Goal: Information Seeking & Learning: Learn about a topic

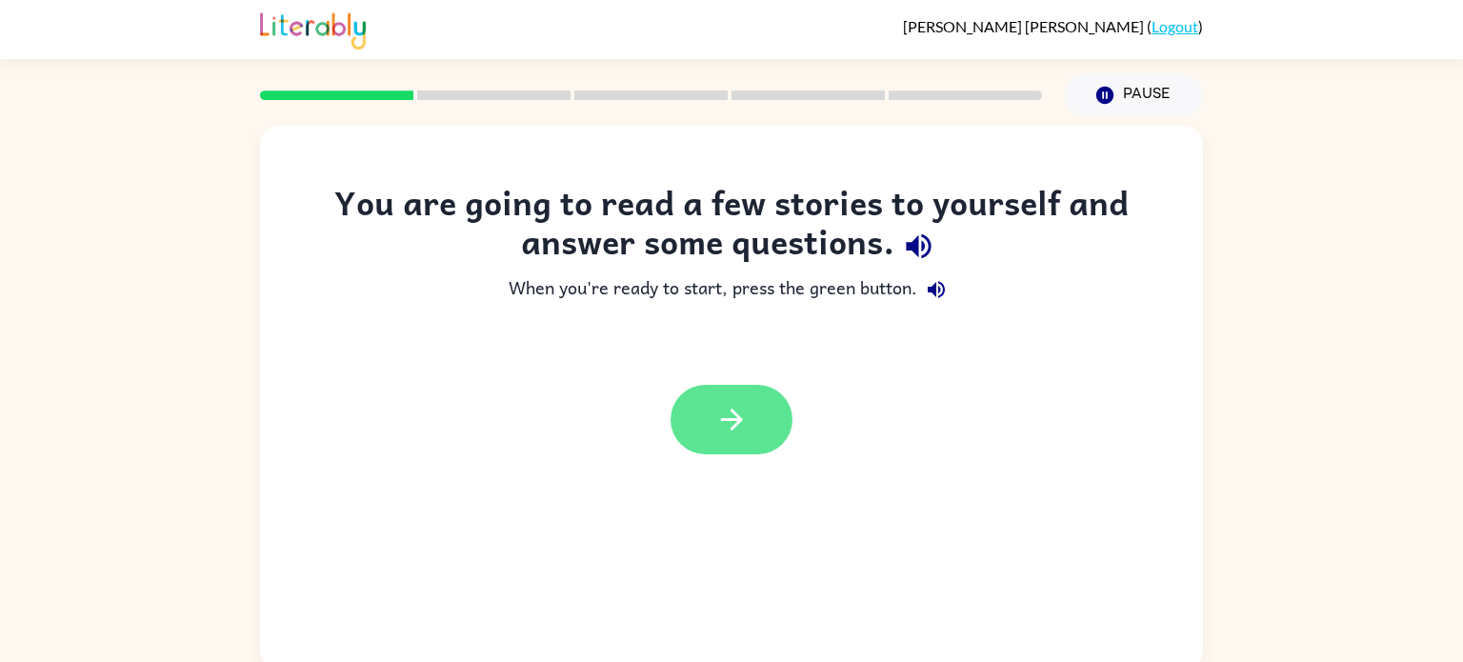
click at [757, 412] on button "button" at bounding box center [732, 420] width 122 height 70
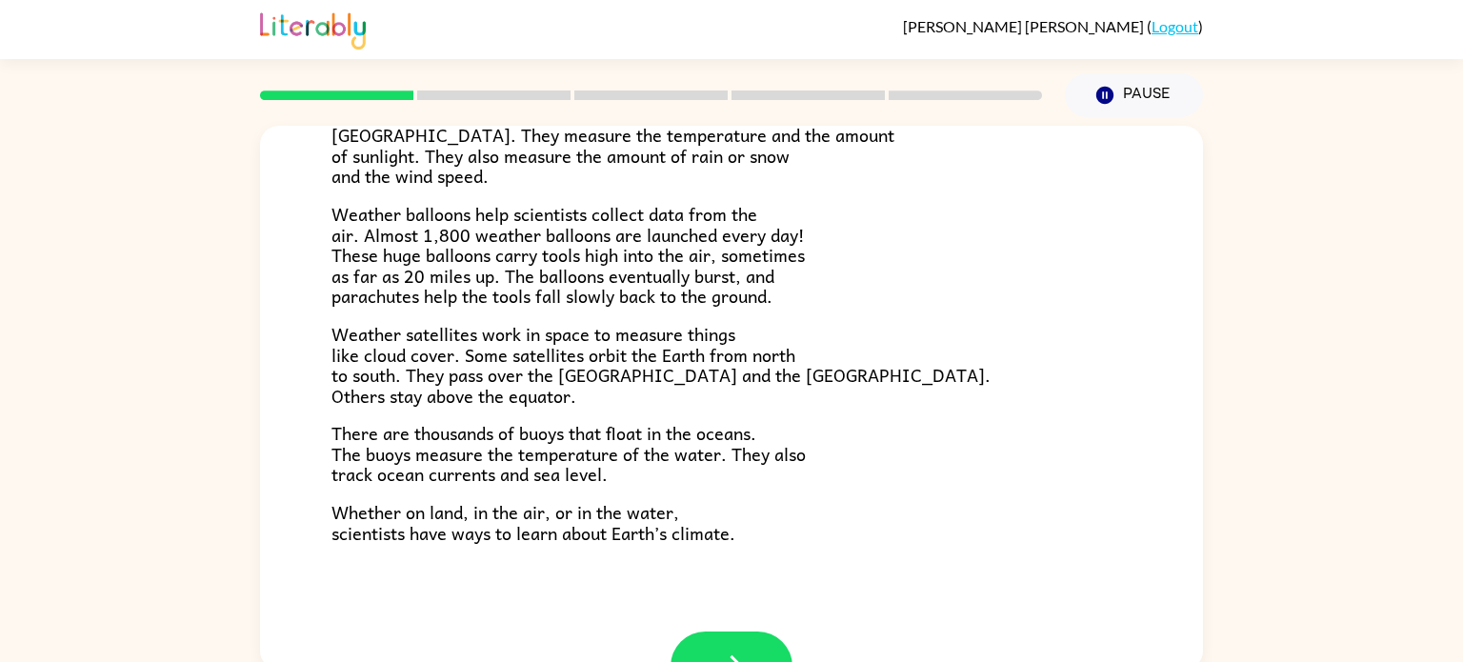
scroll to position [533, 0]
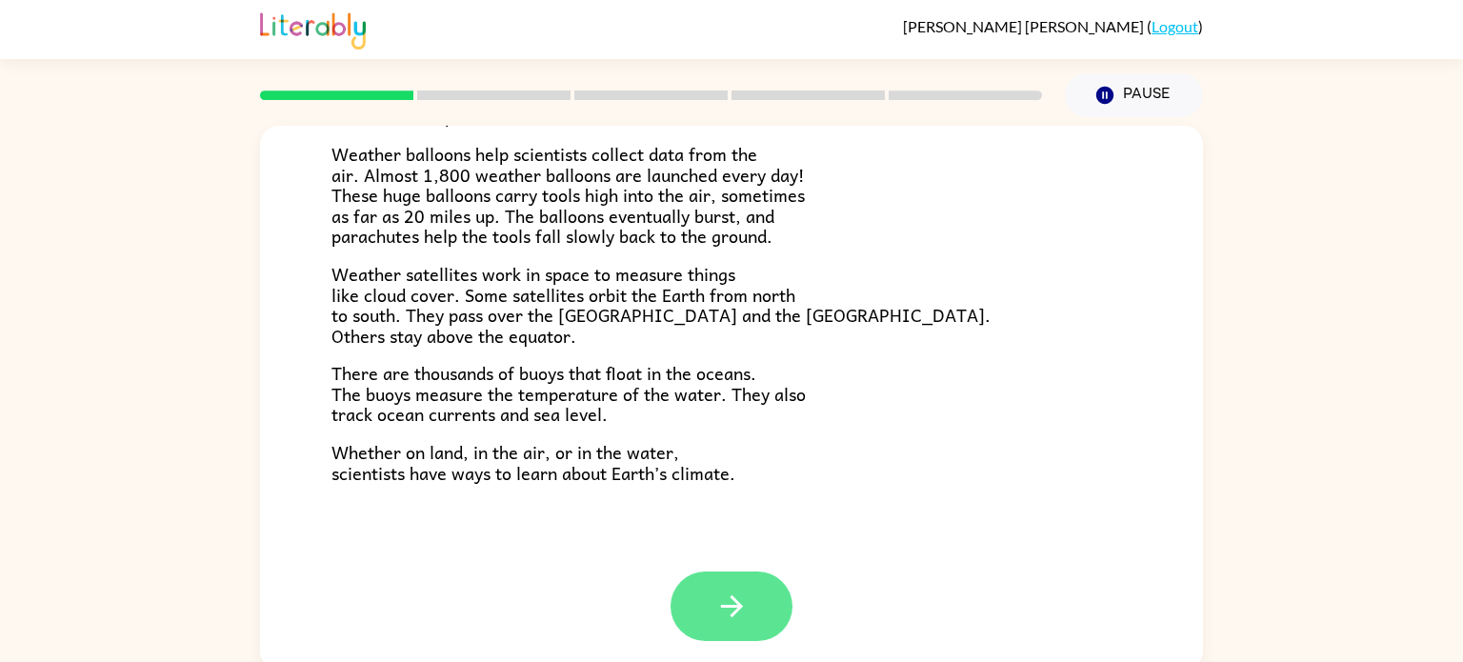
click at [770, 636] on button "button" at bounding box center [732, 607] width 122 height 70
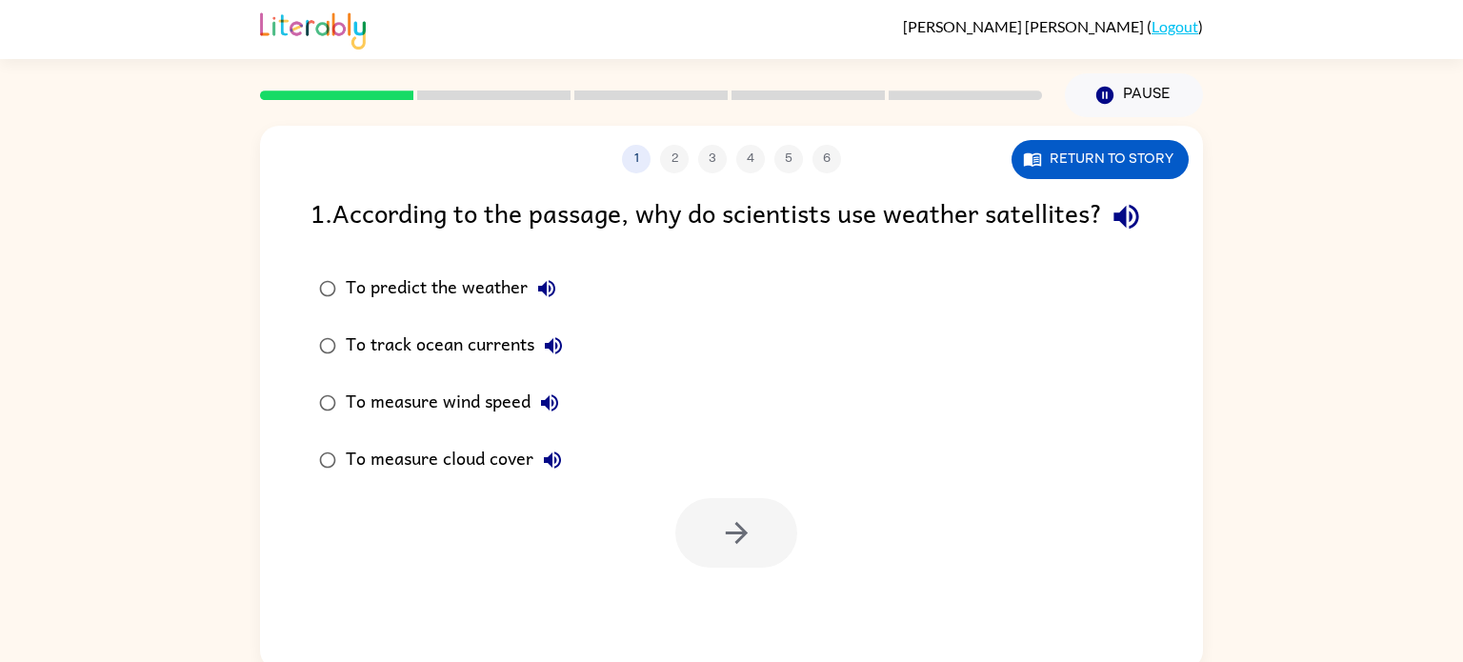
scroll to position [0, 0]
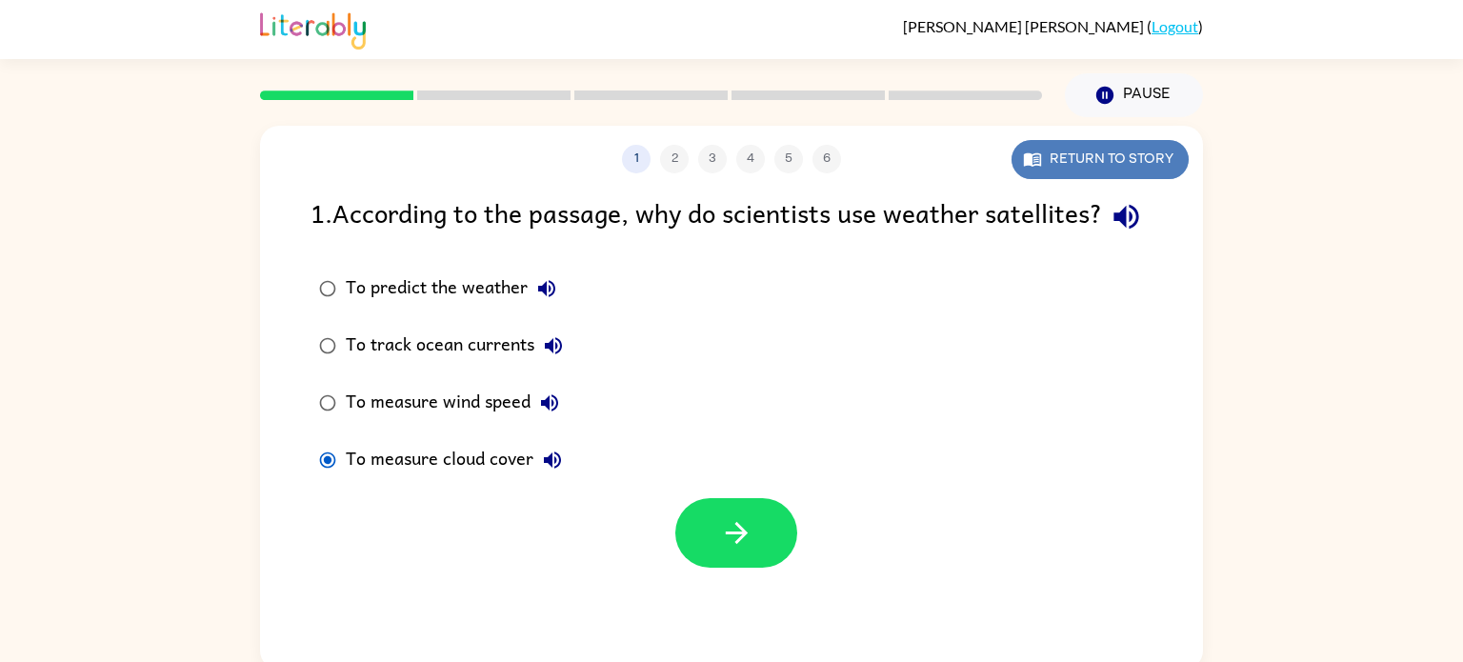
click at [1126, 151] on button "Return to story" at bounding box center [1100, 159] width 177 height 39
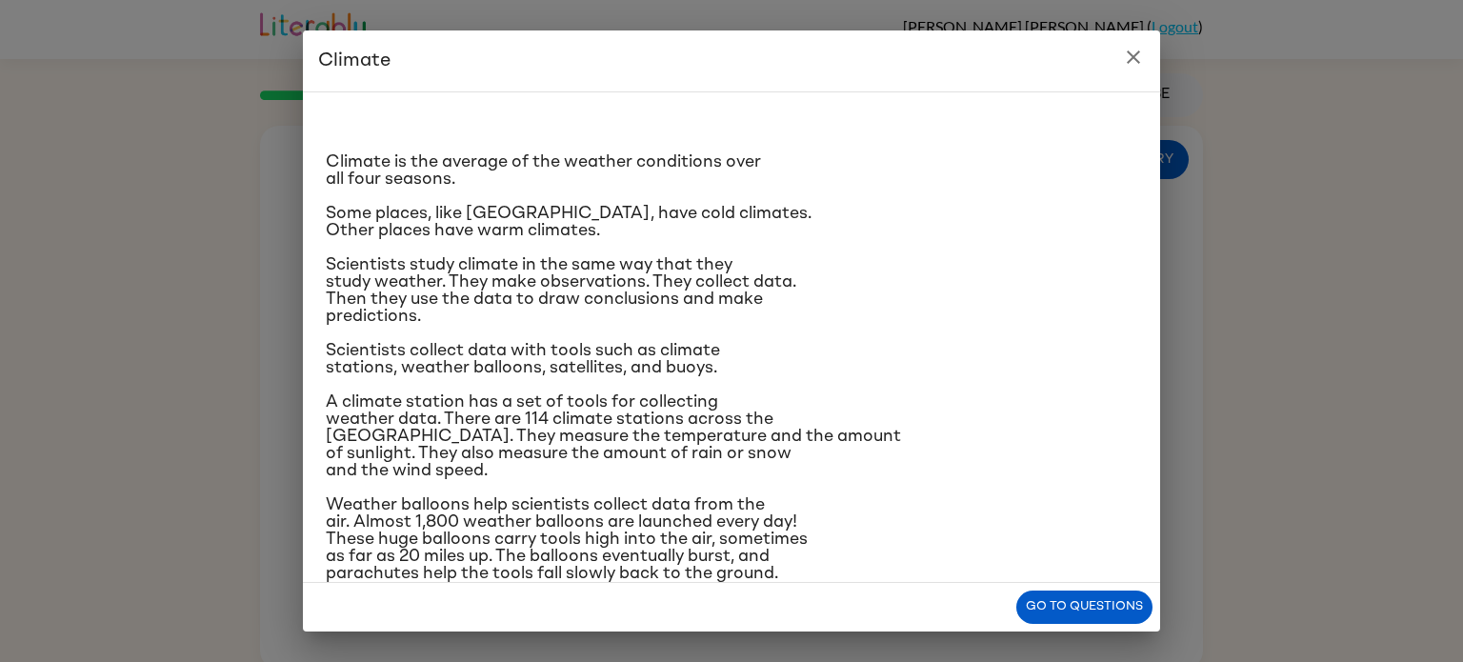
scroll to position [226, 0]
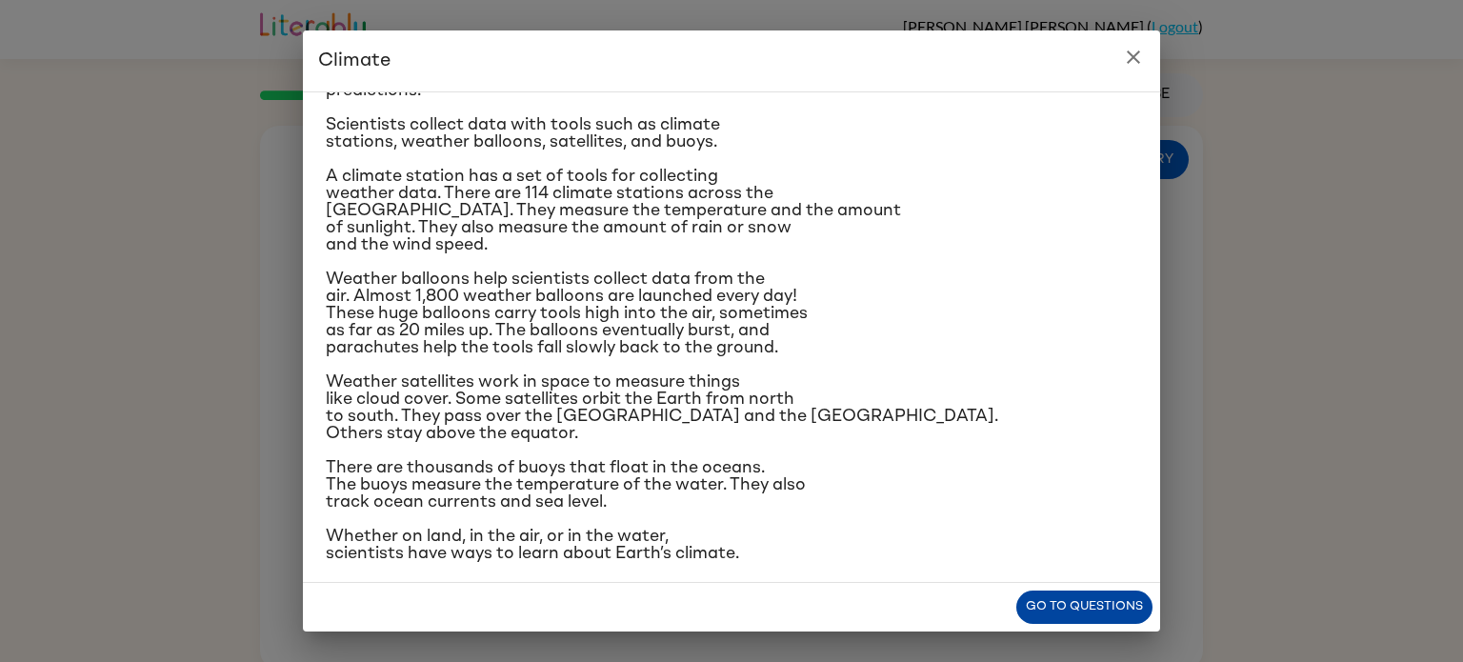
click at [1085, 609] on button "Go to questions" at bounding box center [1084, 607] width 136 height 33
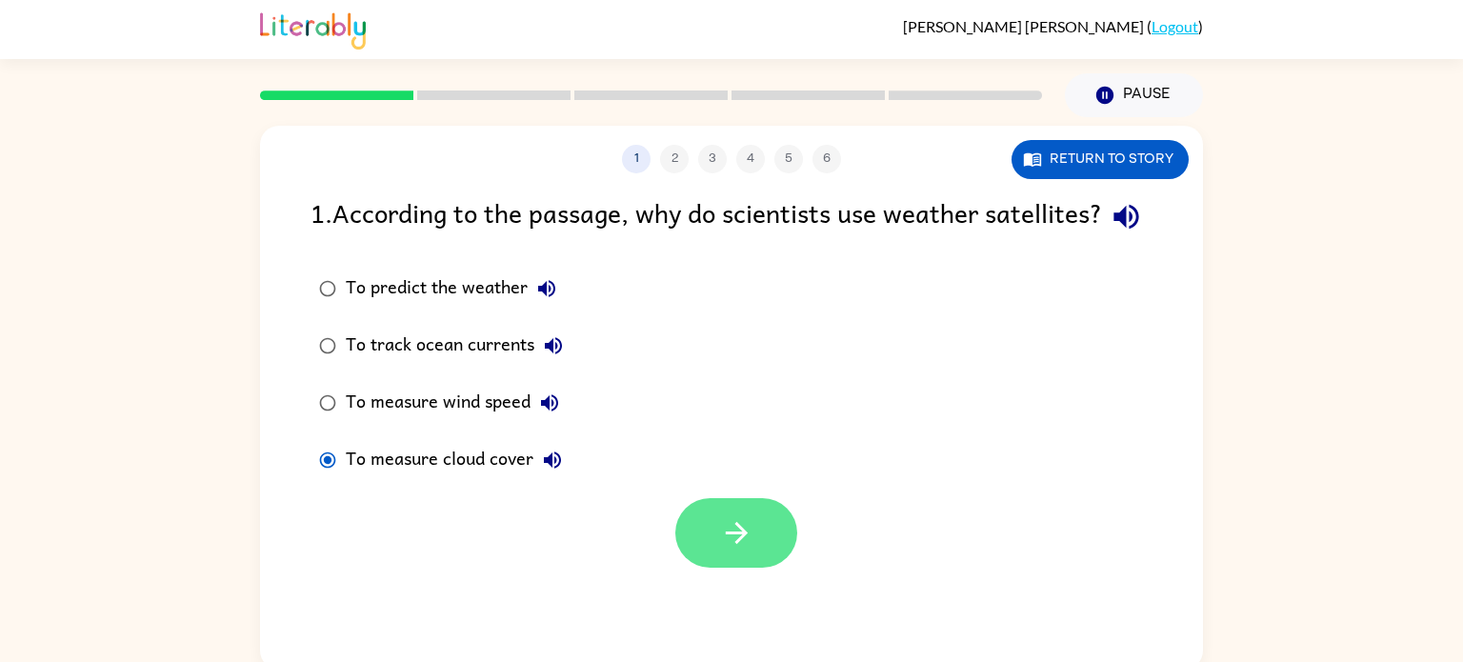
click at [695, 568] on button "button" at bounding box center [736, 533] width 122 height 70
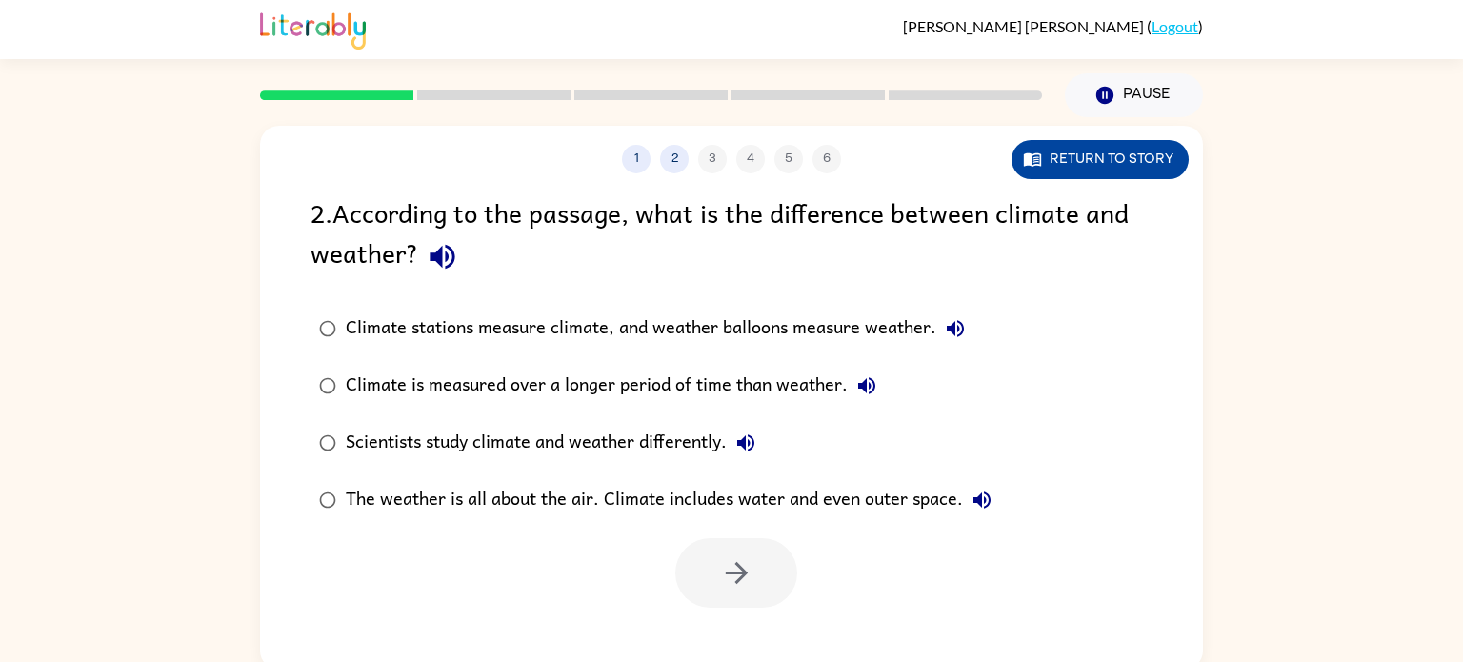
click at [1034, 156] on icon "button" at bounding box center [1032, 159] width 19 height 19
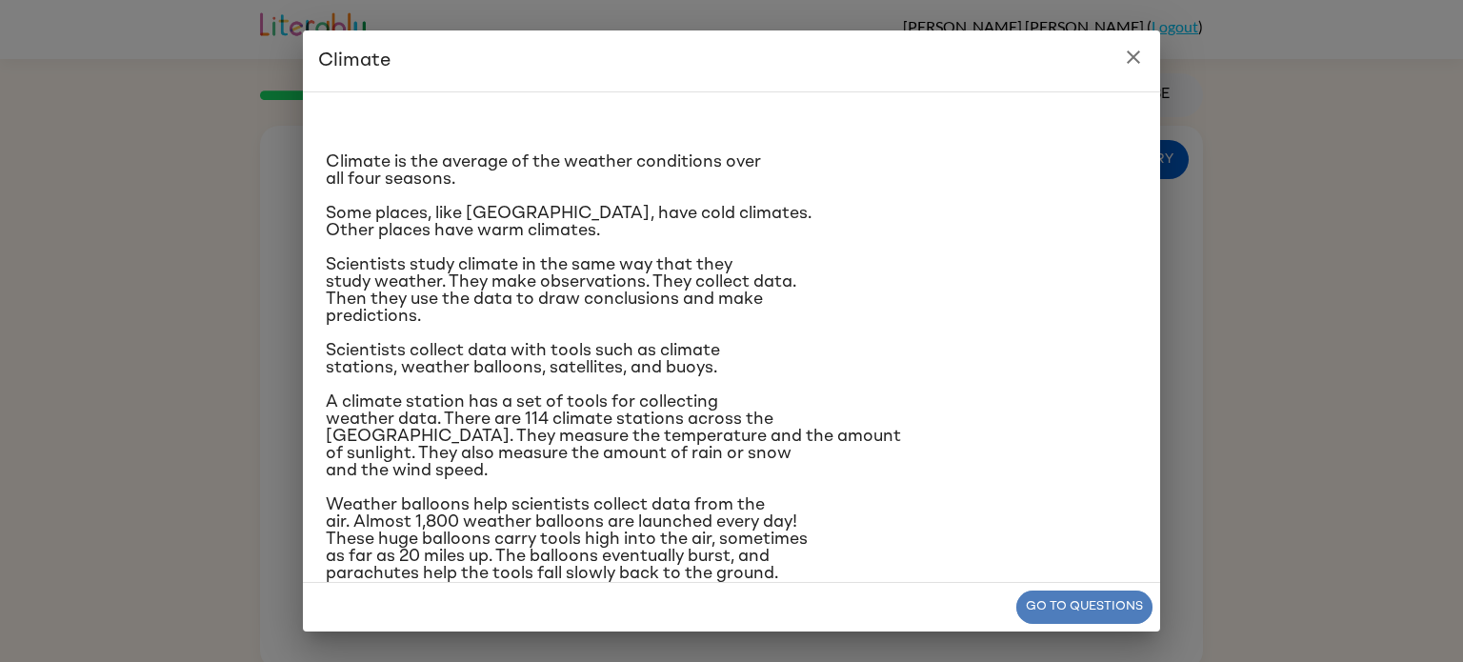
click at [1049, 619] on button "Go to questions" at bounding box center [1084, 607] width 136 height 33
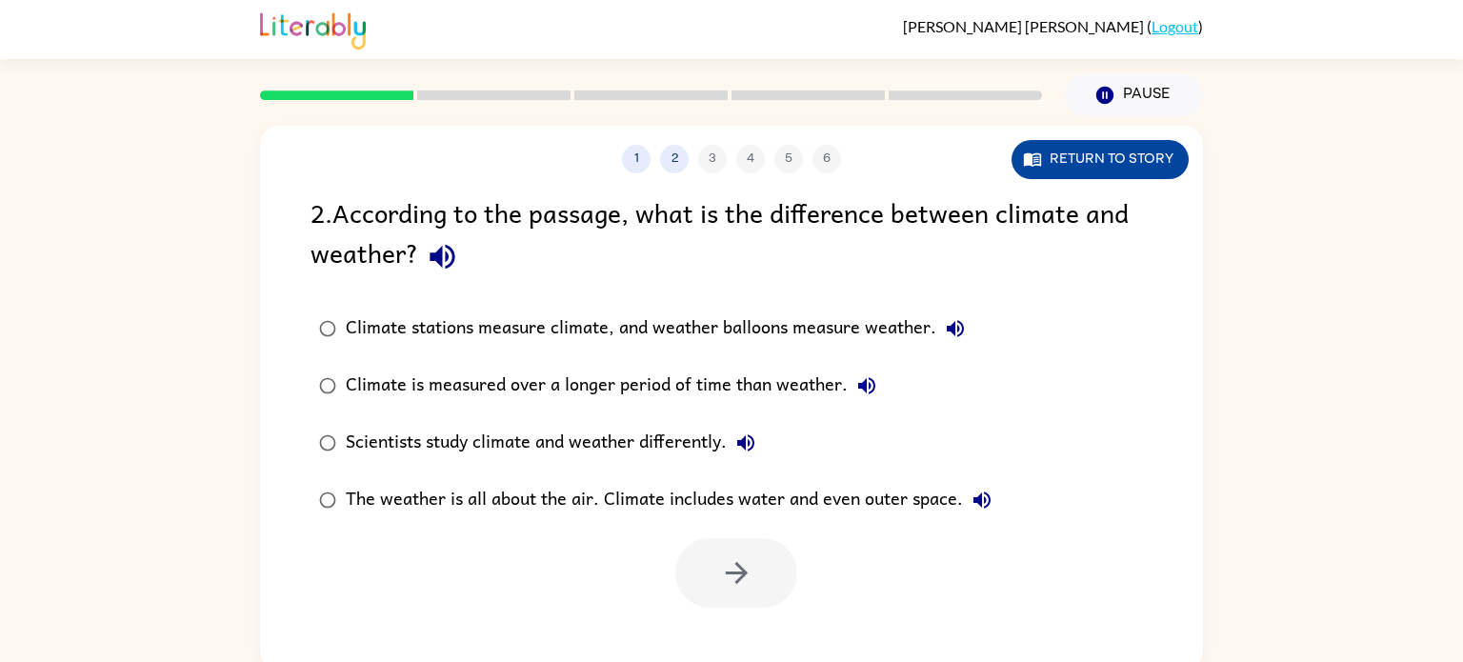
click at [1077, 174] on button "Return to story" at bounding box center [1100, 159] width 177 height 39
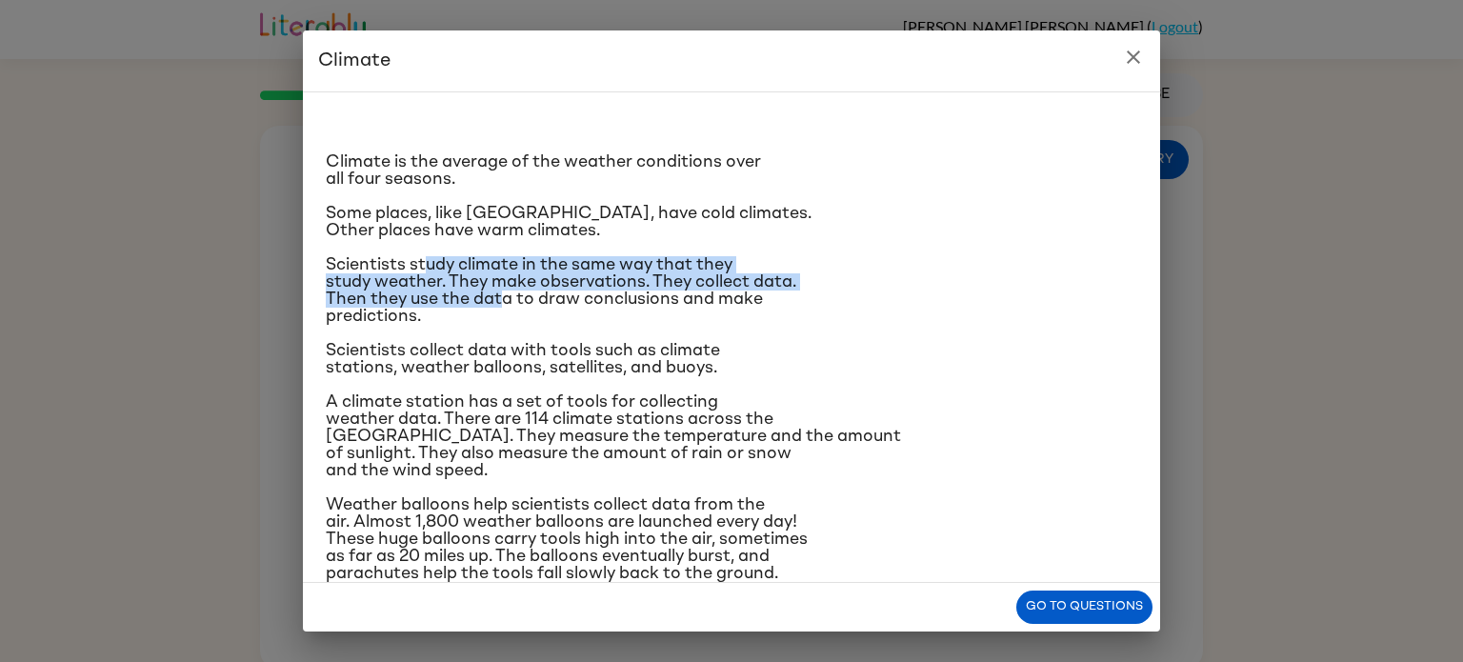
drag, startPoint x: 428, startPoint y: 261, endPoint x: 503, endPoint y: 292, distance: 81.6
click at [503, 292] on span "Scientists study climate in the same way that they study weather. They make obs…" at bounding box center [561, 290] width 471 height 69
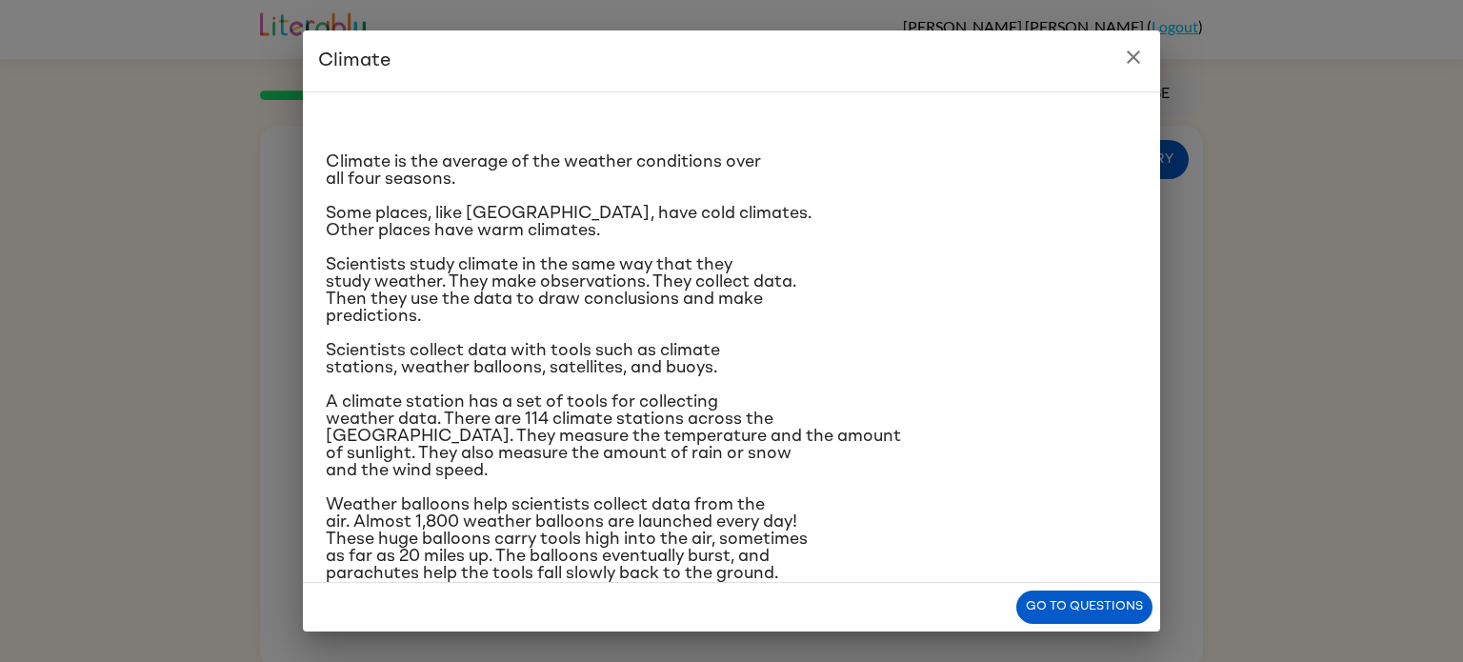
click at [534, 326] on div "Climate is the average of the weather conditions over all four seasons. Some pl…" at bounding box center [732, 448] width 812 height 680
click at [962, 527] on p "Weather balloons help scientists collect data from the air. Almost 1,800 weathe…" at bounding box center [732, 539] width 812 height 86
click at [1071, 594] on button "Go to questions" at bounding box center [1084, 607] width 136 height 33
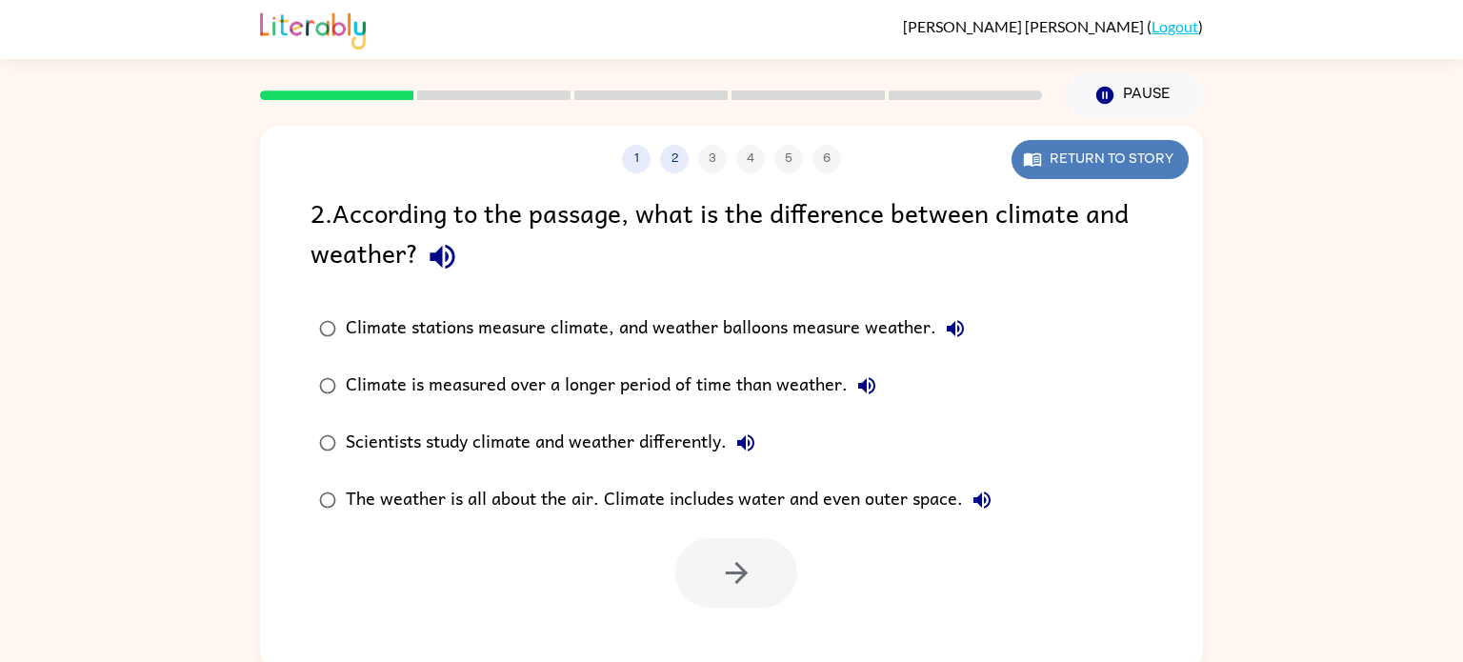
click at [1089, 152] on button "Return to story" at bounding box center [1100, 159] width 177 height 39
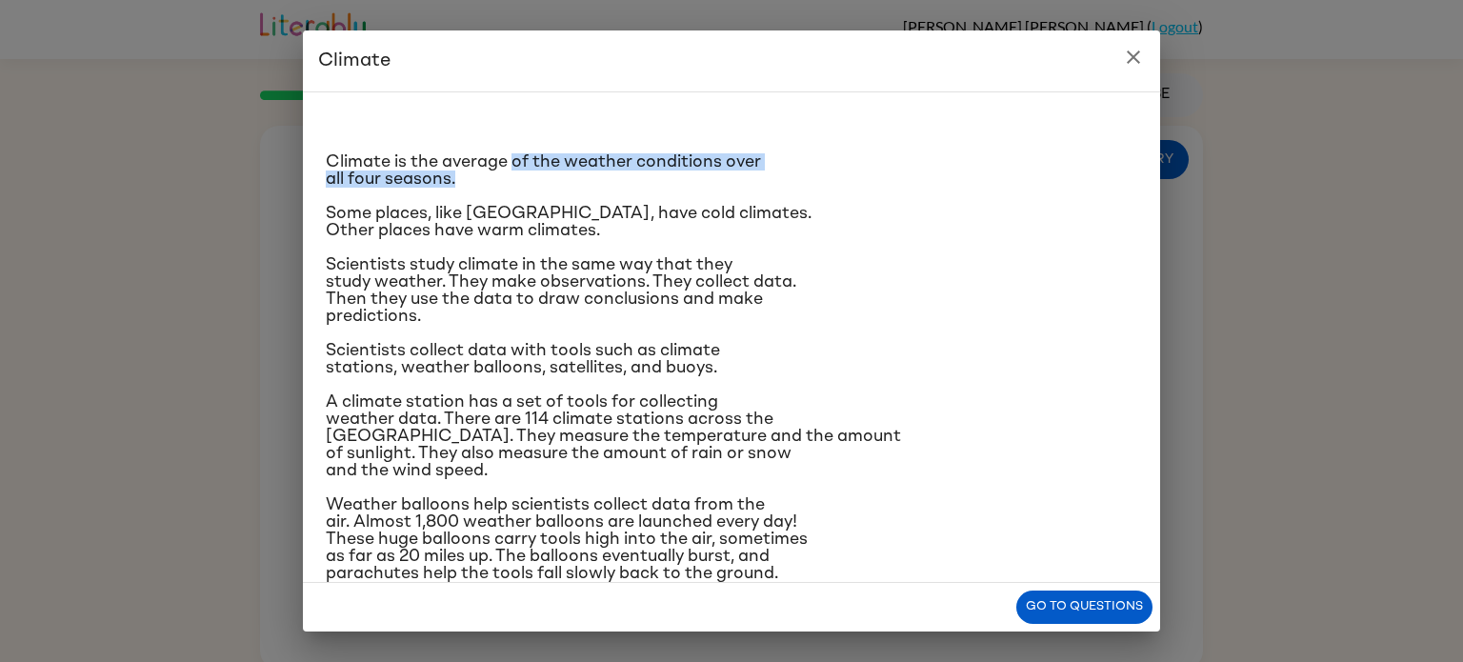
drag, startPoint x: 513, startPoint y: 156, endPoint x: 665, endPoint y: 171, distance: 152.1
click at [665, 171] on p "Climate is the average of the weather conditions over all four seasons." at bounding box center [732, 170] width 812 height 34
click at [658, 182] on p "Climate is the average of the weather conditions over all four seasons." at bounding box center [732, 170] width 812 height 34
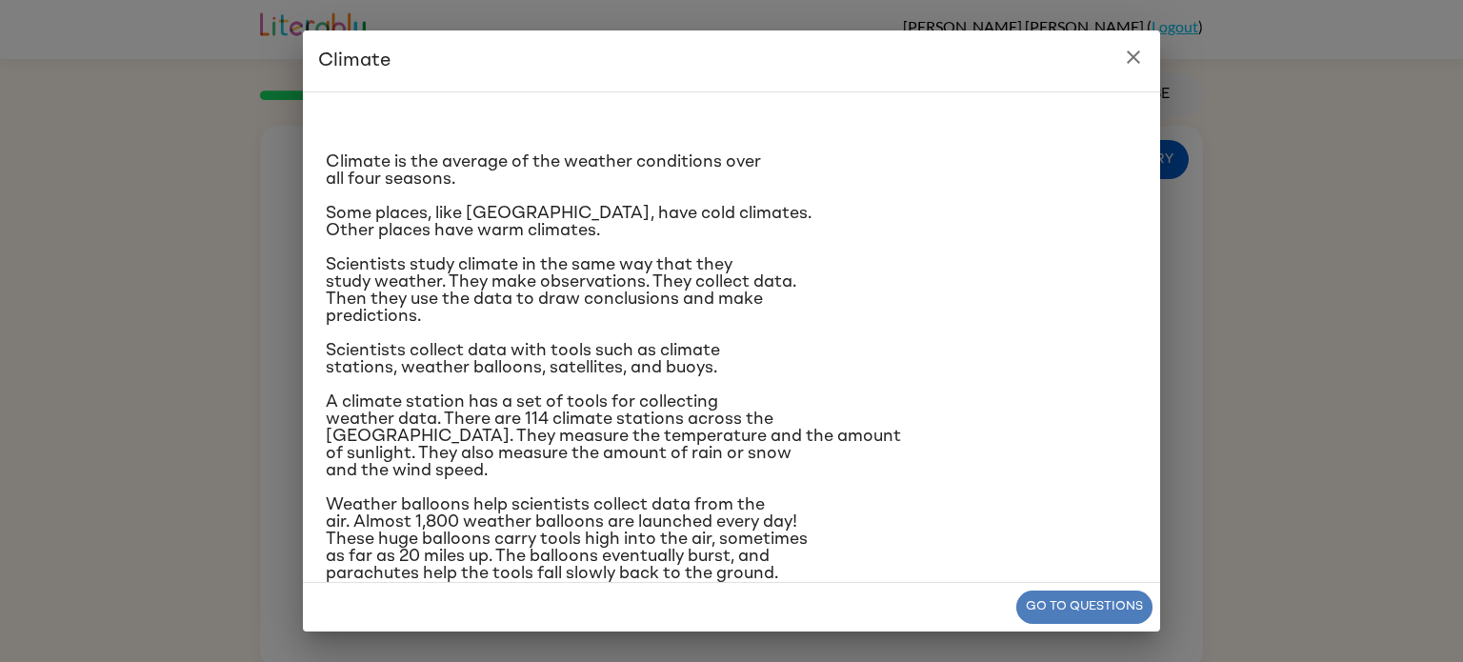
click at [1068, 609] on button "Go to questions" at bounding box center [1084, 607] width 136 height 33
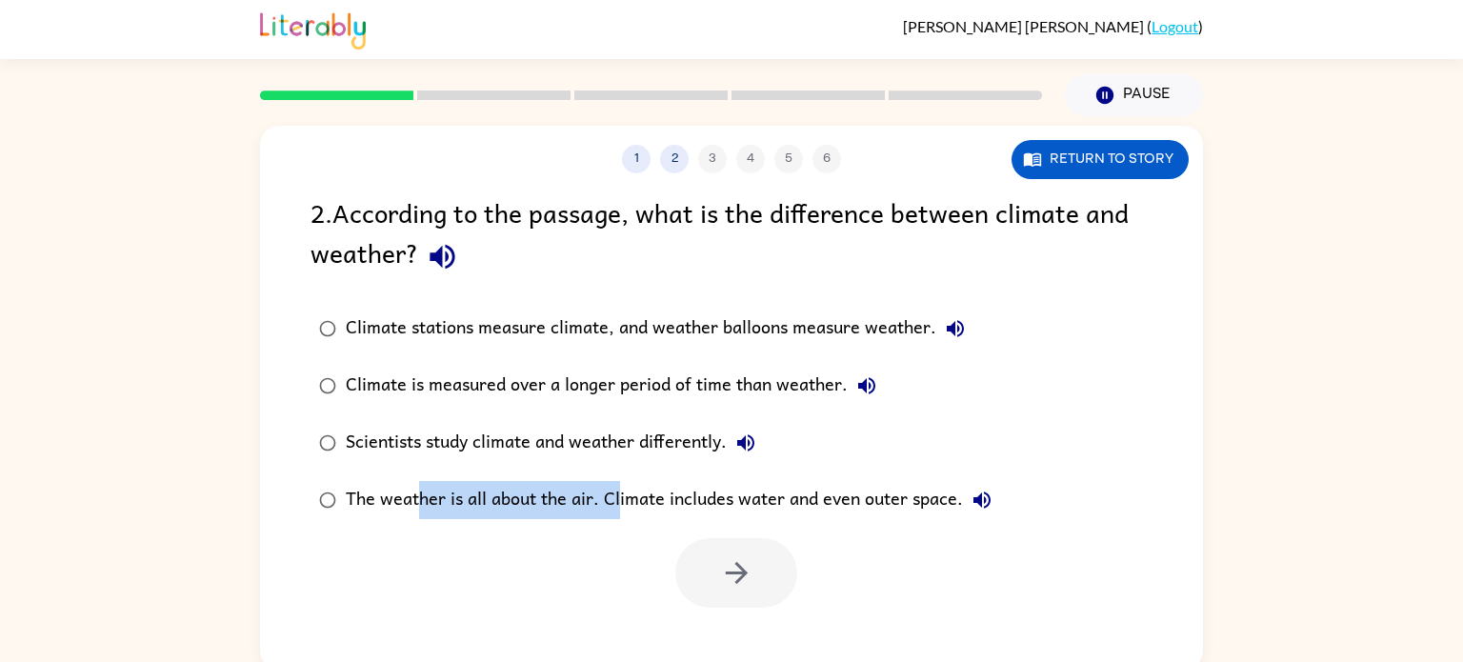
drag, startPoint x: 420, startPoint y: 493, endPoint x: 621, endPoint y: 507, distance: 201.5
click at [621, 507] on div "The weather is all about the air. Climate includes water and even outer space." at bounding box center [673, 500] width 655 height 38
click at [632, 540] on div at bounding box center [731, 568] width 943 height 79
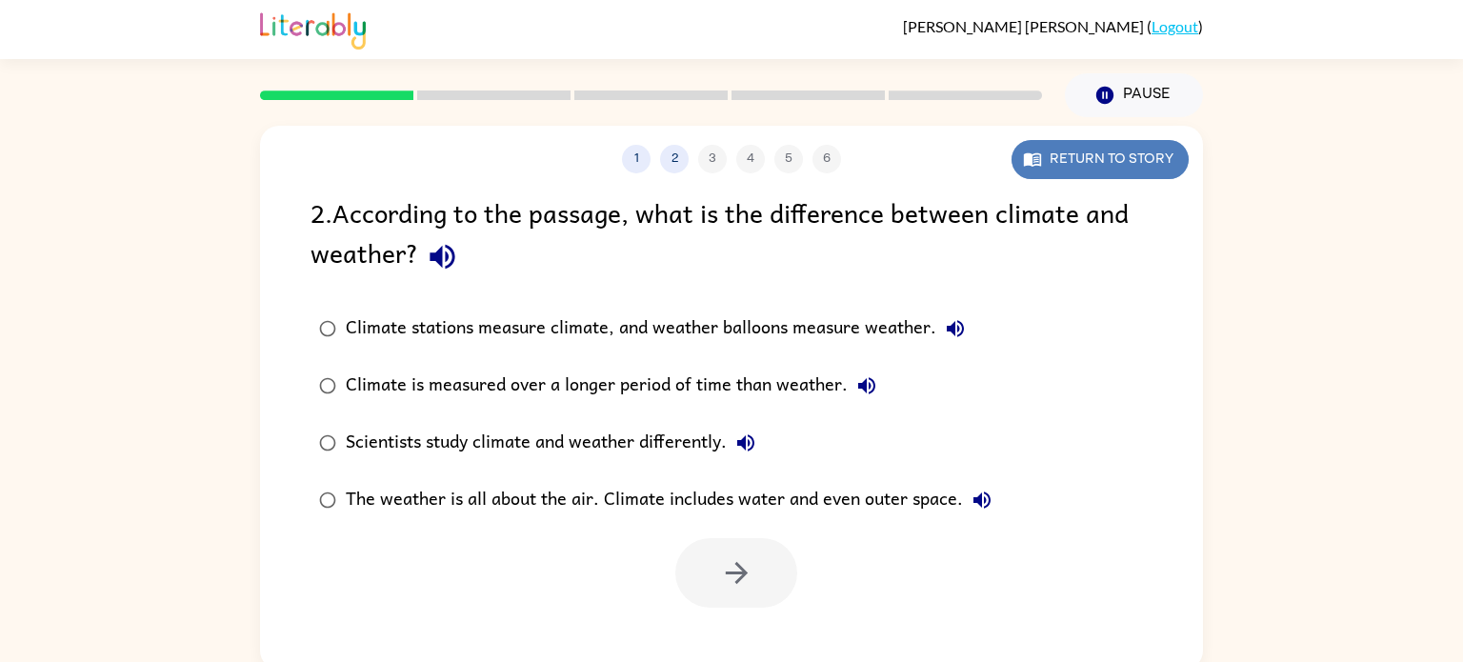
click at [1106, 147] on button "Return to story" at bounding box center [1100, 159] width 177 height 39
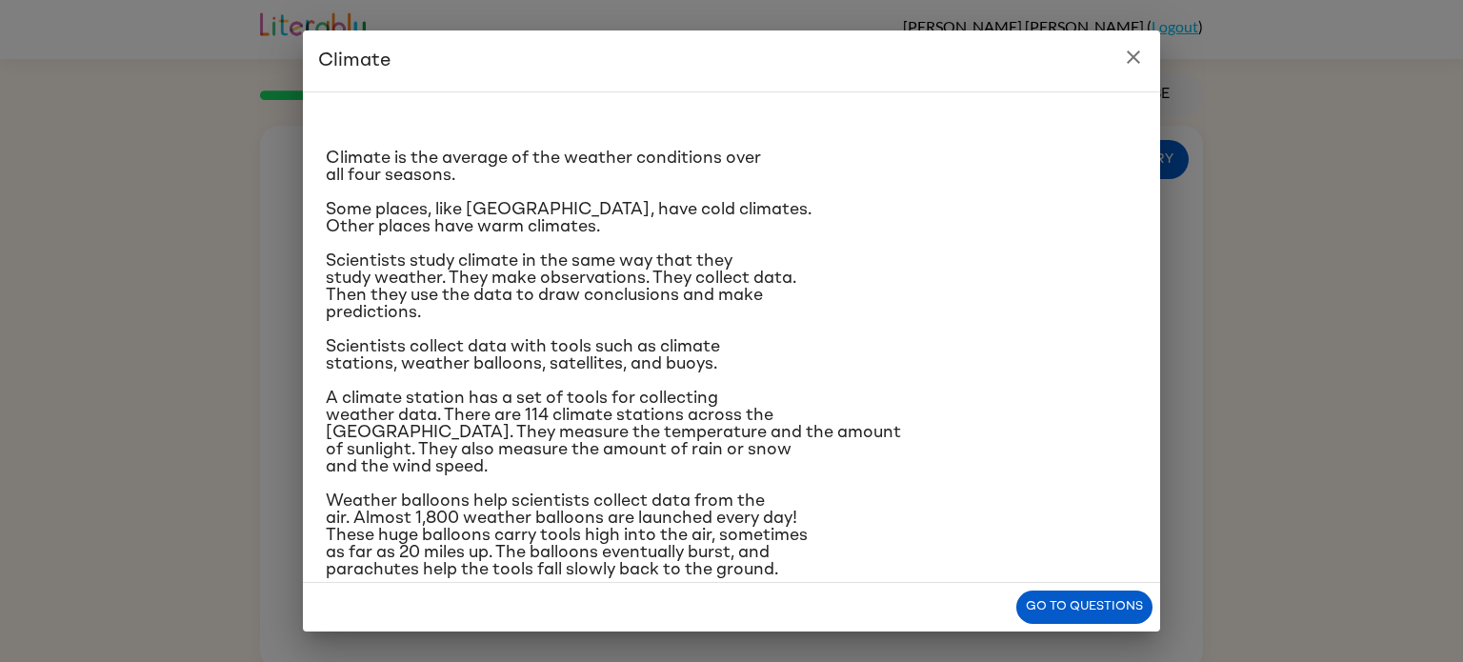
scroll to position [0, 0]
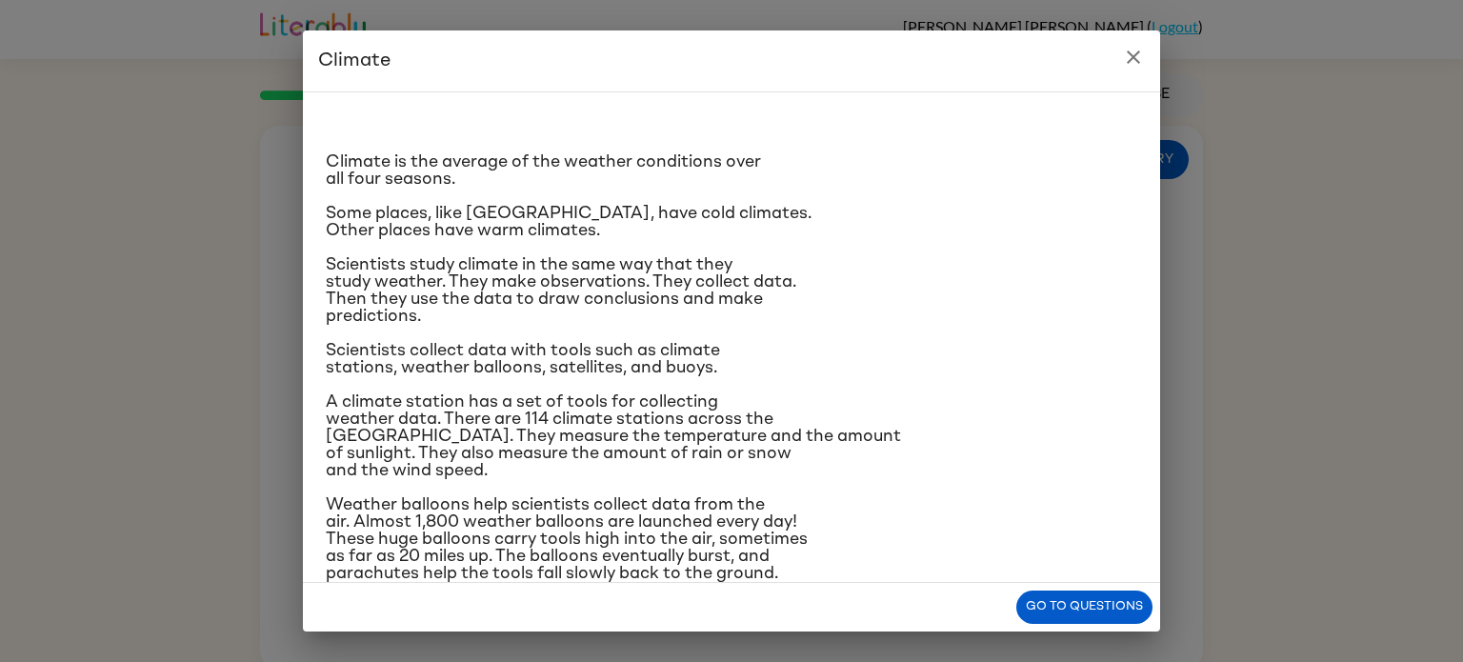
click at [1129, 57] on icon "close" at bounding box center [1133, 57] width 23 height 23
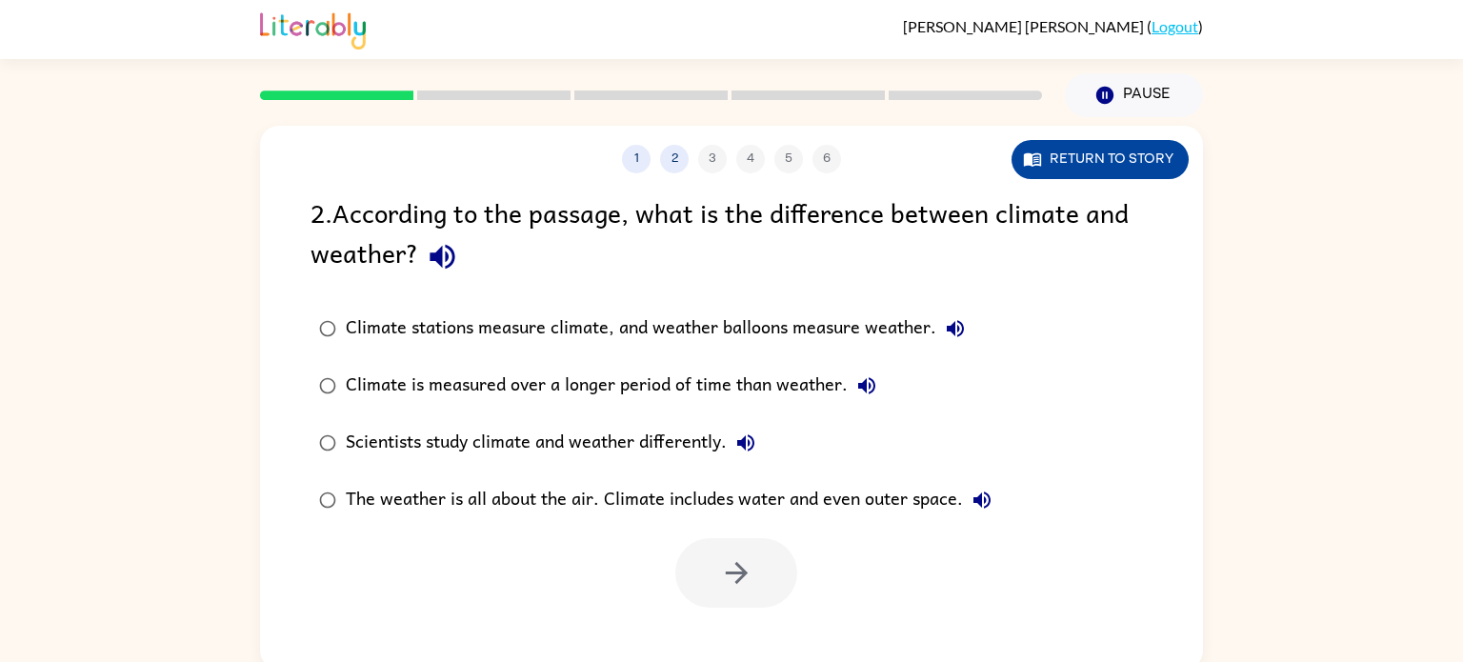
click at [1069, 165] on button "Return to story" at bounding box center [1100, 159] width 177 height 39
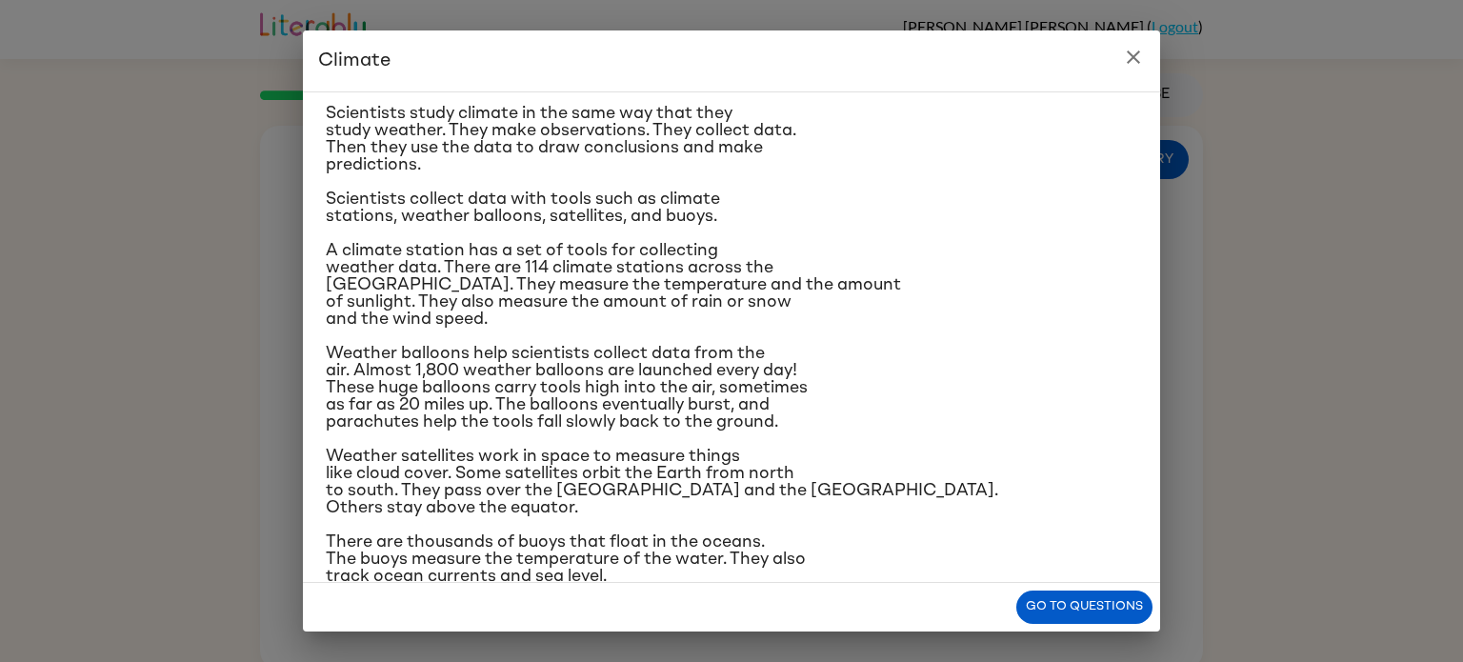
scroll to position [226, 0]
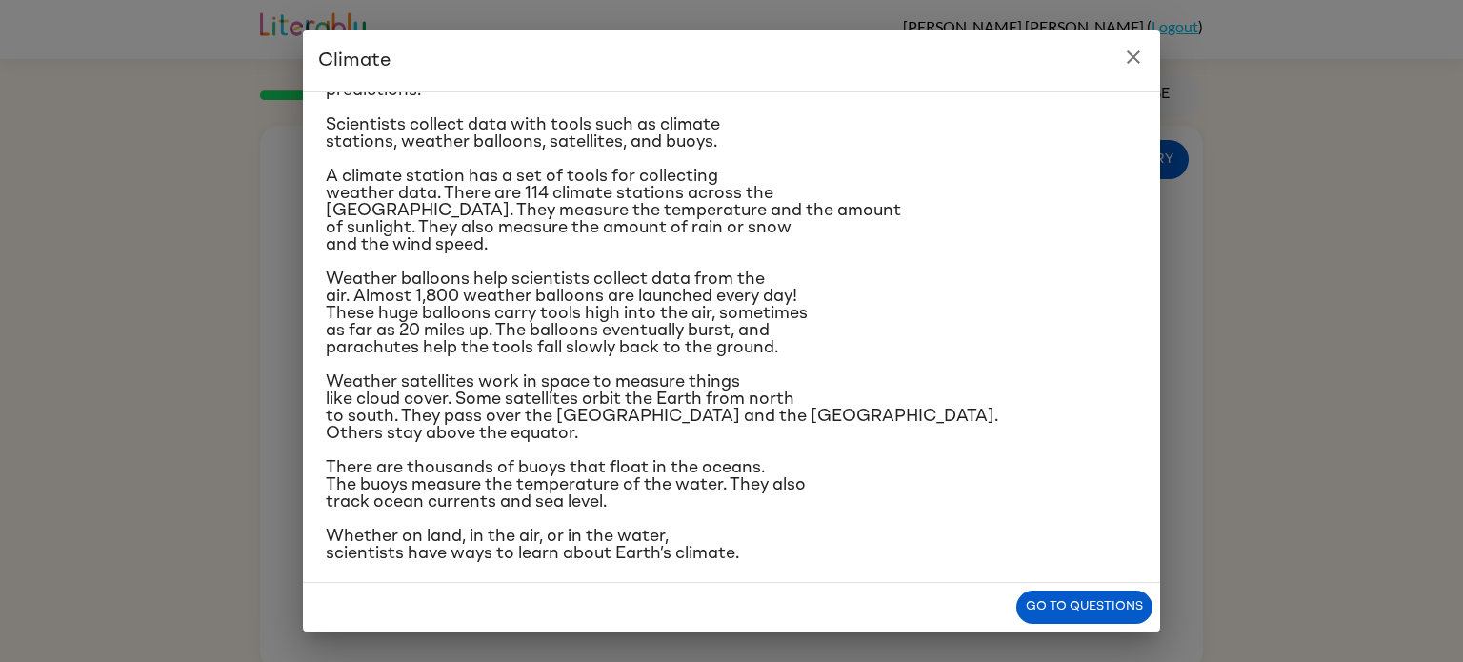
click at [1061, 582] on div "Climate is the average of the weather conditions over all four seasons. Some pl…" at bounding box center [731, 337] width 857 height 492
click at [1074, 607] on button "Go to questions" at bounding box center [1084, 607] width 136 height 33
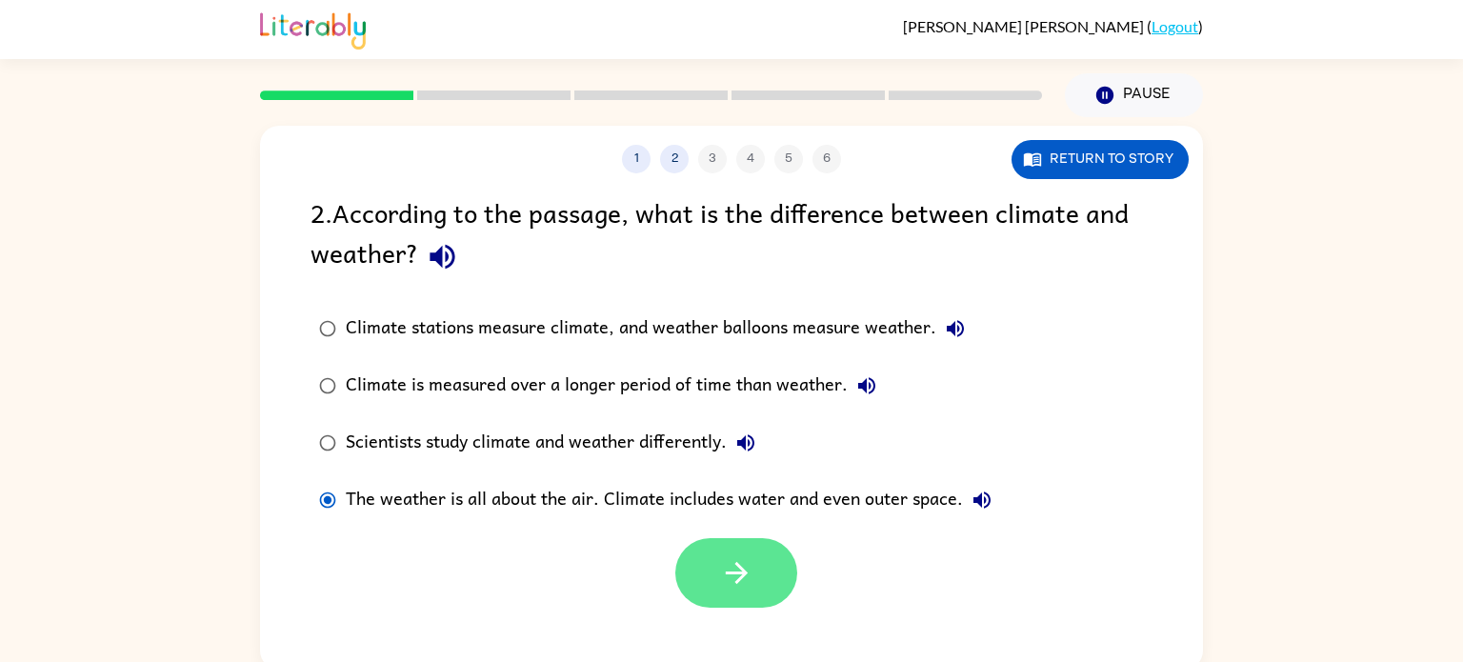
click at [716, 586] on button "button" at bounding box center [736, 573] width 122 height 70
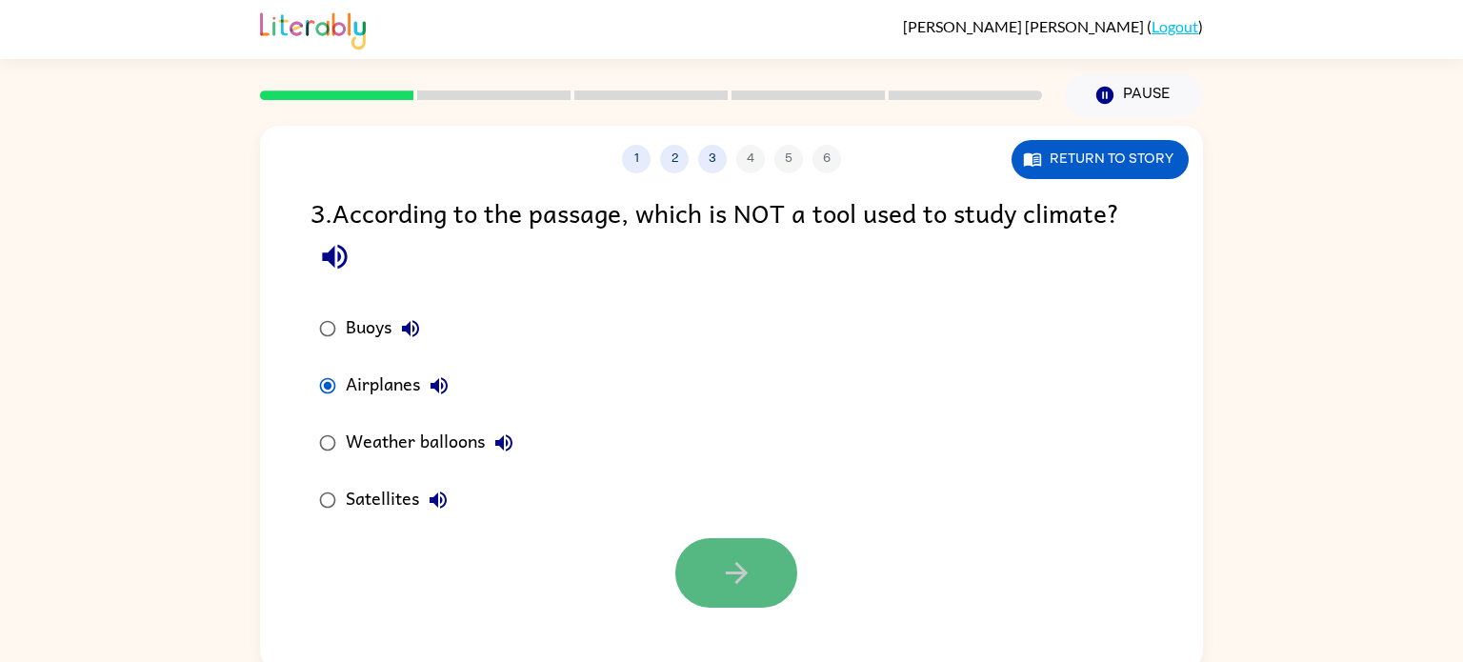
click at [750, 568] on icon "button" at bounding box center [736, 572] width 33 height 33
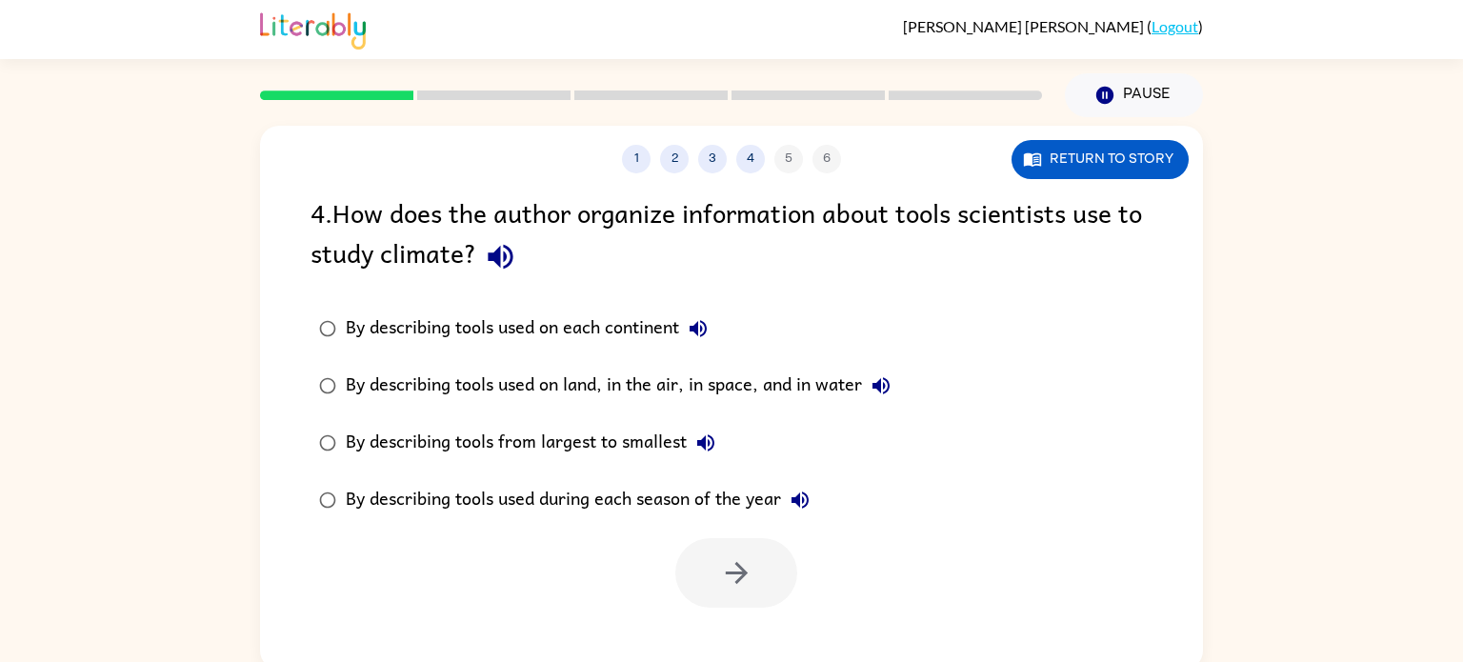
click at [347, 377] on div "By describing tools used on land, in the air, in space, and in water" at bounding box center [623, 386] width 554 height 38
click at [741, 553] on button "button" at bounding box center [736, 573] width 122 height 70
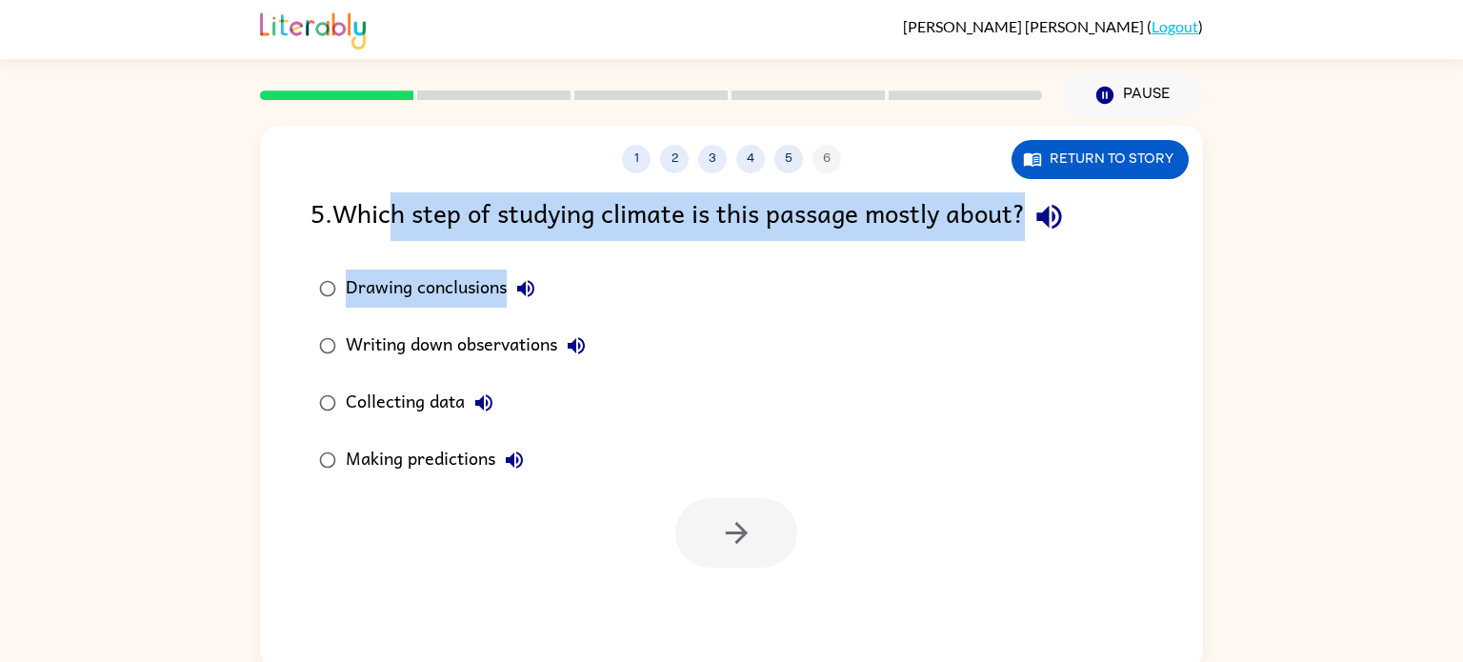
drag, startPoint x: 403, startPoint y: 214, endPoint x: 582, endPoint y: 246, distance: 181.8
click at [582, 246] on div "5 . Which step of studying climate is this passage mostly about? Drawing conclu…" at bounding box center [731, 379] width 943 height 375
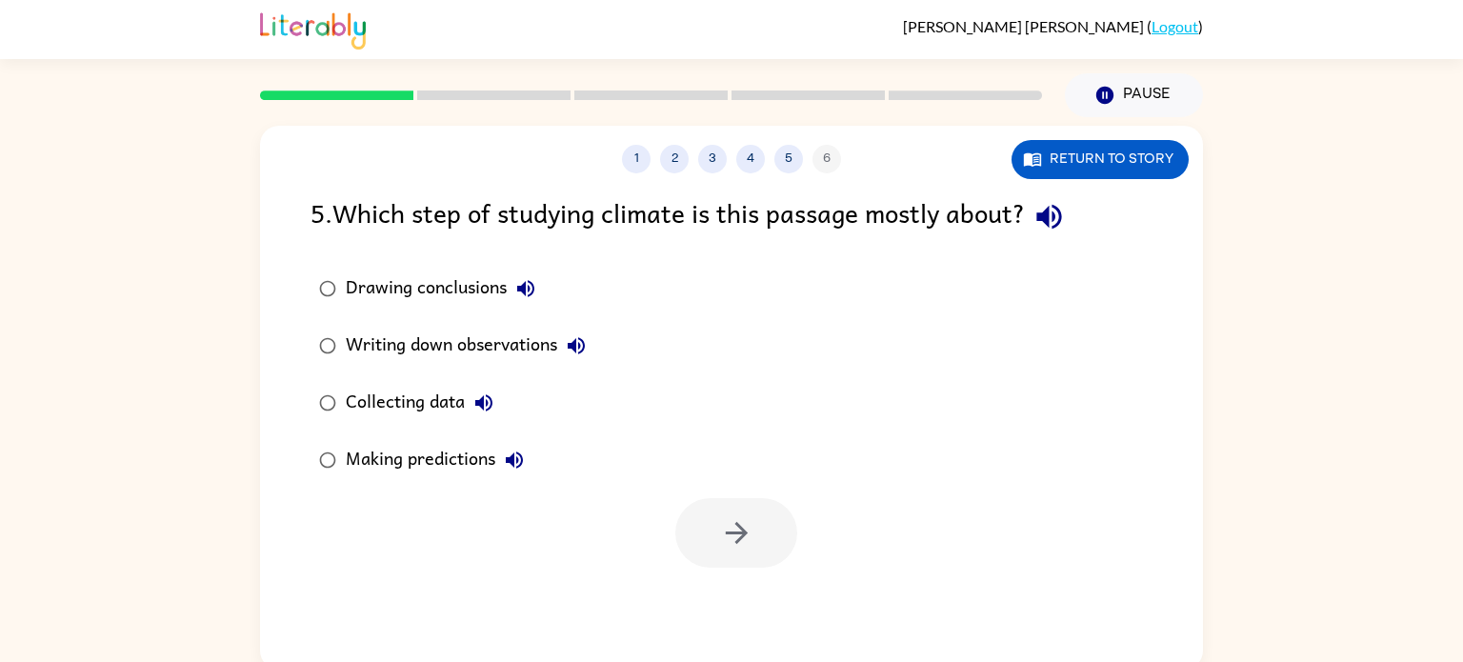
click at [620, 284] on div "Drawing conclusions Writing down observations Collecting data Making predictions" at bounding box center [466, 374] width 310 height 229
click at [716, 552] on button "button" at bounding box center [736, 533] width 122 height 70
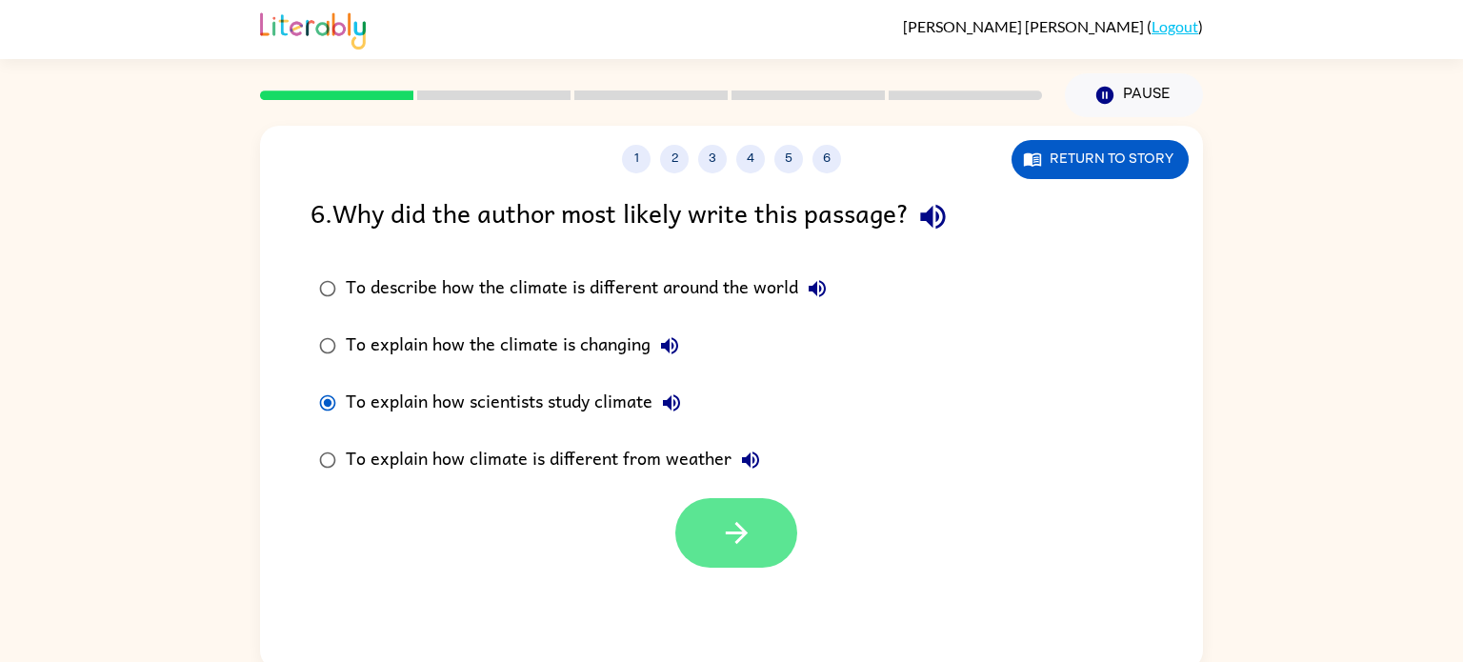
click at [720, 514] on button "button" at bounding box center [736, 533] width 122 height 70
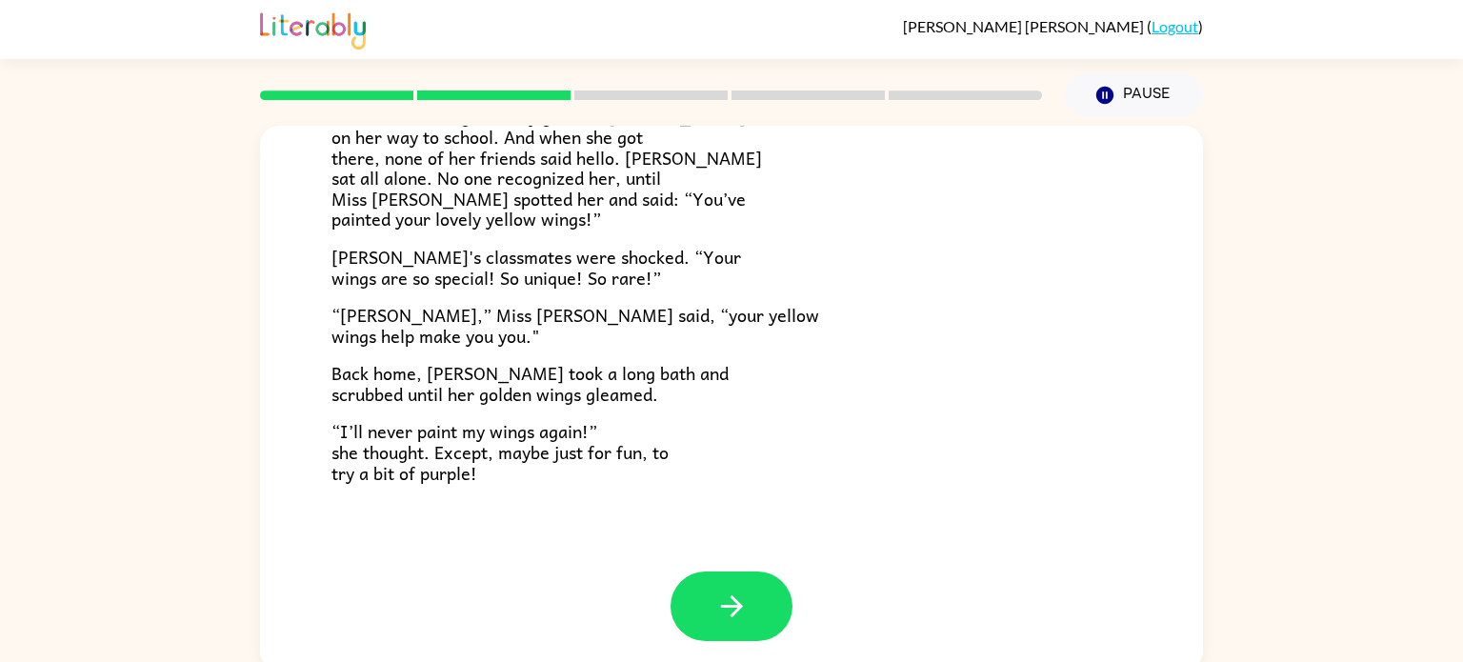
scroll to position [533, 0]
click at [751, 617] on button "button" at bounding box center [732, 607] width 122 height 70
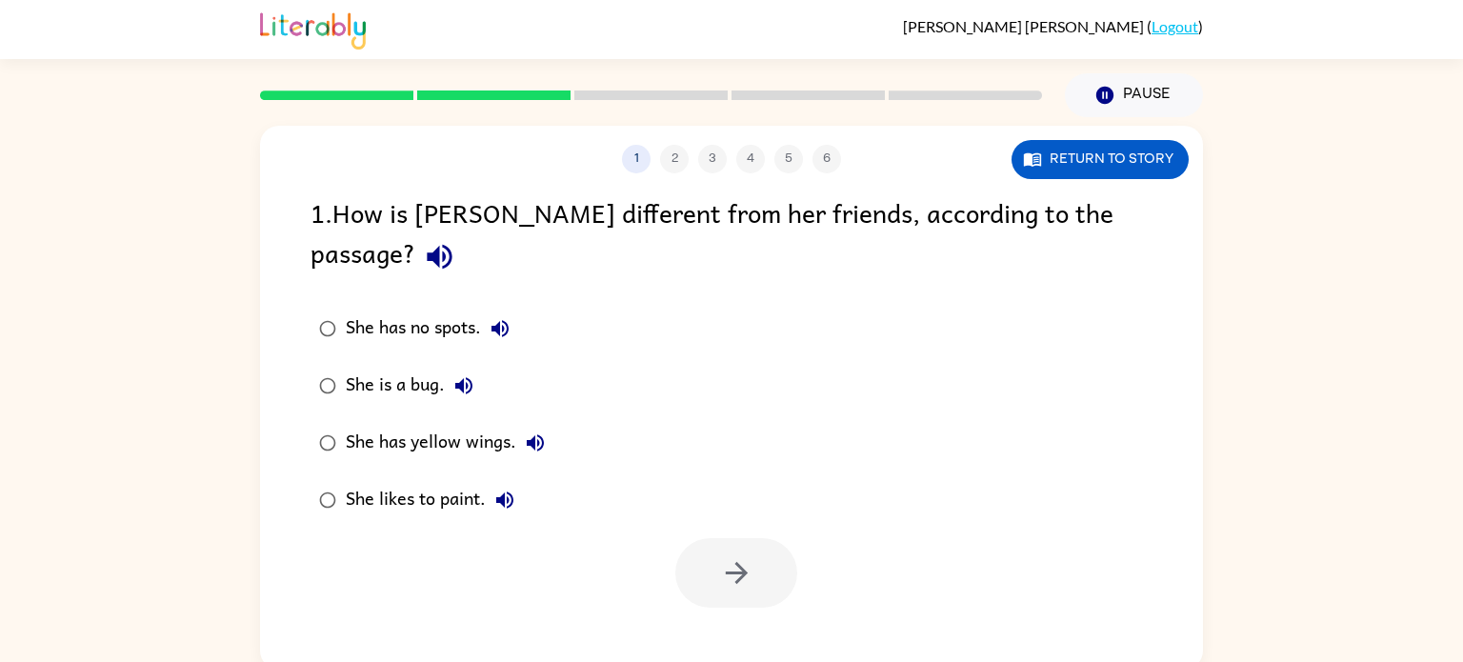
scroll to position [0, 0]
click at [733, 562] on icon "button" at bounding box center [736, 573] width 22 height 22
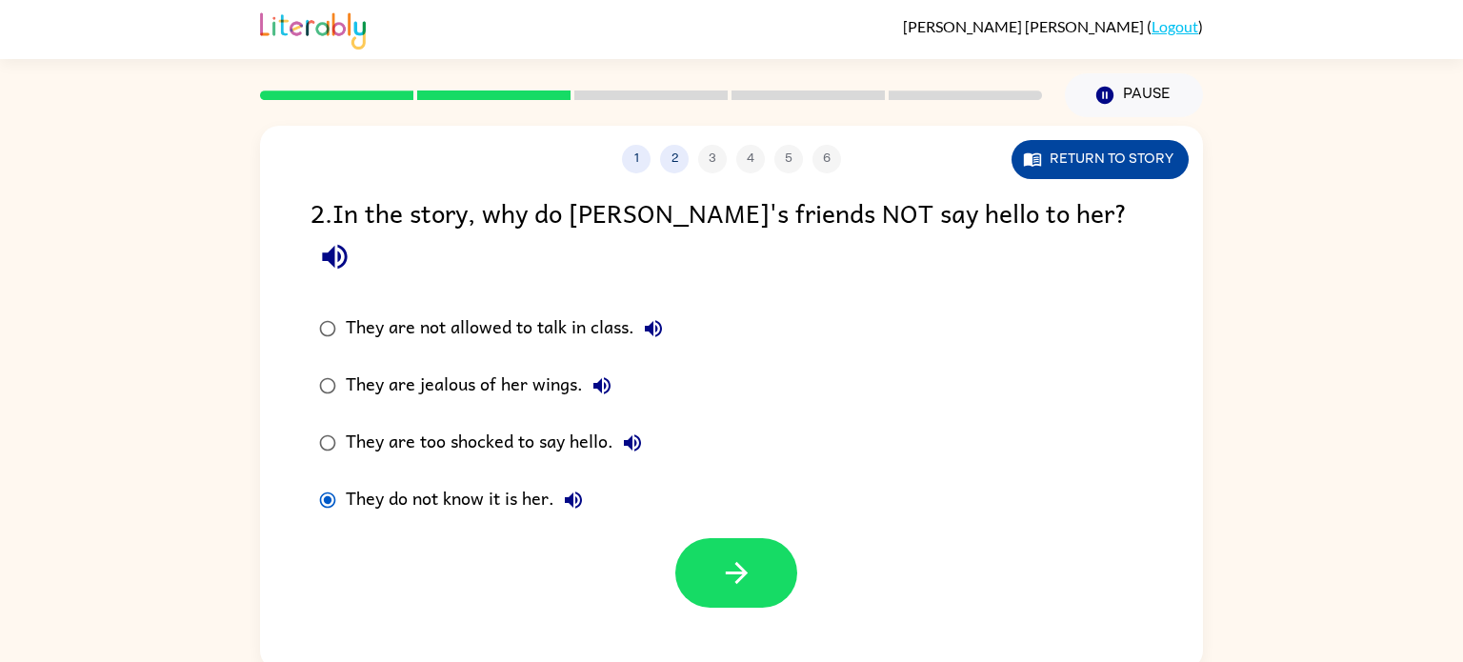
click at [1130, 169] on button "Return to story" at bounding box center [1100, 159] width 177 height 39
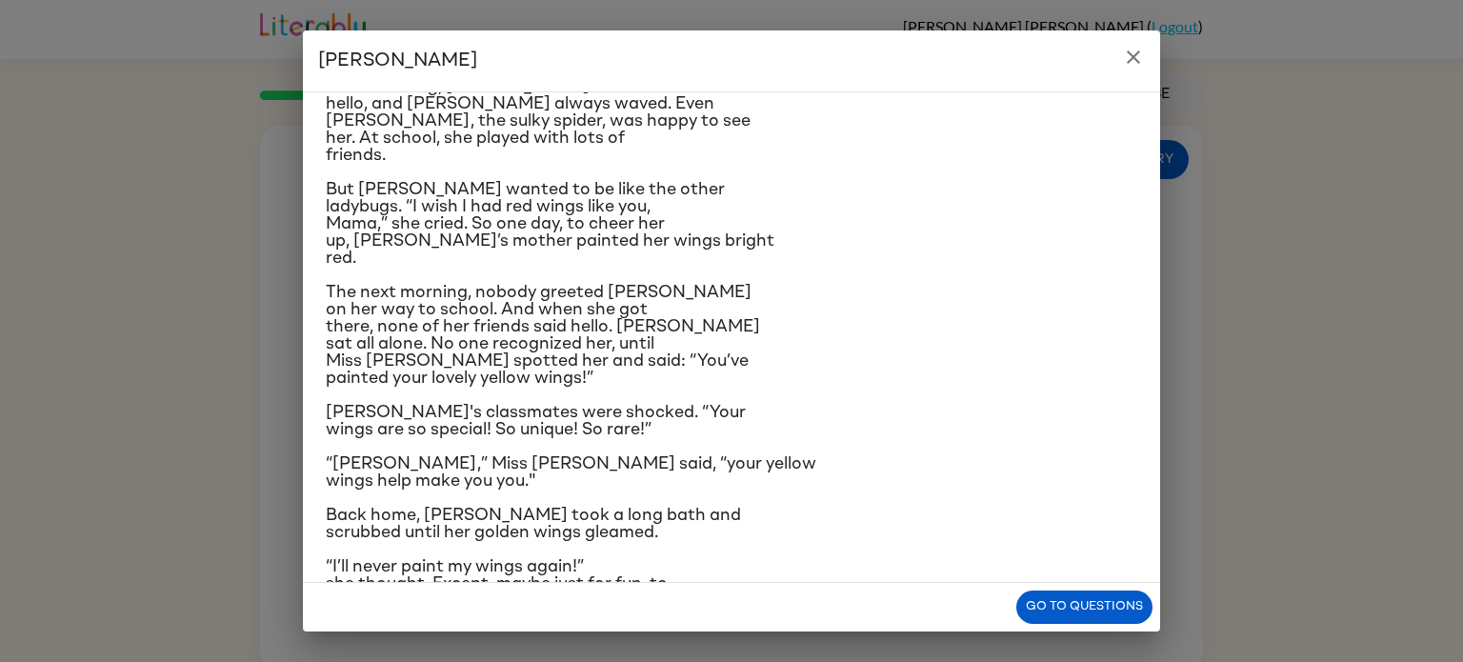
scroll to position [179, 0]
click at [1078, 624] on div "Go to questions" at bounding box center [731, 607] width 857 height 49
click at [1071, 606] on button "Go to questions" at bounding box center [1084, 607] width 136 height 33
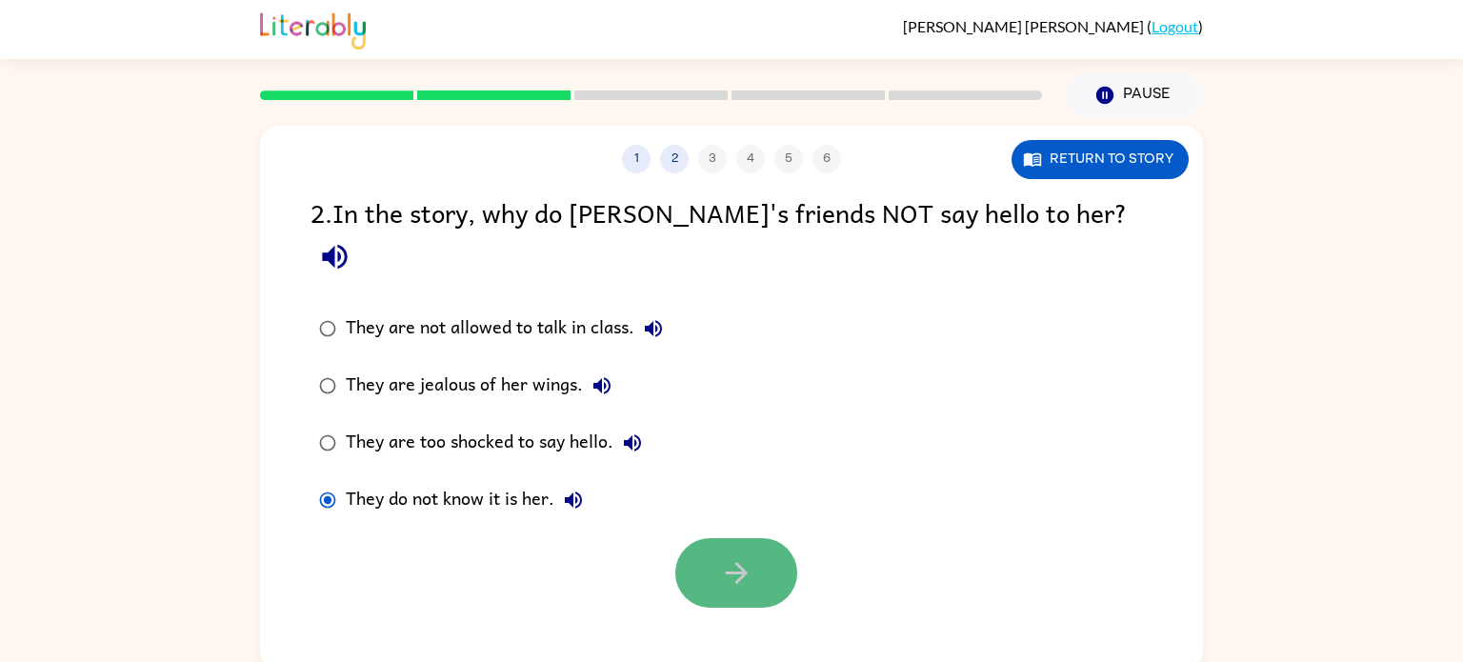
click at [731, 556] on icon "button" at bounding box center [736, 572] width 33 height 33
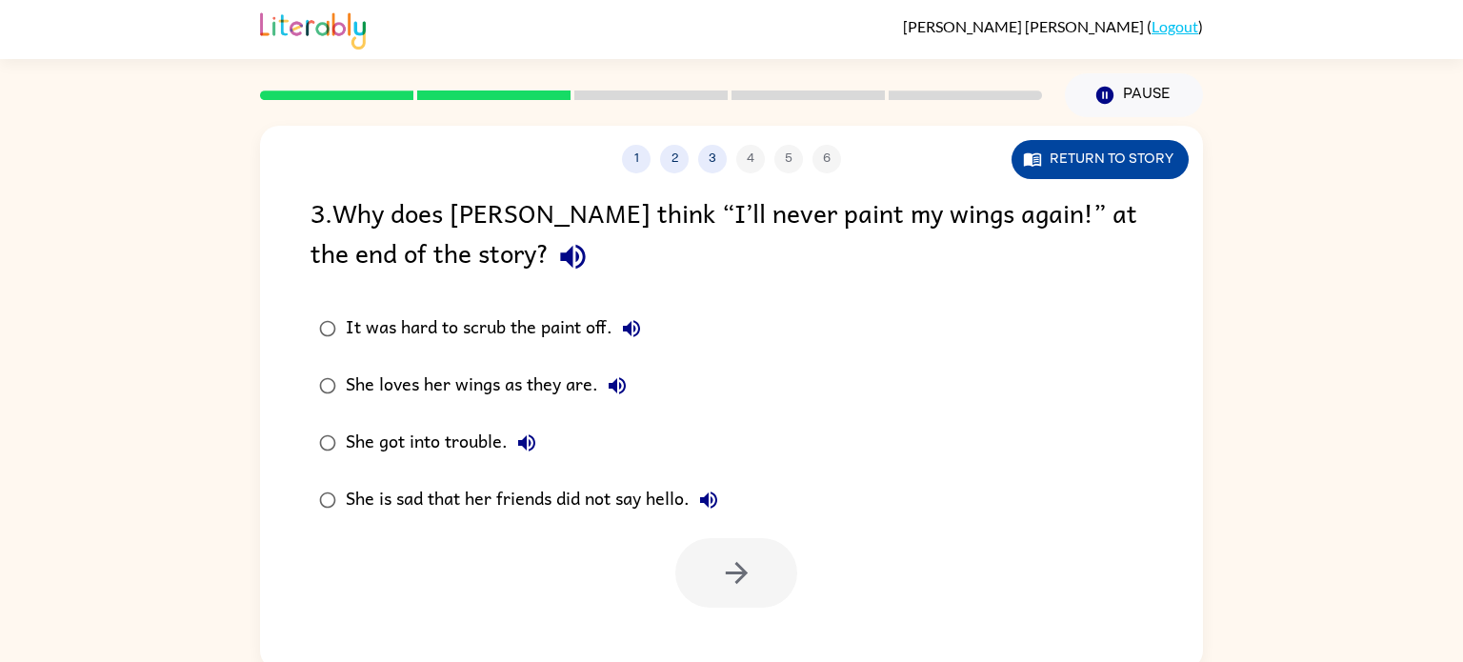
click at [1108, 152] on button "Return to story" at bounding box center [1100, 159] width 177 height 39
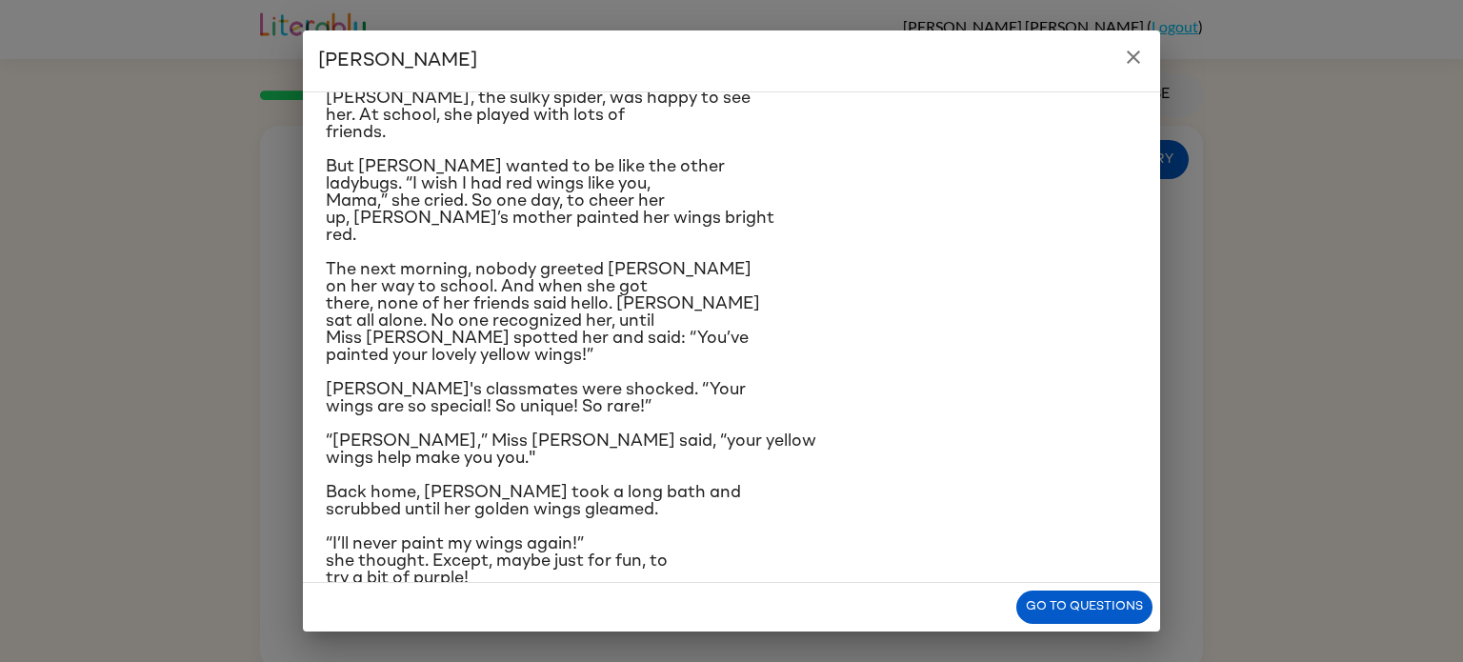
scroll to position [226, 0]
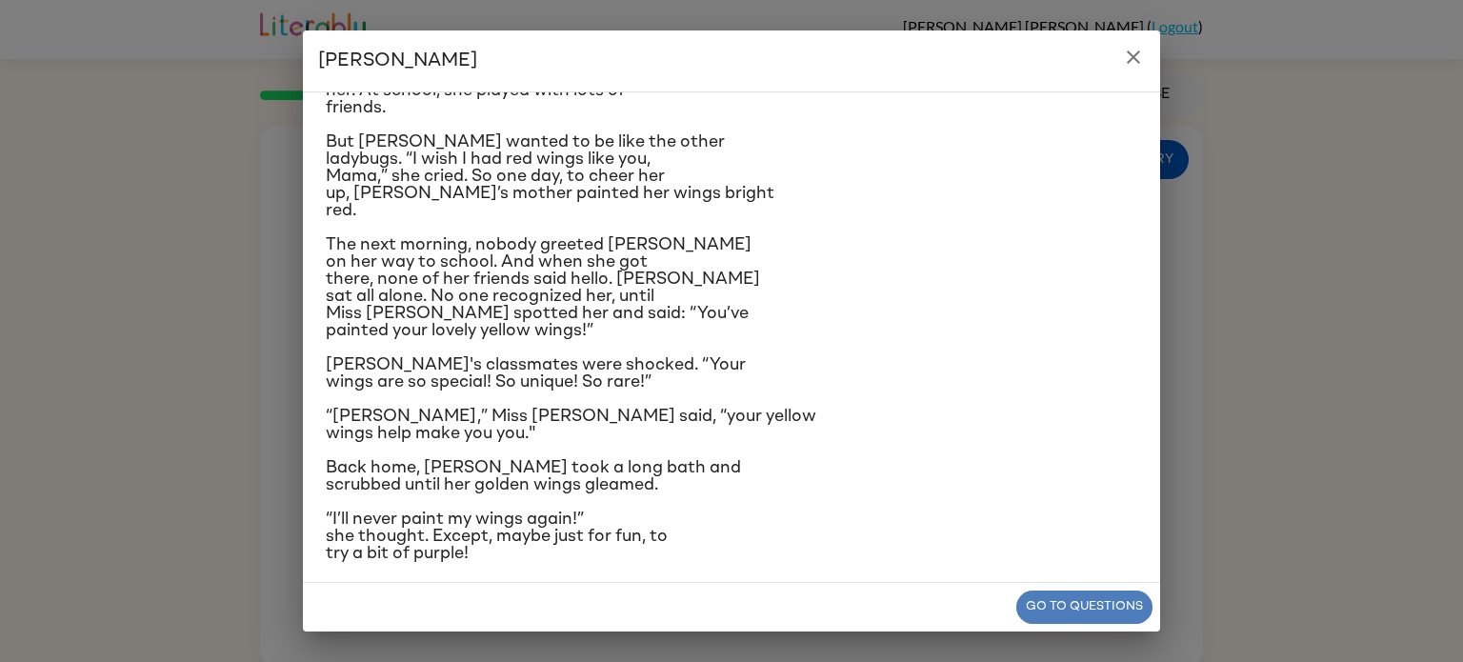
click at [1092, 598] on button "Go to questions" at bounding box center [1084, 607] width 136 height 33
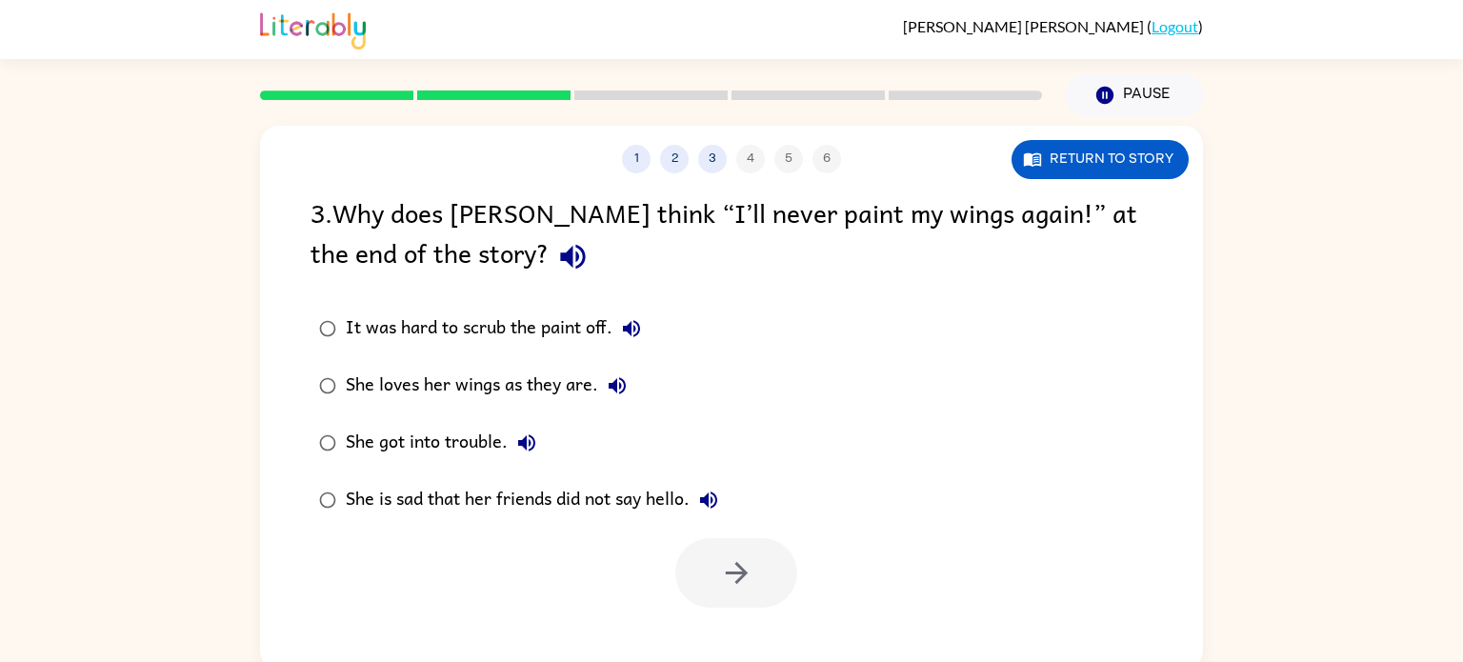
click at [352, 392] on div "She loves her wings as they are." at bounding box center [491, 386] width 291 height 38
click at [709, 572] on button "button" at bounding box center [736, 573] width 122 height 70
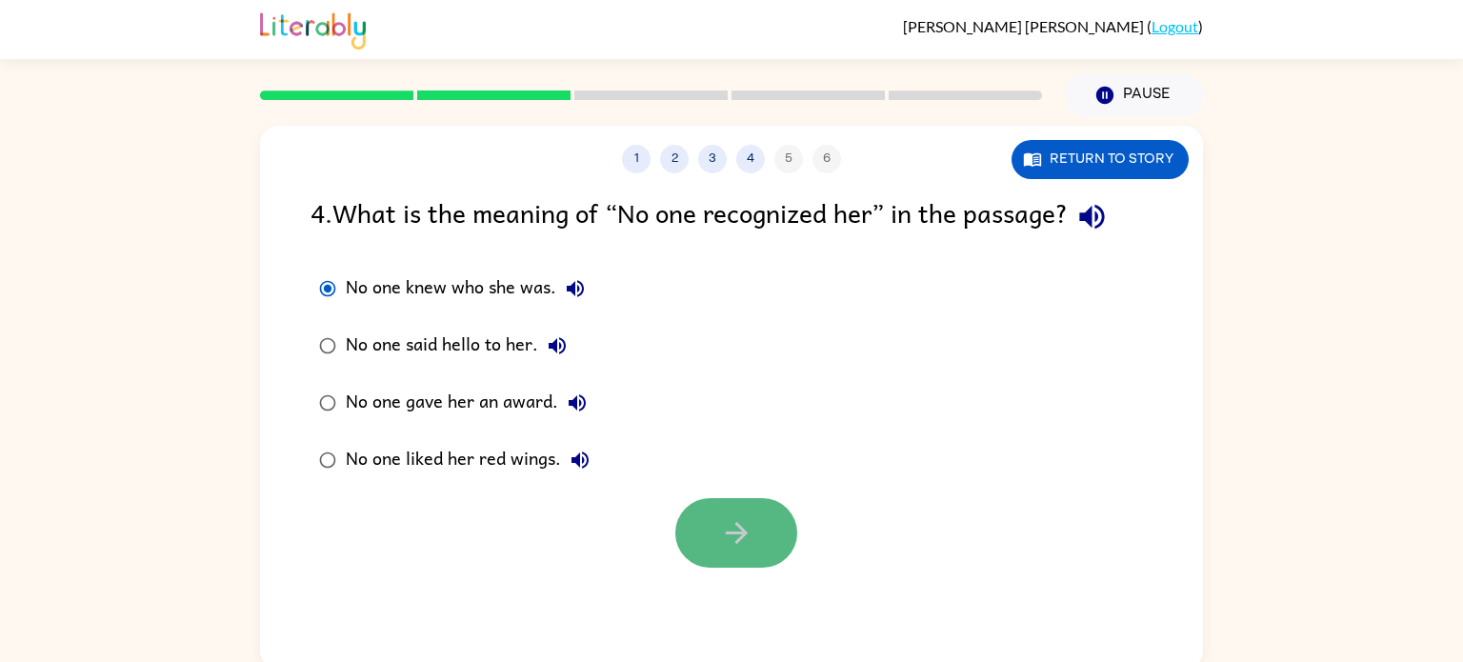
click at [690, 525] on button "button" at bounding box center [736, 533] width 122 height 70
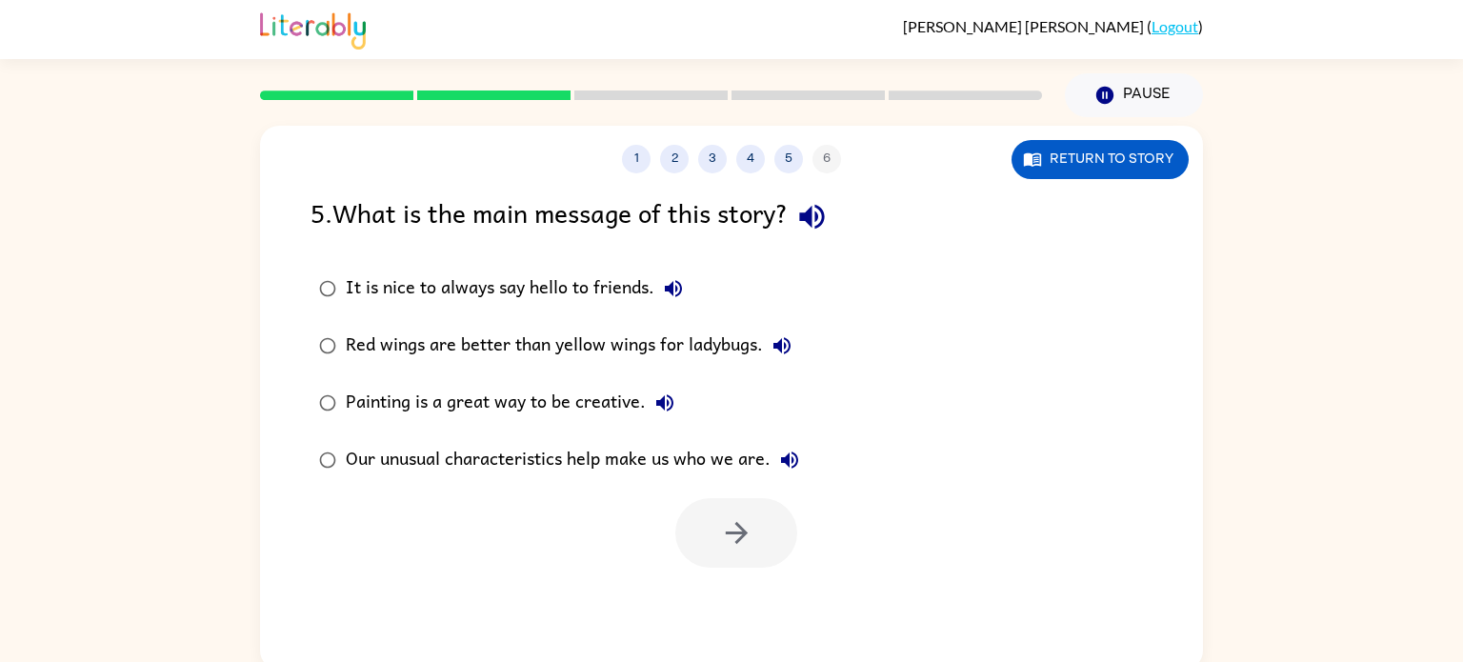
click at [688, 529] on div at bounding box center [736, 533] width 122 height 70
click at [748, 533] on icon "button" at bounding box center [736, 532] width 33 height 33
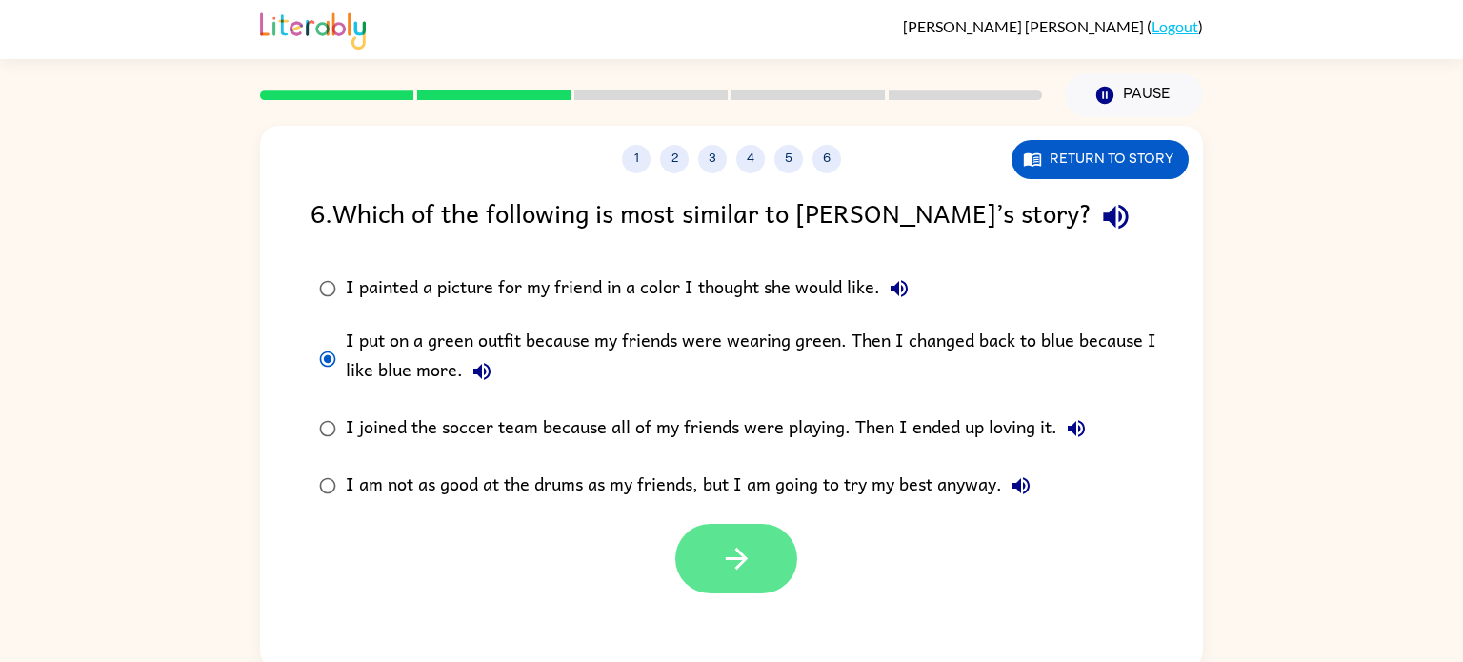
click at [738, 550] on icon "button" at bounding box center [736, 558] width 33 height 33
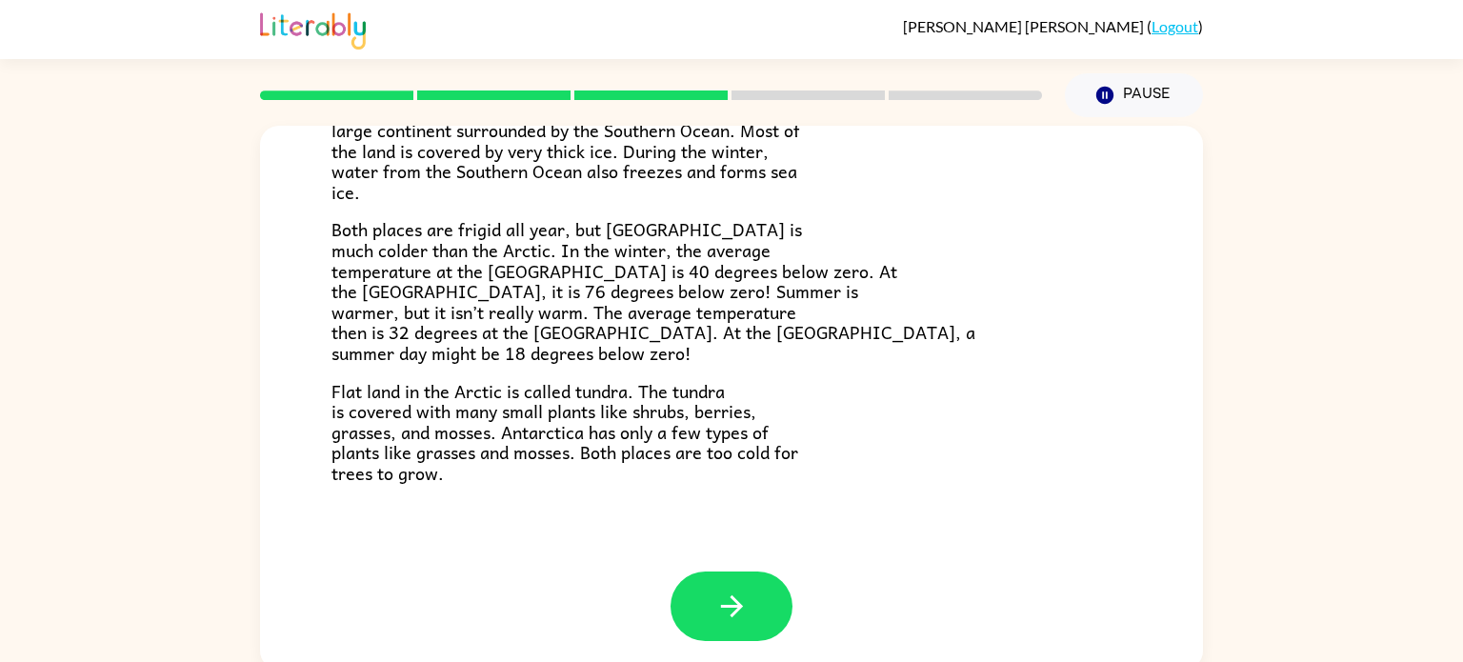
scroll to position [8, 0]
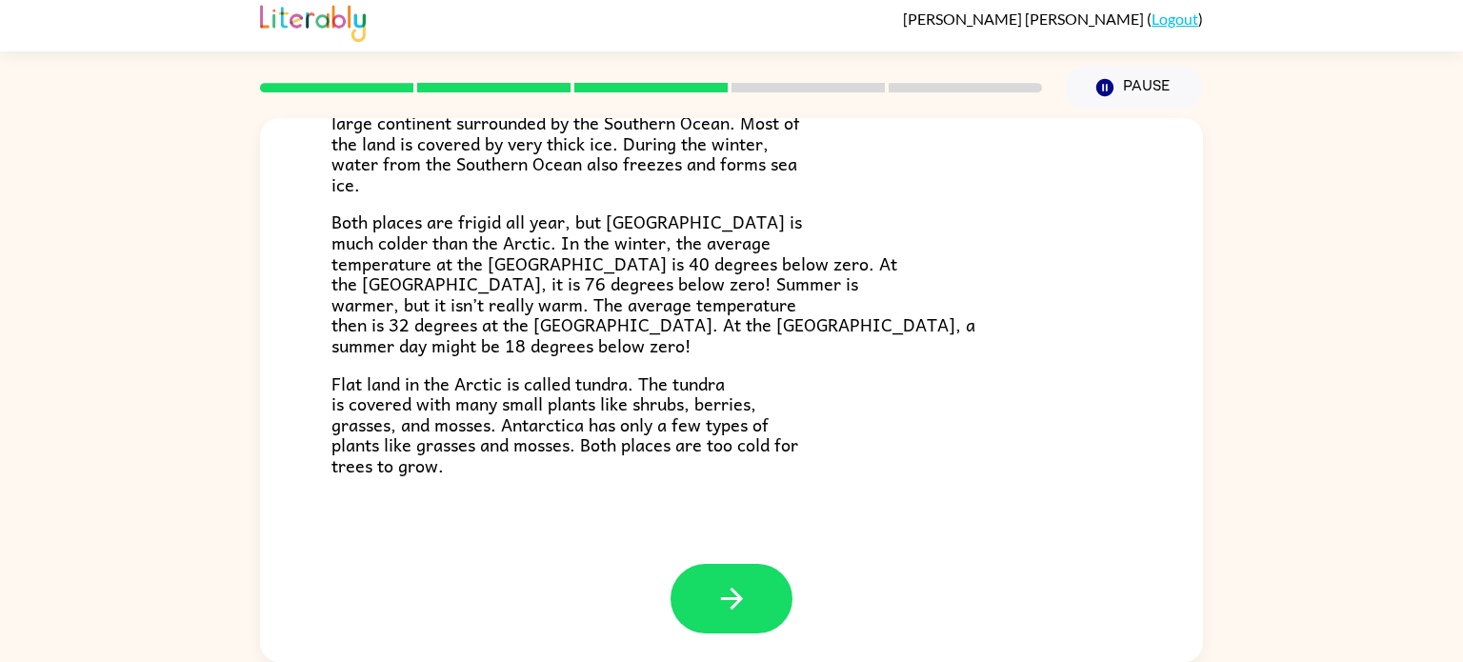
click at [876, 205] on div "Have you heard of the Arctic and [GEOGRAPHIC_DATA]? What do you know about them…" at bounding box center [732, 151] width 800 height 649
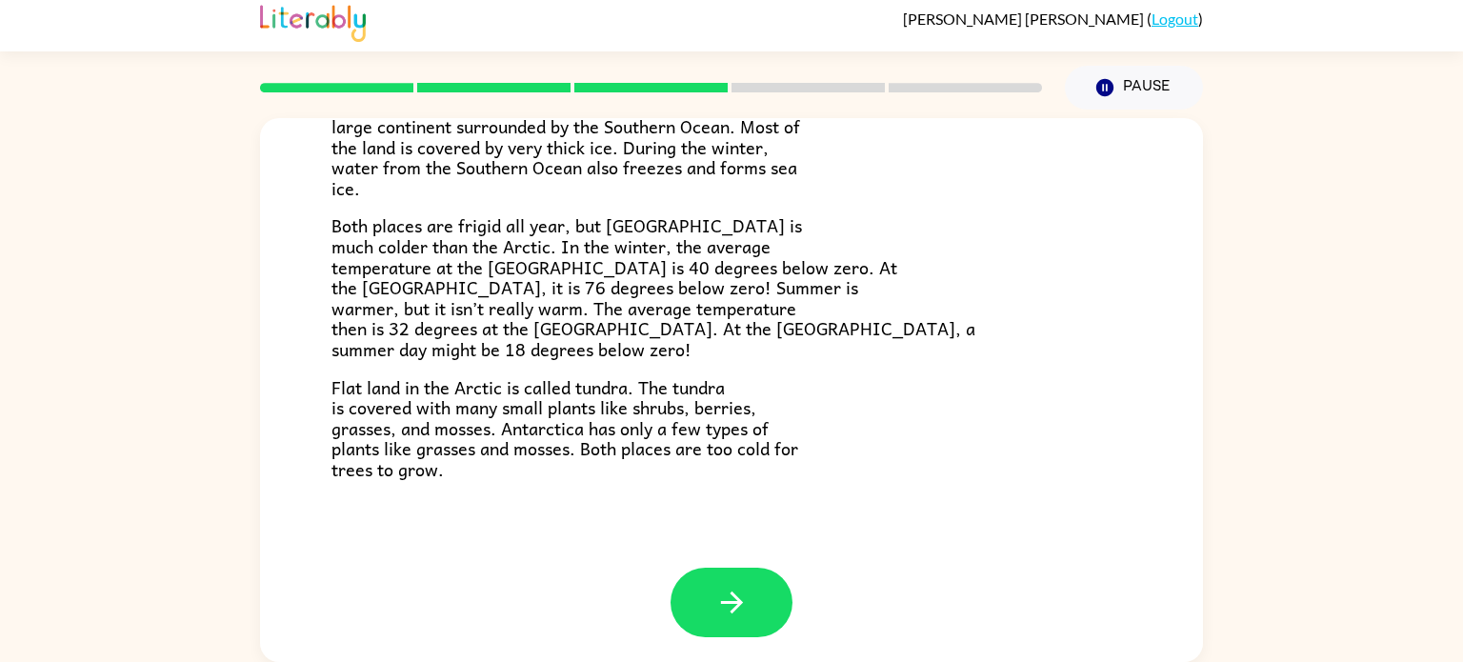
scroll to position [402, 0]
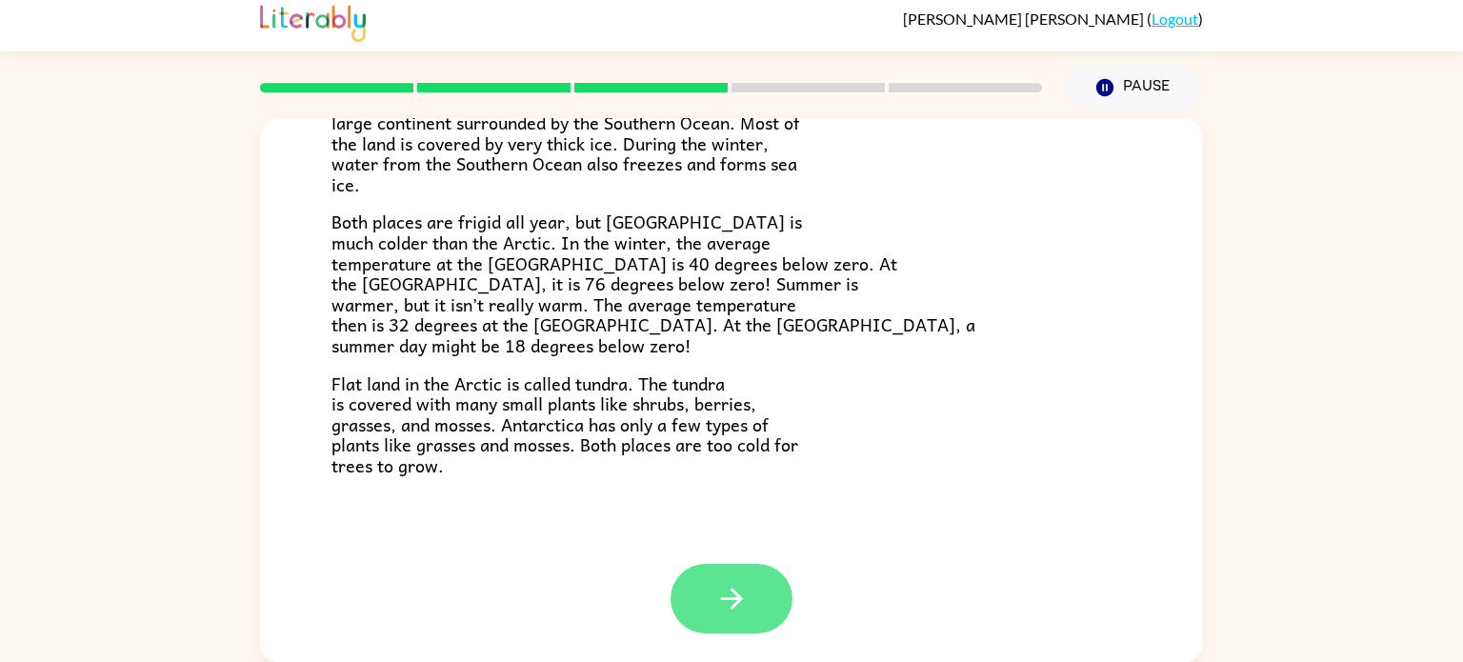
click at [758, 615] on button "button" at bounding box center [732, 599] width 122 height 70
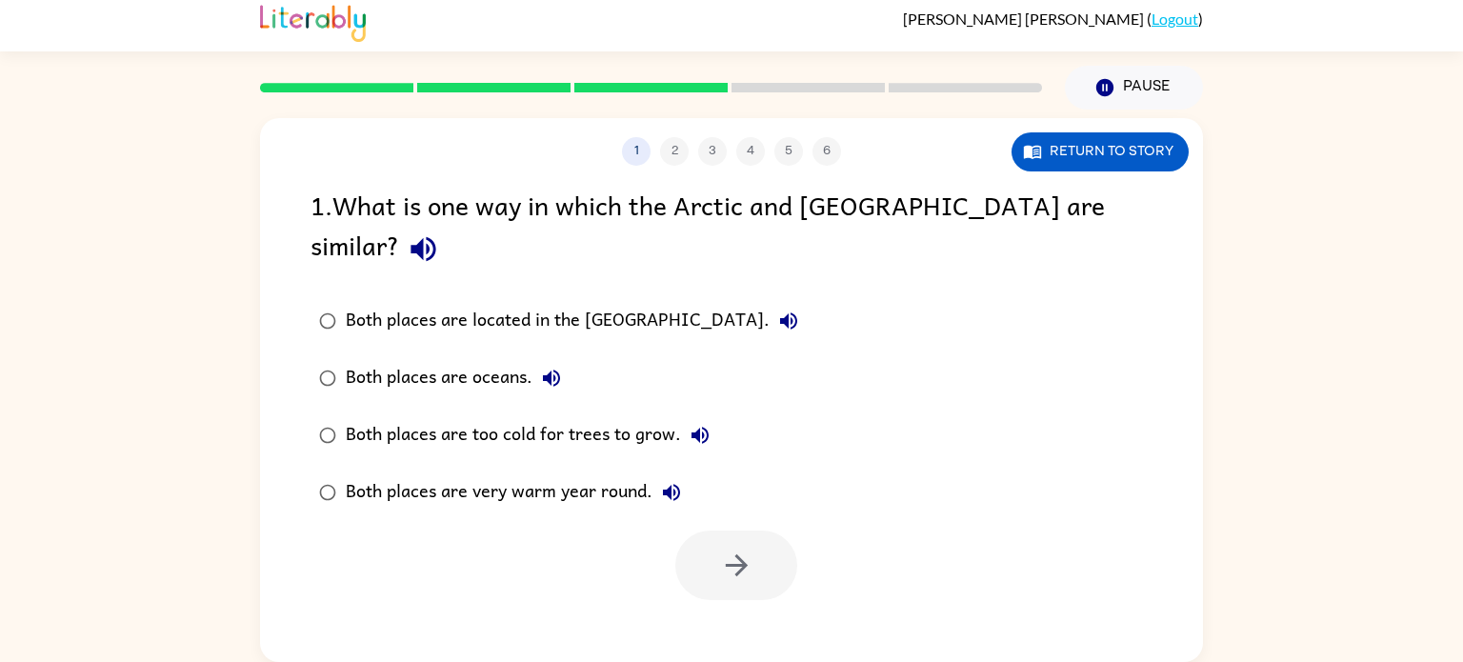
scroll to position [0, 0]
click at [730, 549] on icon "button" at bounding box center [736, 565] width 33 height 33
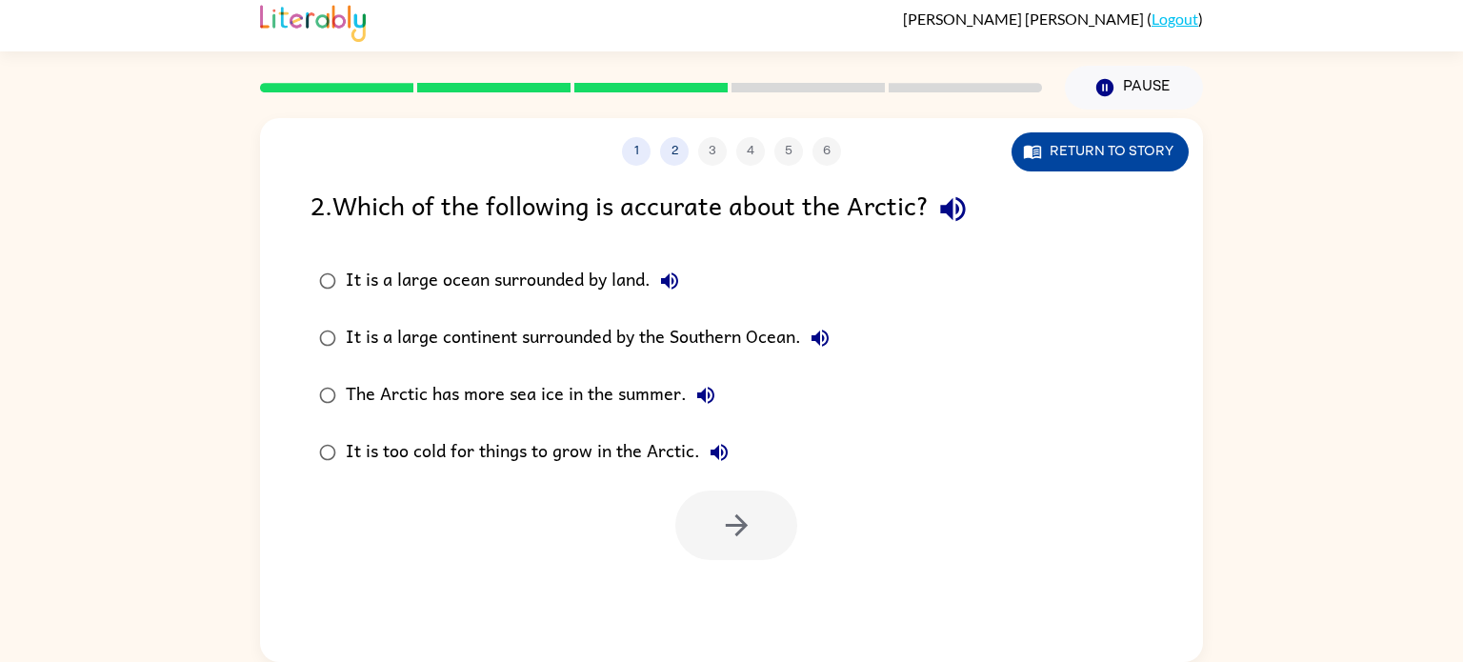
click at [1021, 162] on button "Return to story" at bounding box center [1100, 151] width 177 height 39
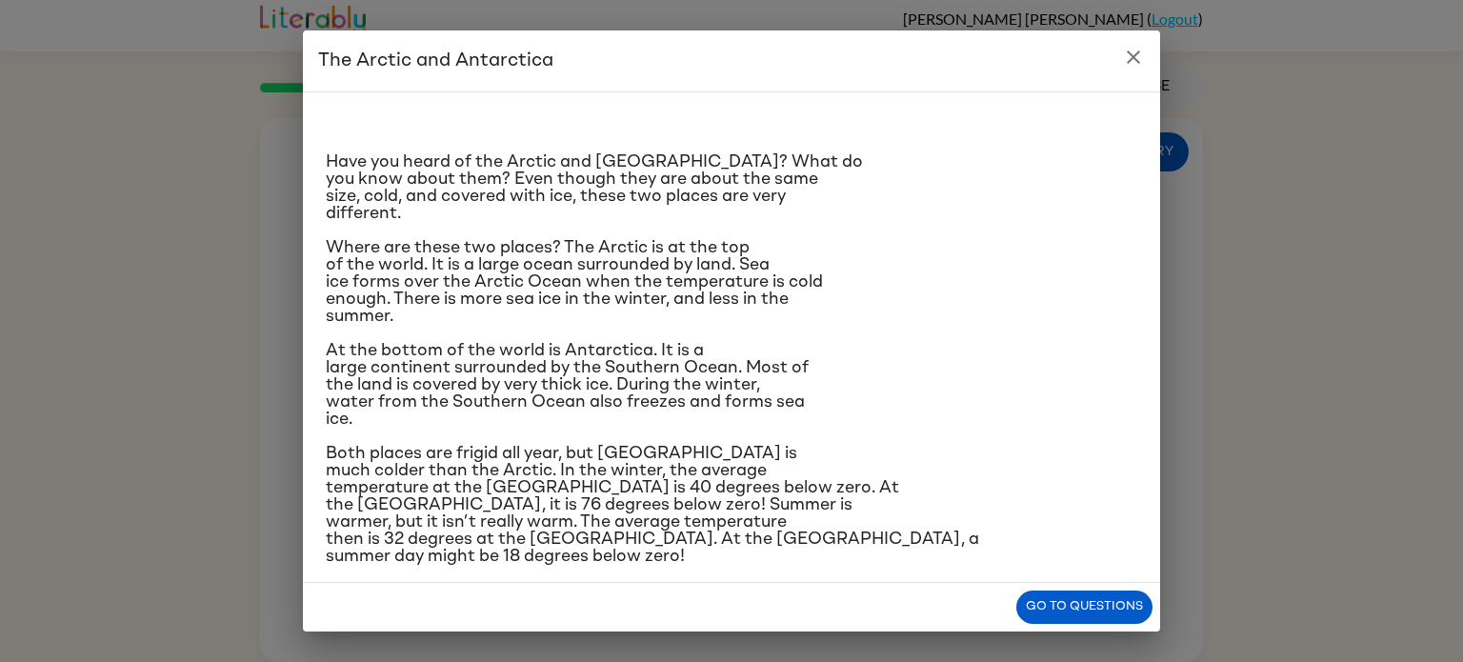
click at [1037, 586] on div "Go to questions" at bounding box center [731, 607] width 857 height 49
click at [1095, 611] on button "Go to questions" at bounding box center [1084, 607] width 136 height 33
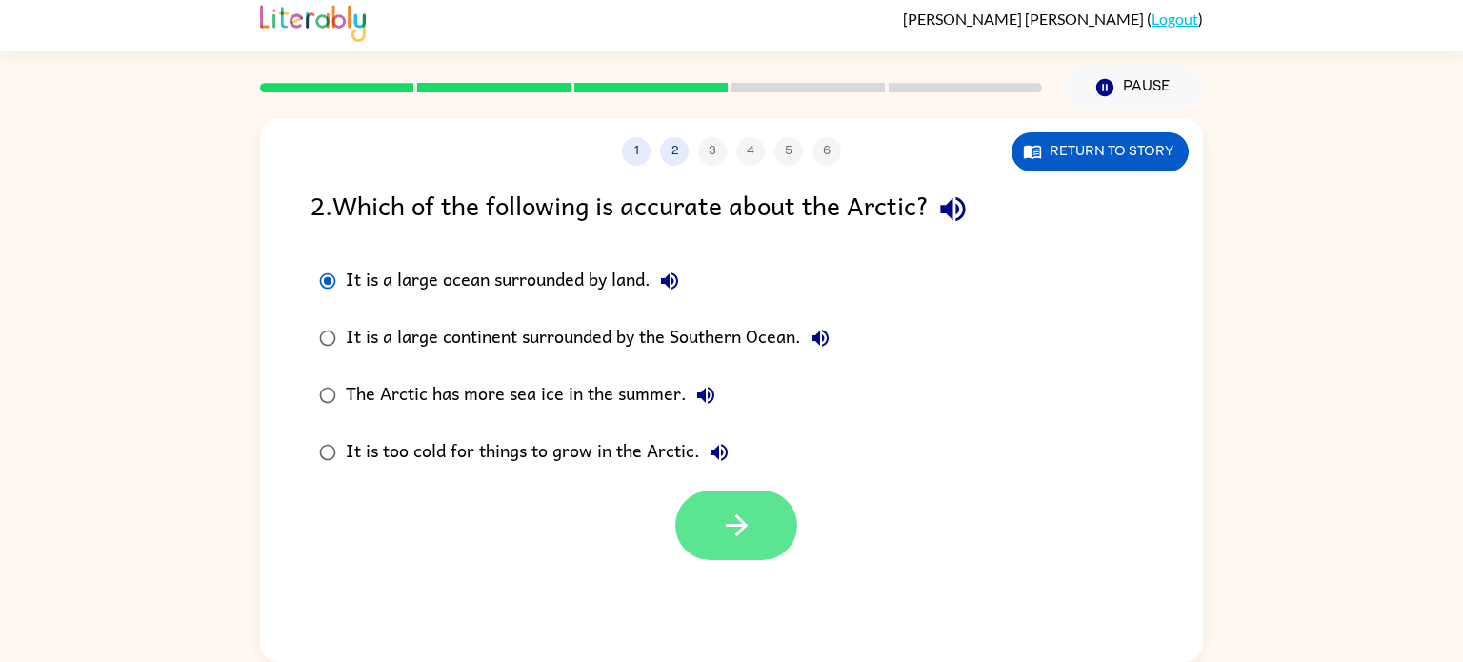
click at [751, 519] on icon "button" at bounding box center [736, 525] width 33 height 33
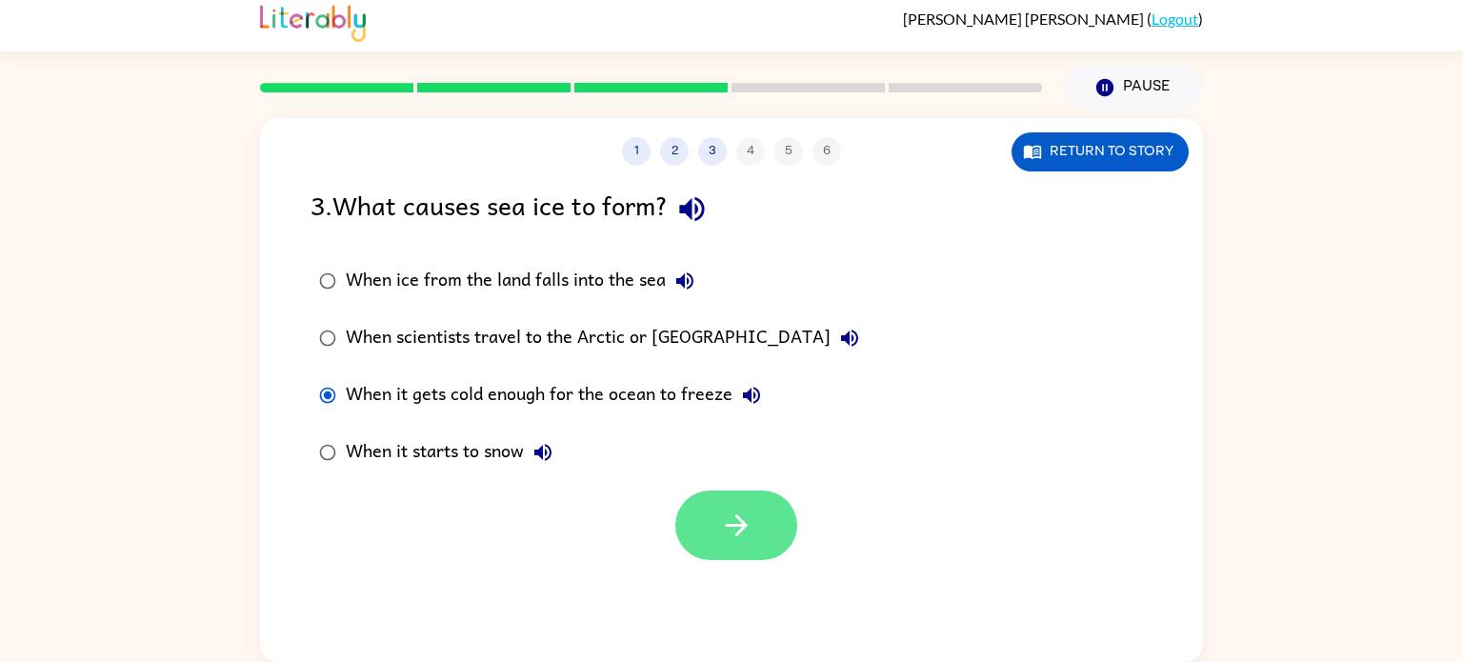
click at [733, 555] on button "button" at bounding box center [736, 526] width 122 height 70
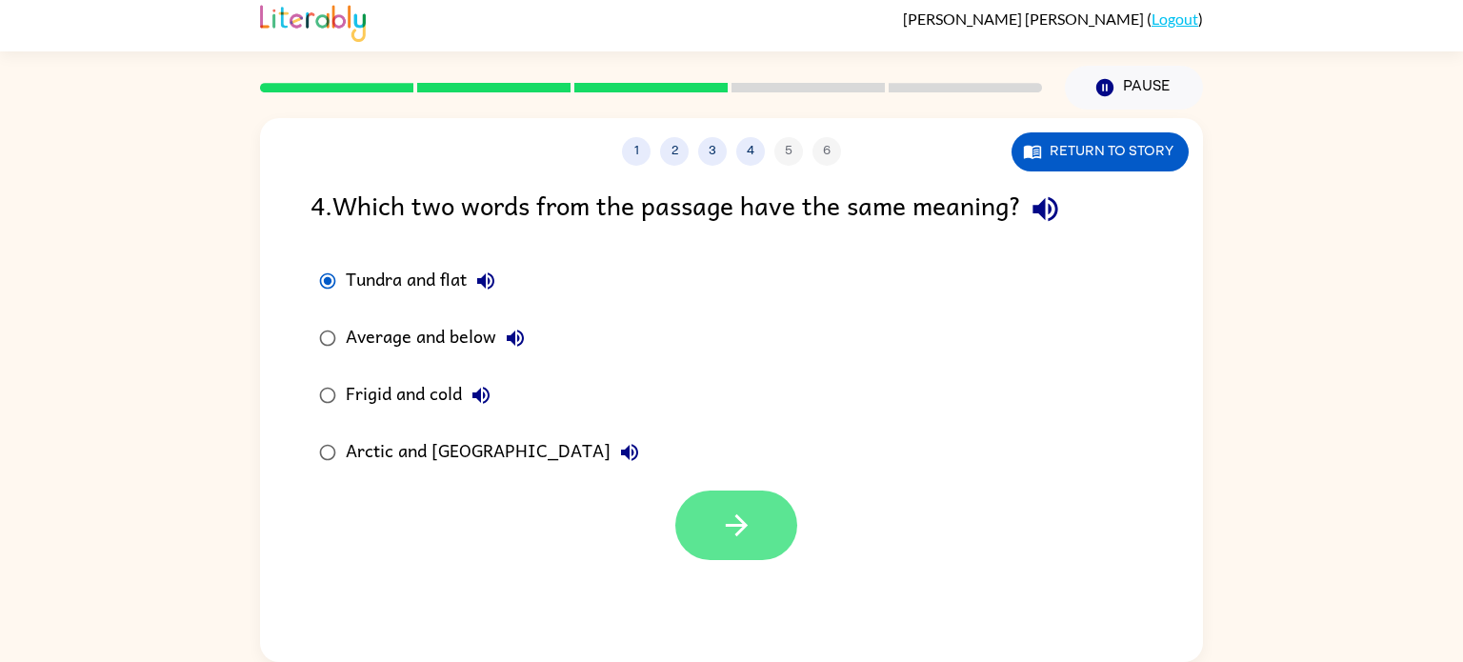
click at [715, 517] on button "button" at bounding box center [736, 526] width 122 height 70
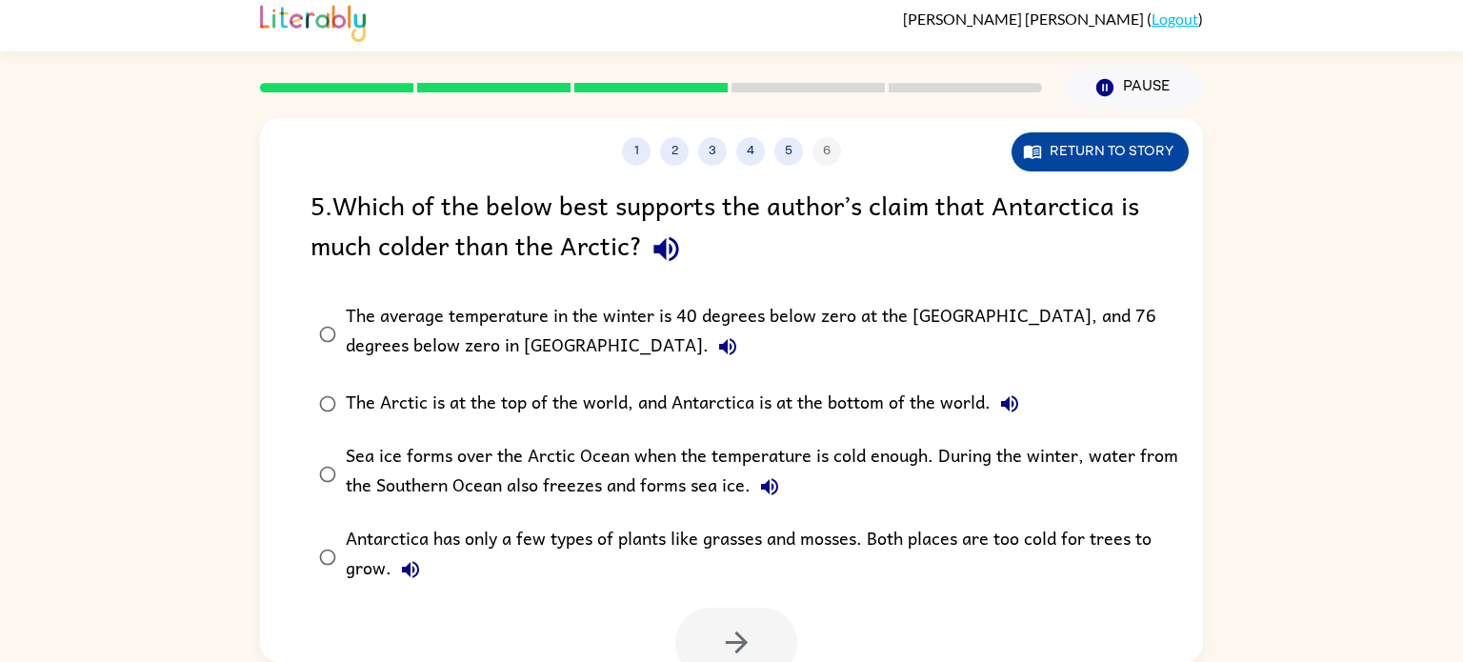
click at [1019, 161] on button "Return to story" at bounding box center [1100, 151] width 177 height 39
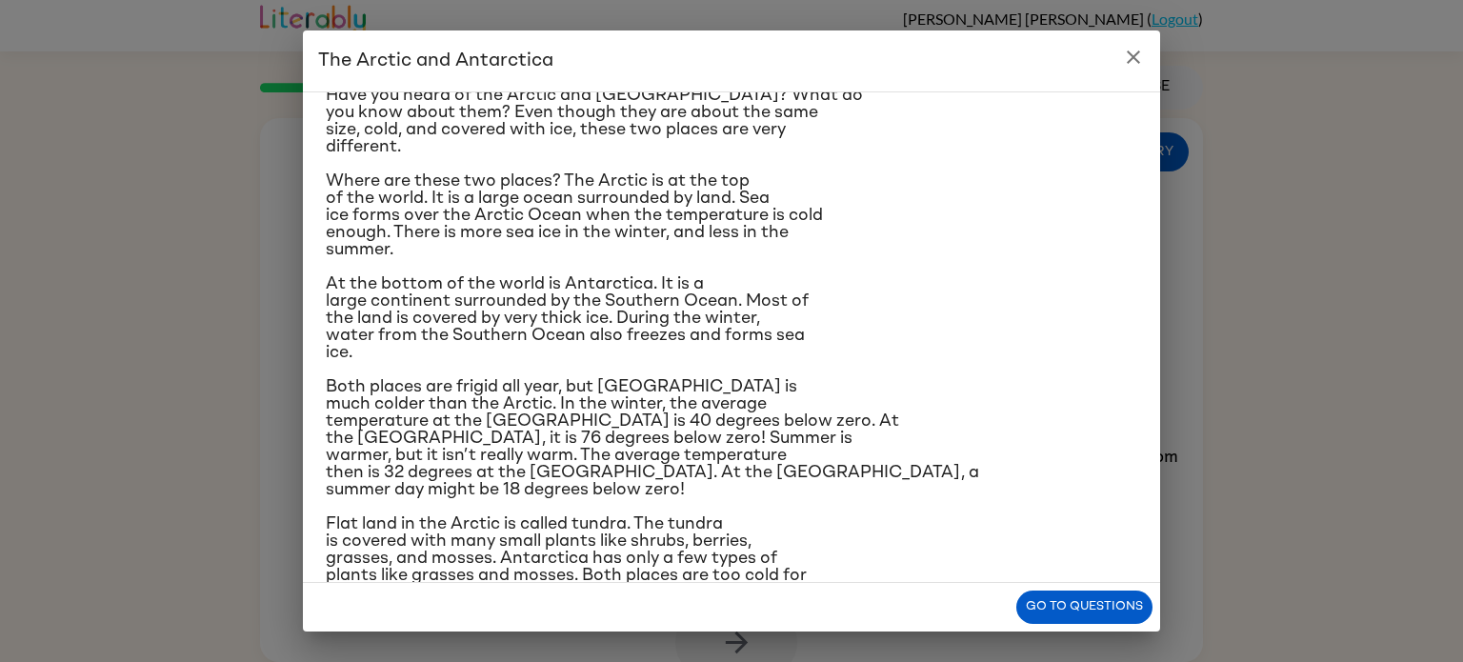
scroll to position [107, 0]
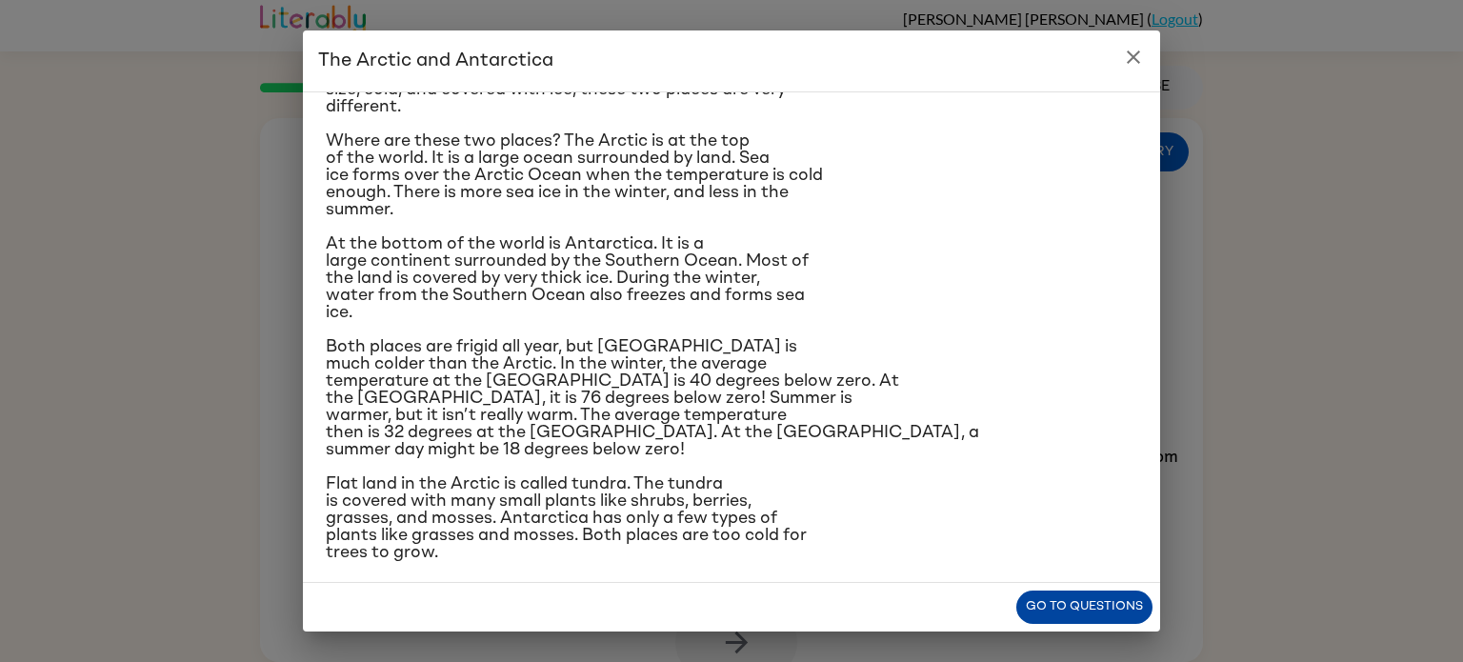
click at [1092, 619] on button "Go to questions" at bounding box center [1084, 607] width 136 height 33
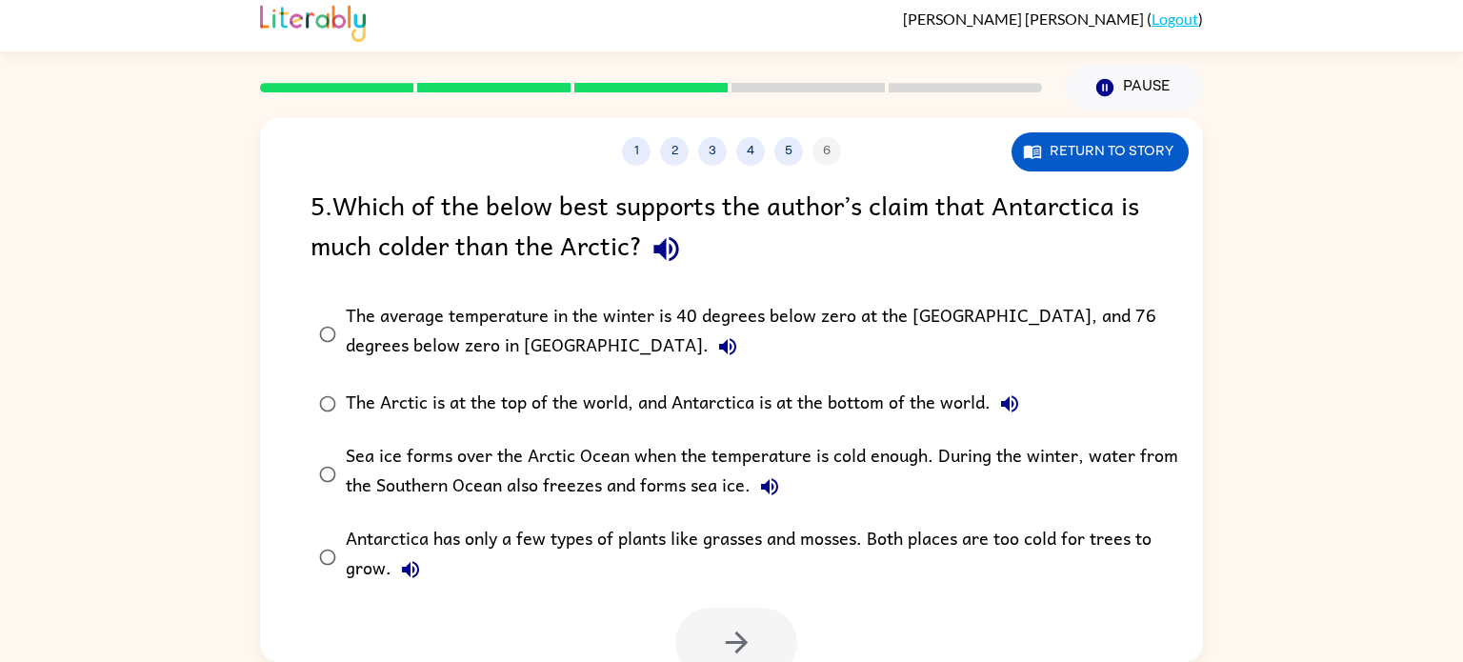
click at [525, 307] on div "The average temperature in the winter is 40 degrees below zero at the [GEOGRAPH…" at bounding box center [762, 334] width 833 height 64
click at [726, 617] on button "button" at bounding box center [736, 643] width 122 height 70
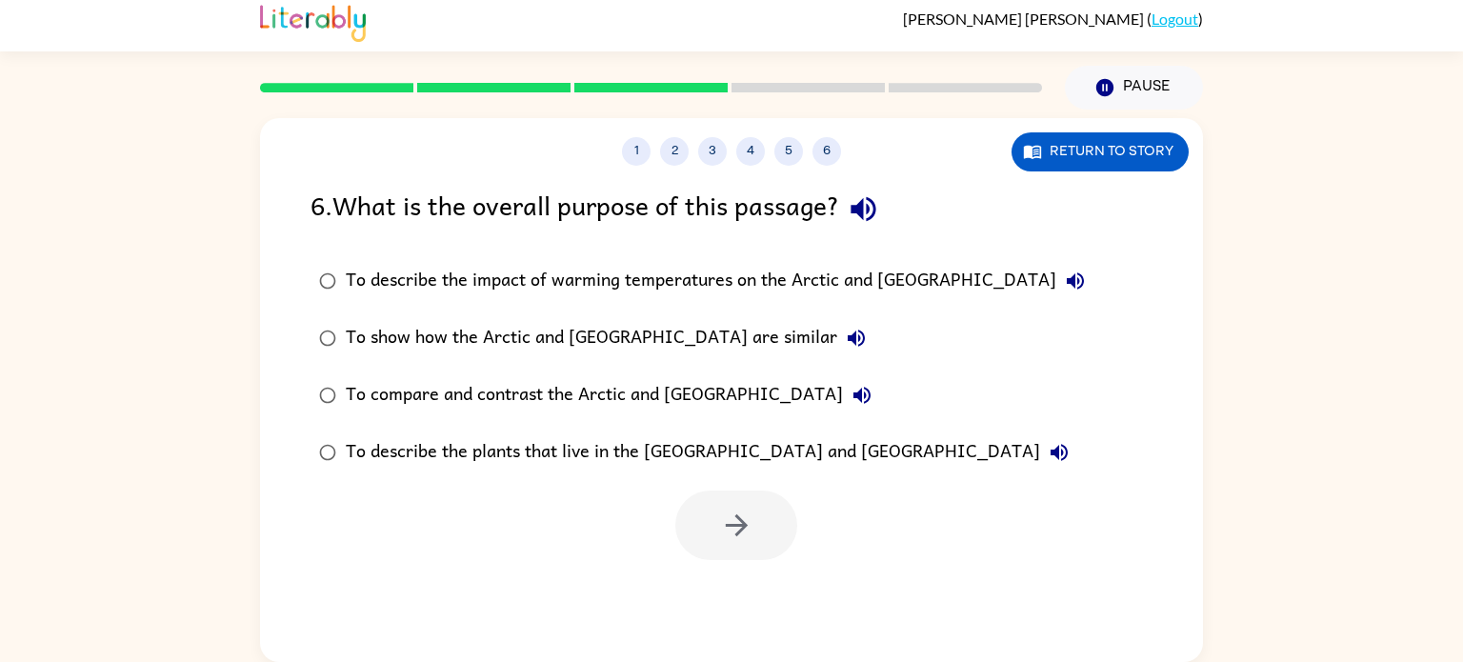
click at [487, 392] on div "To compare and contrast the Arctic and [GEOGRAPHIC_DATA]" at bounding box center [613, 395] width 535 height 38
click at [724, 527] on icon "button" at bounding box center [736, 525] width 33 height 33
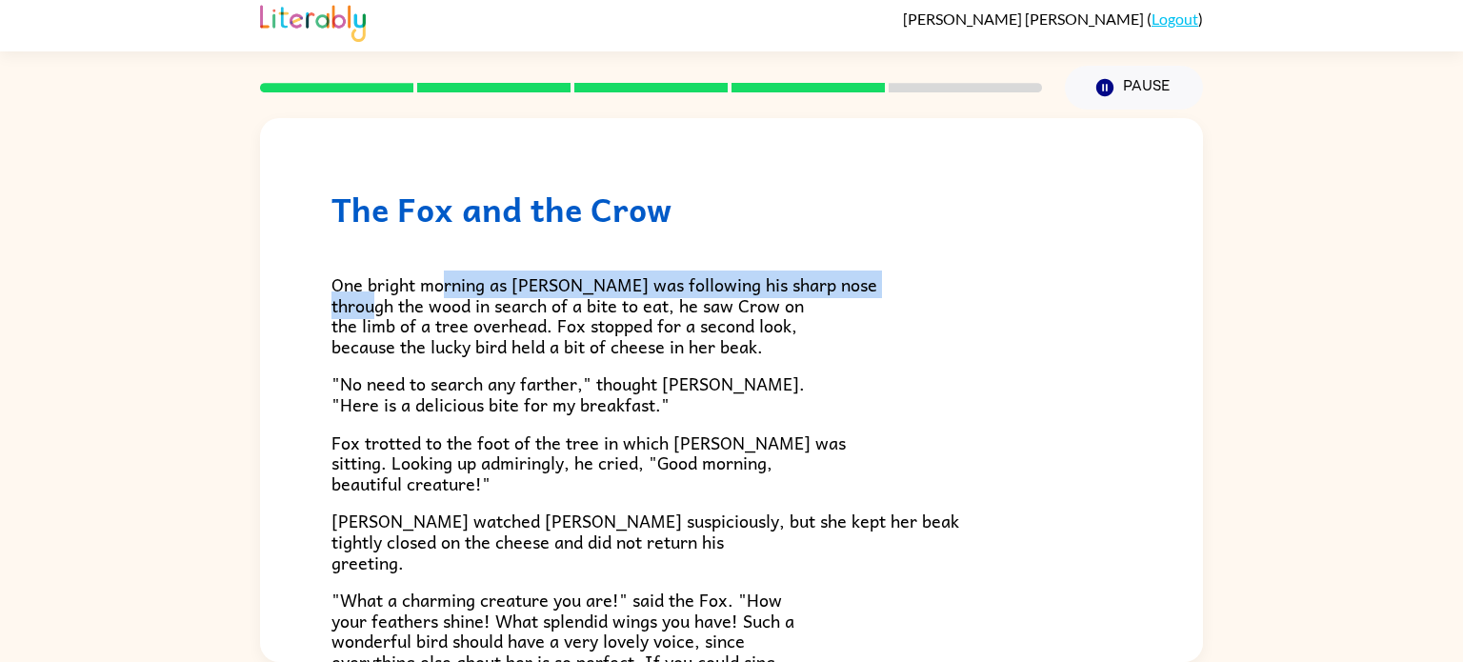
drag, startPoint x: 446, startPoint y: 292, endPoint x: 460, endPoint y: 307, distance: 20.2
click at [460, 307] on span "One bright morning as [PERSON_NAME] was following his sharp nose through the wo…" at bounding box center [605, 316] width 546 height 90
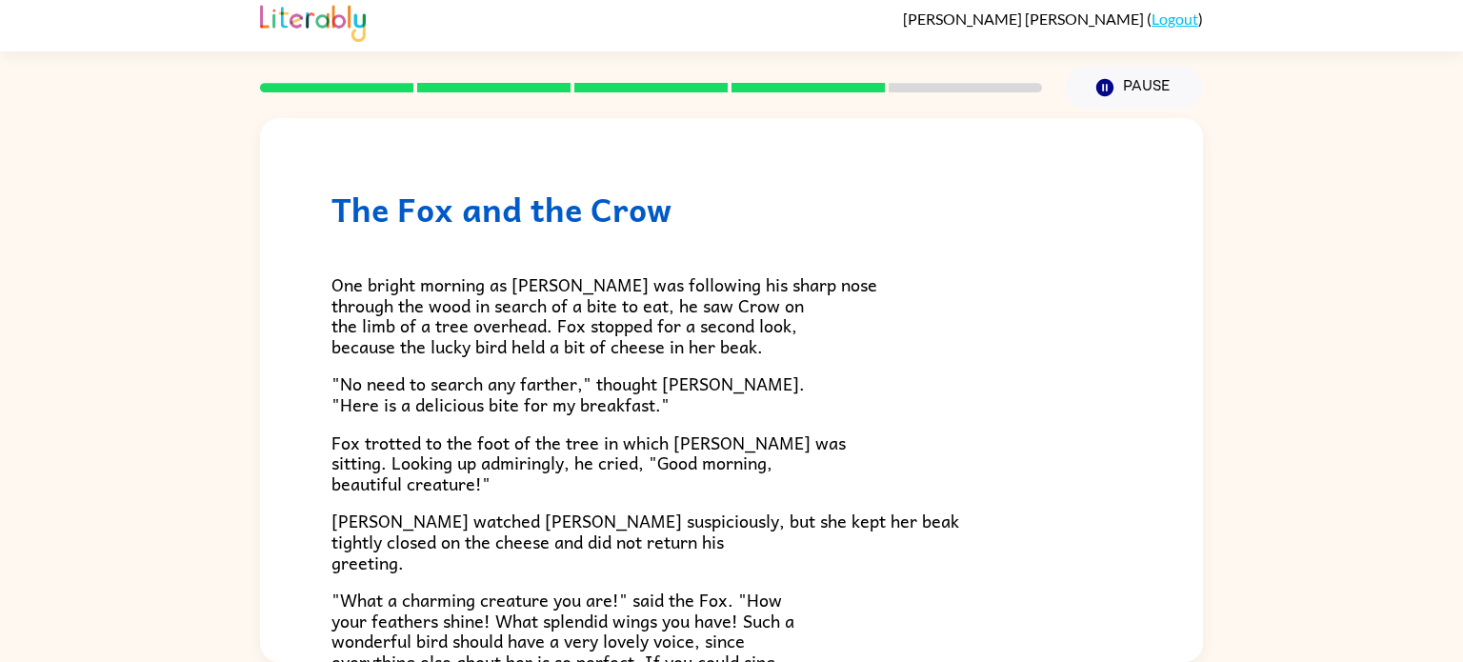
click at [468, 313] on span "One bright morning as [PERSON_NAME] was following his sharp nose through the wo…" at bounding box center [605, 316] width 546 height 90
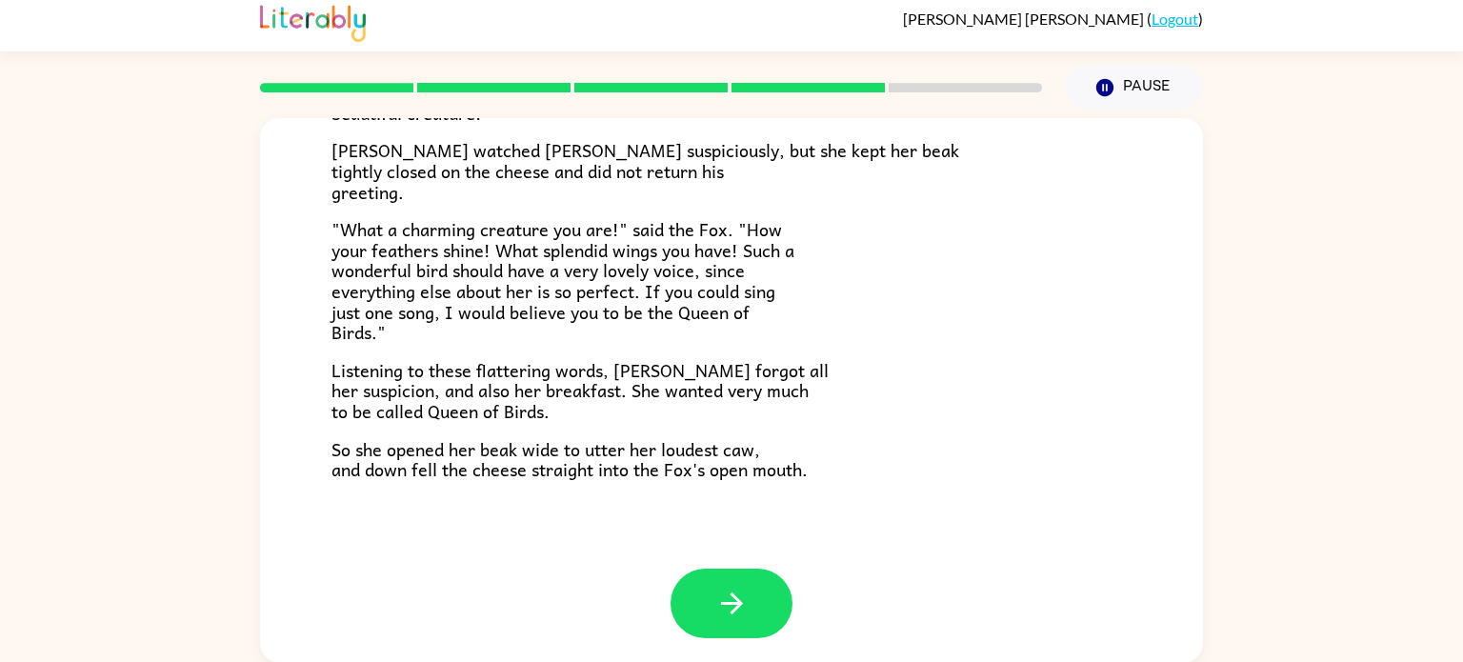
scroll to position [374, 0]
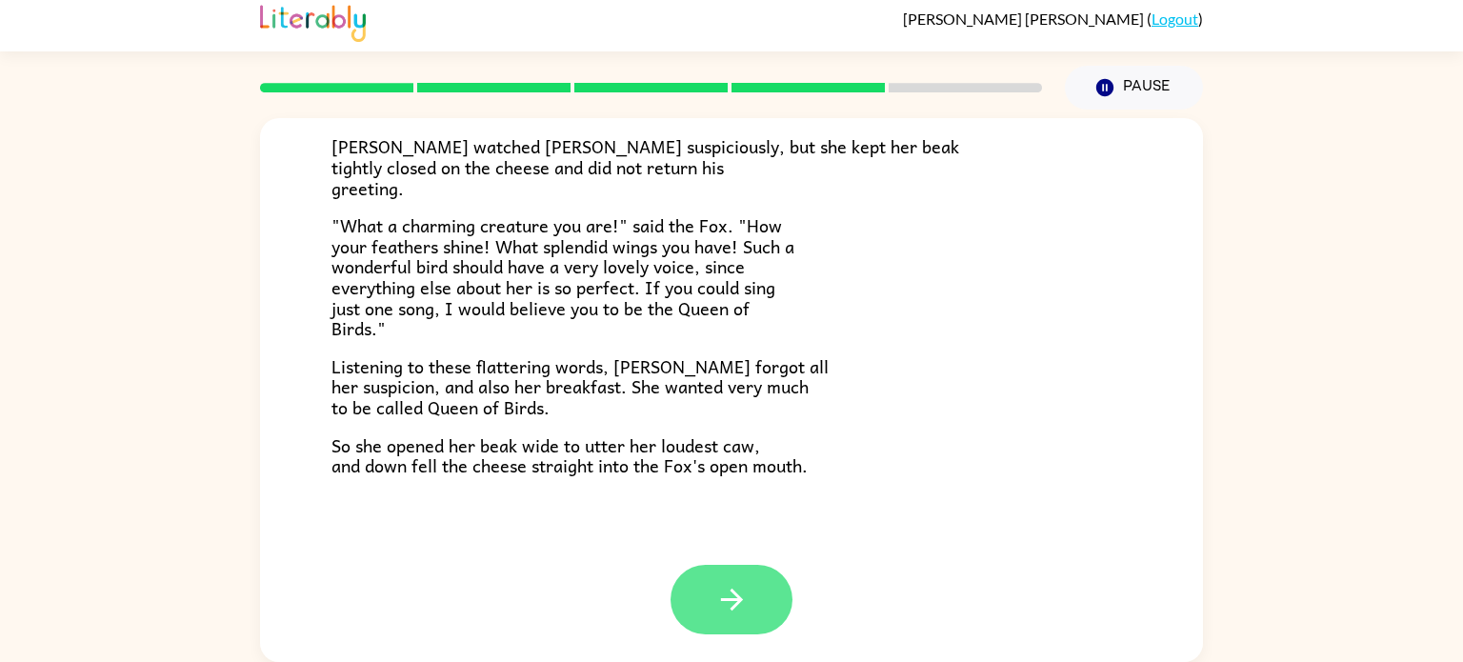
click at [745, 602] on icon "button" at bounding box center [731, 599] width 33 height 33
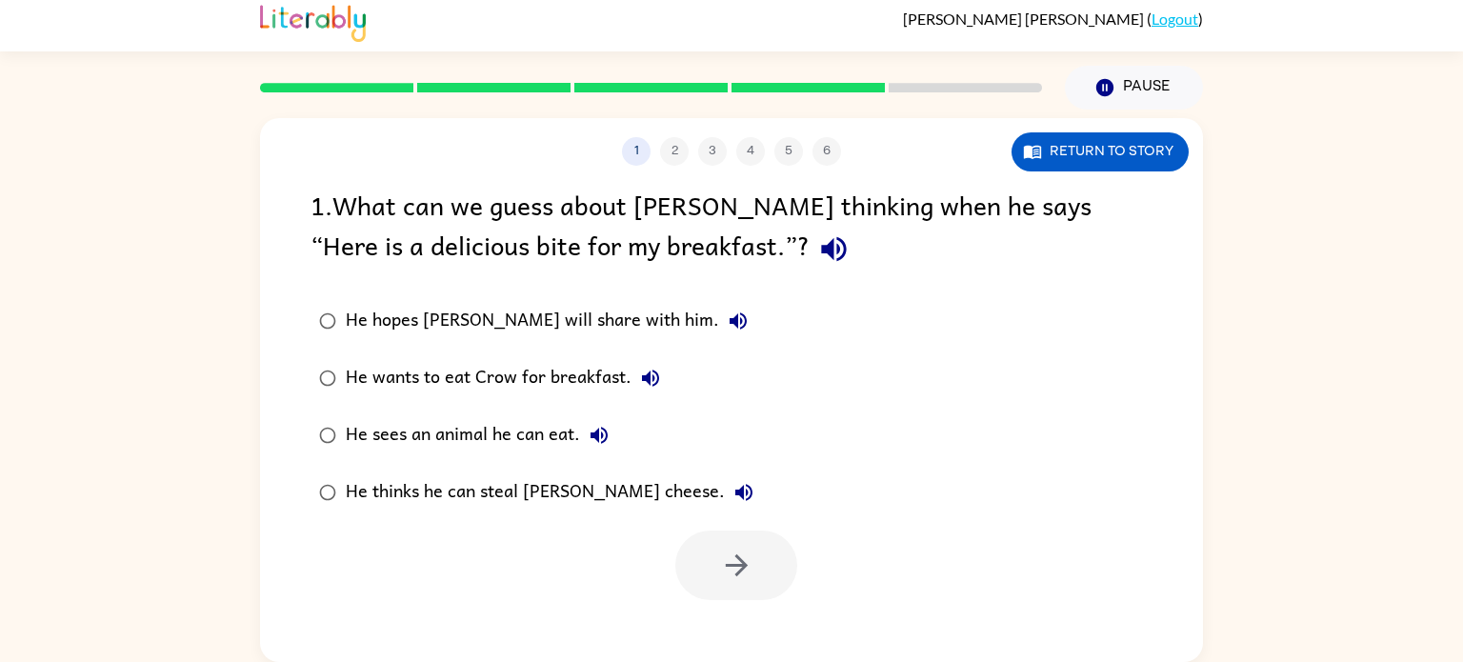
scroll to position [0, 0]
click at [433, 493] on div "He thinks he can steal [PERSON_NAME] cheese." at bounding box center [554, 492] width 417 height 38
click at [757, 574] on button "button" at bounding box center [736, 566] width 122 height 70
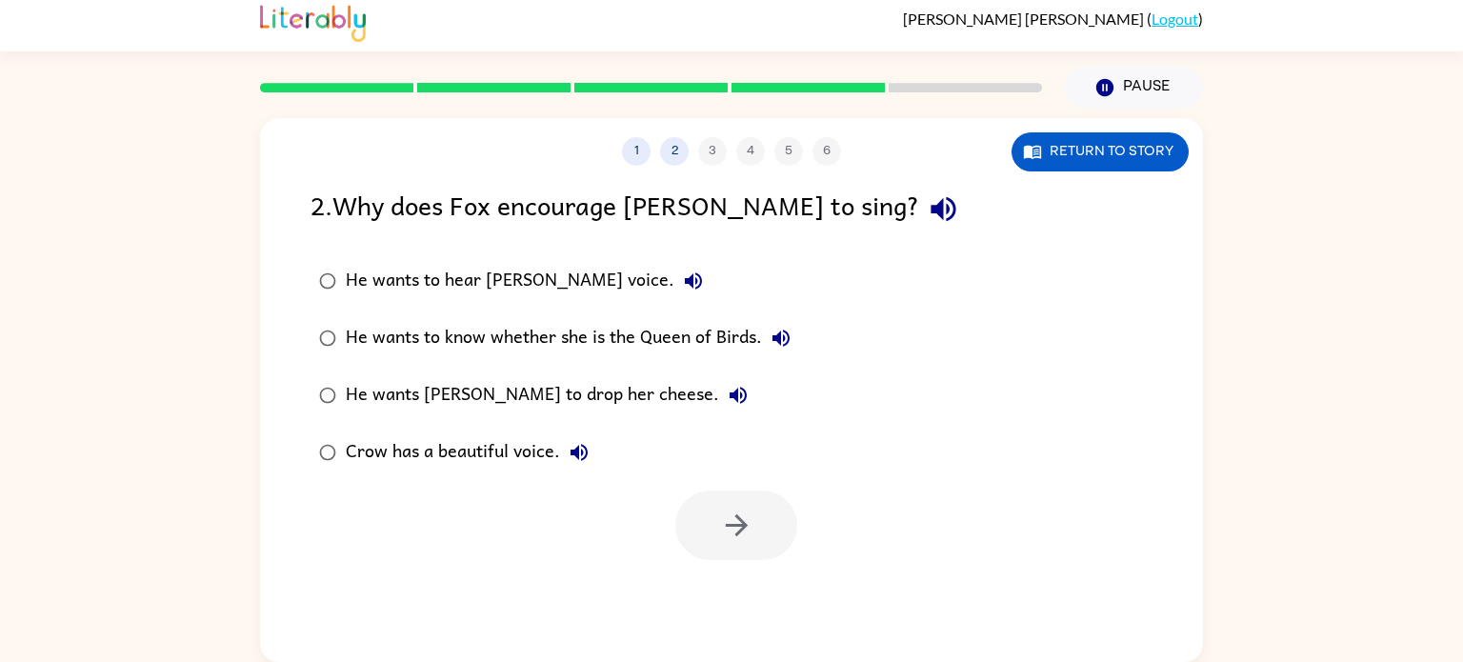
click at [562, 329] on div "He wants to know whether she is the Queen of Birds." at bounding box center [573, 338] width 454 height 38
click at [718, 513] on button "button" at bounding box center [736, 526] width 122 height 70
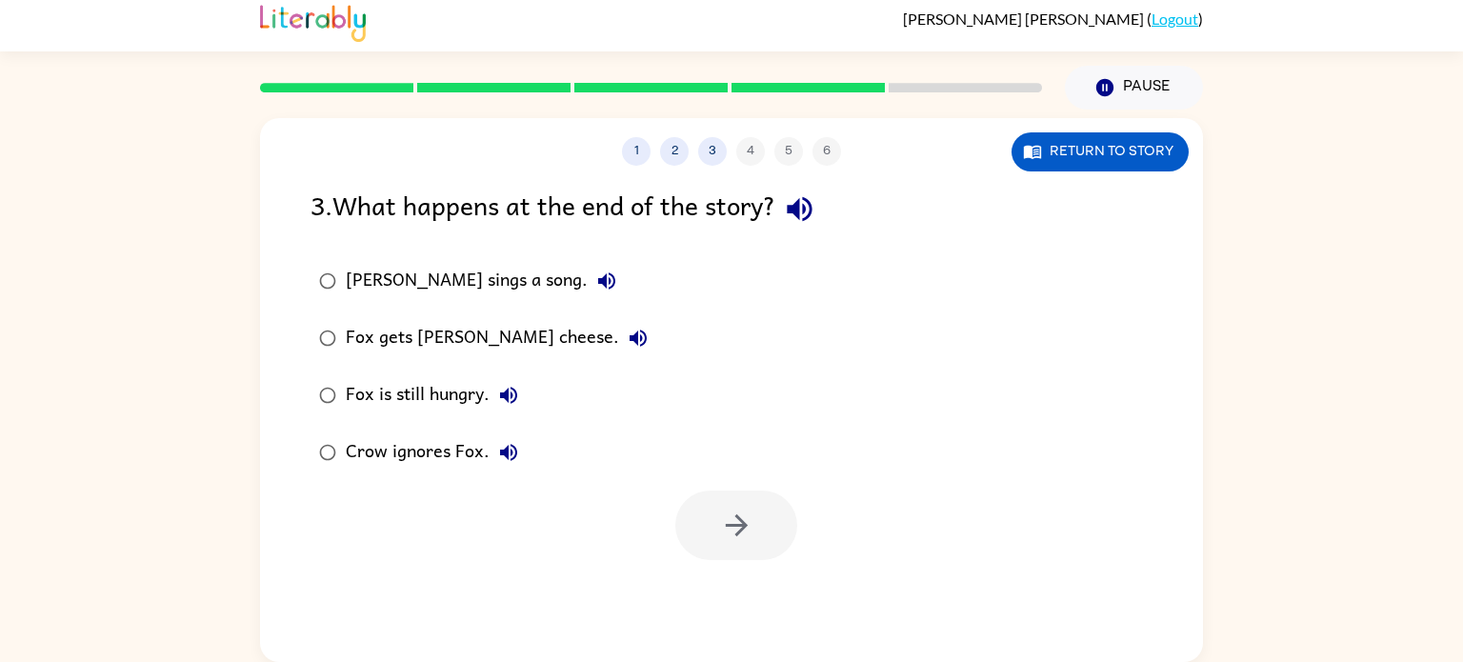
click at [465, 346] on div "Fox gets [PERSON_NAME] cheese." at bounding box center [502, 338] width 312 height 38
click at [707, 511] on button "button" at bounding box center [736, 526] width 122 height 70
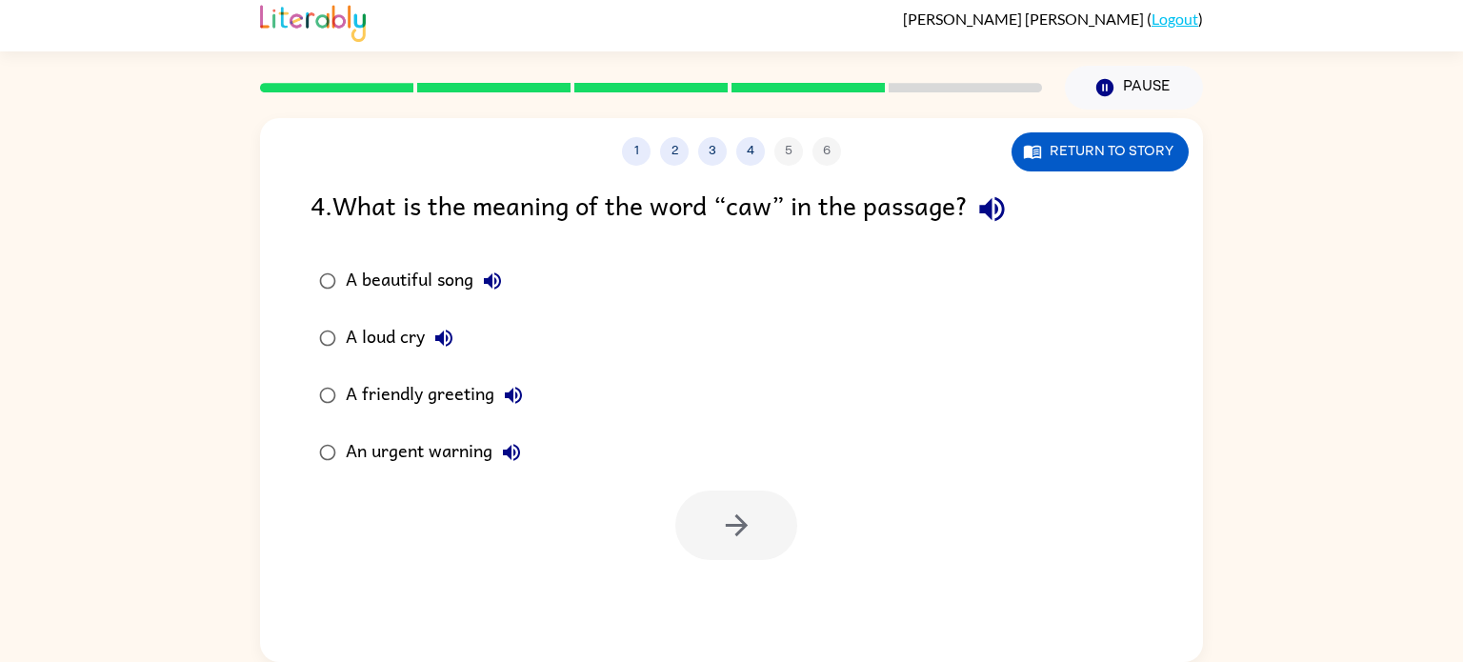
click at [390, 328] on div "A loud cry" at bounding box center [404, 338] width 117 height 38
click at [407, 291] on div "A beautiful song" at bounding box center [429, 281] width 166 height 38
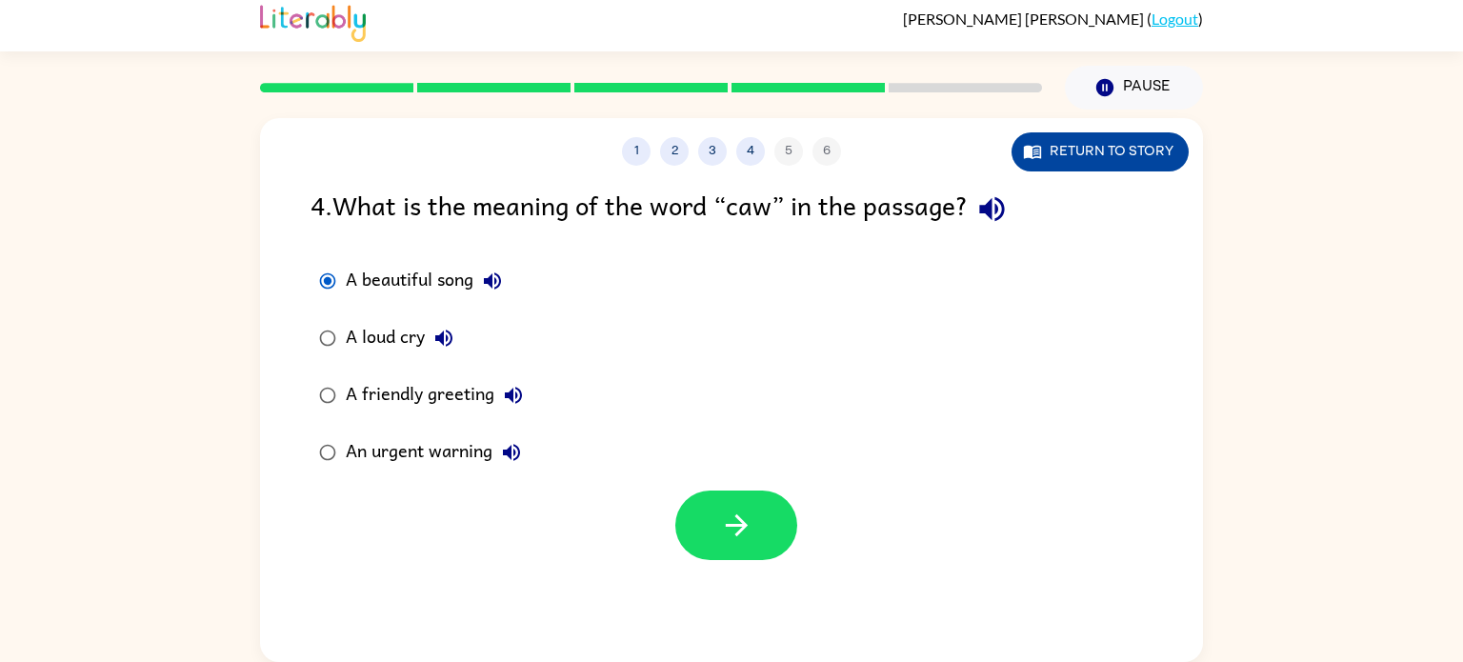
click at [1041, 134] on button "Return to story" at bounding box center [1100, 151] width 177 height 39
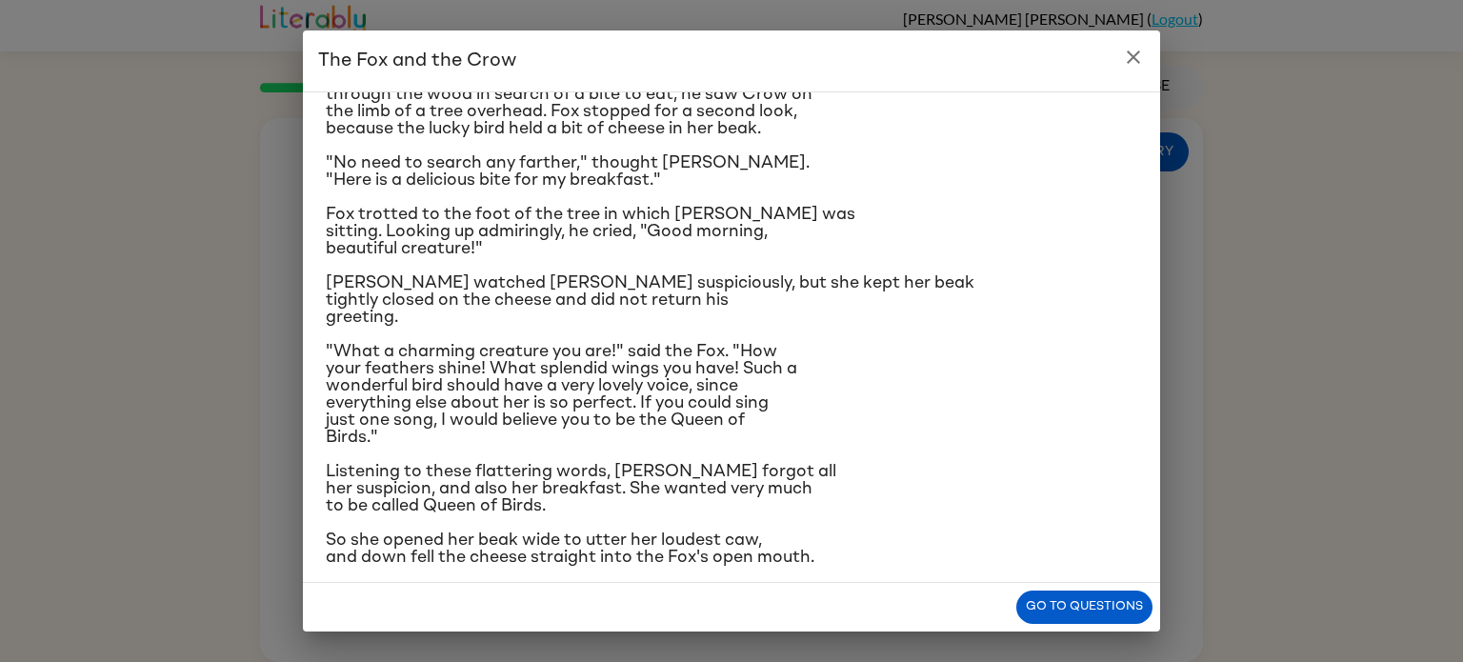
scroll to position [84, 0]
click at [1102, 594] on button "Go to questions" at bounding box center [1084, 607] width 136 height 33
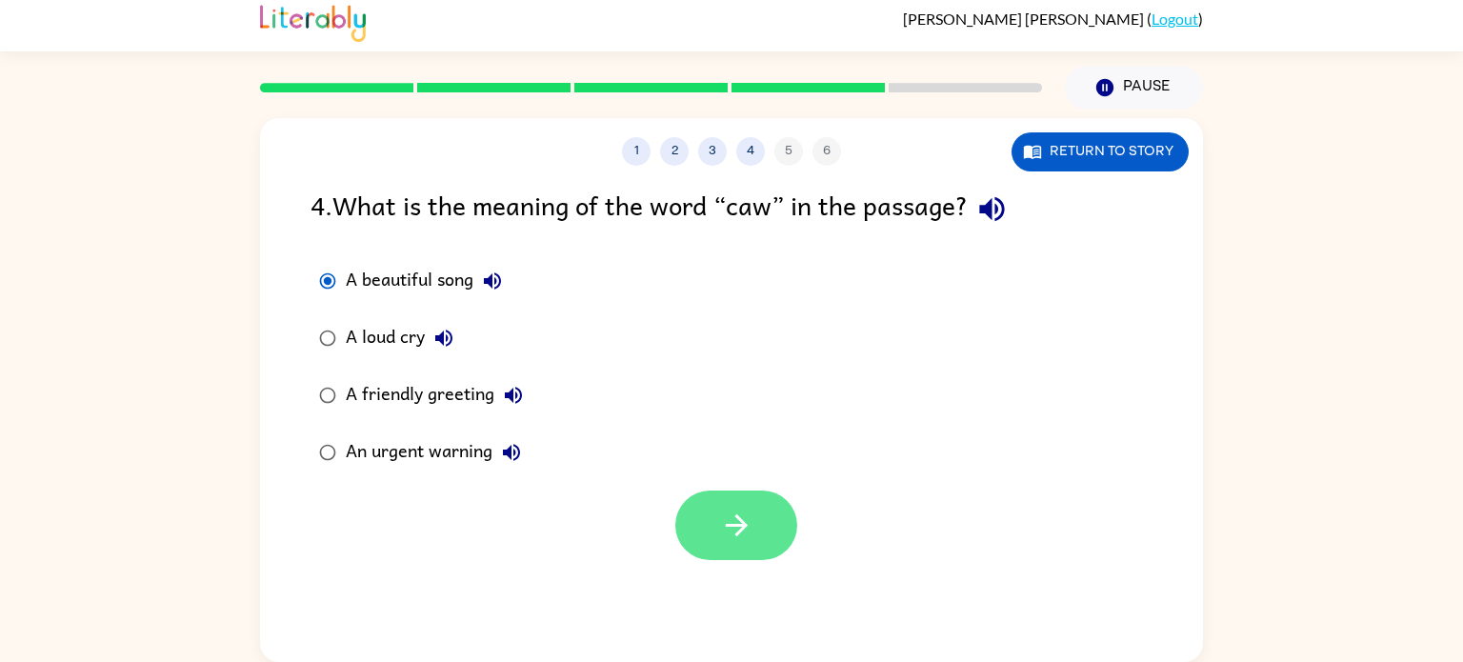
click at [724, 509] on icon "button" at bounding box center [736, 525] width 33 height 33
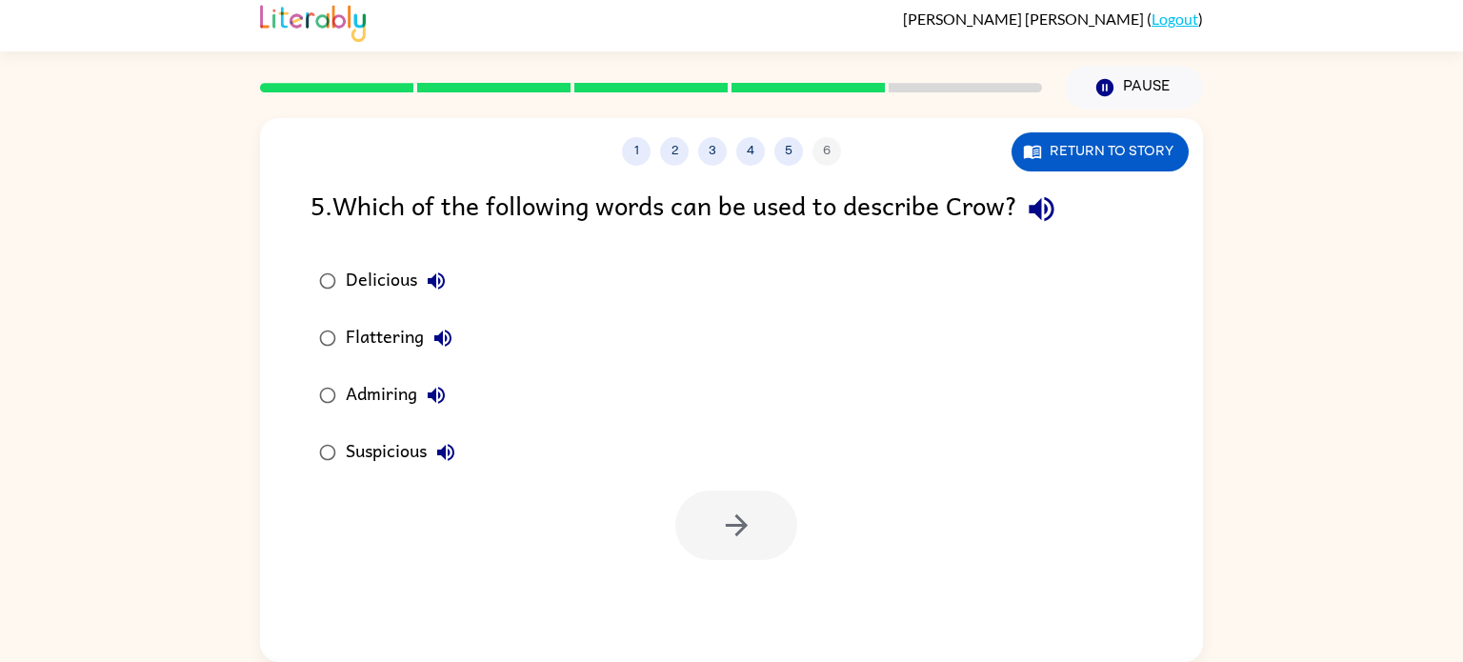
click at [409, 332] on div "Flattering" at bounding box center [404, 338] width 116 height 38
click at [682, 510] on button "button" at bounding box center [736, 526] width 122 height 70
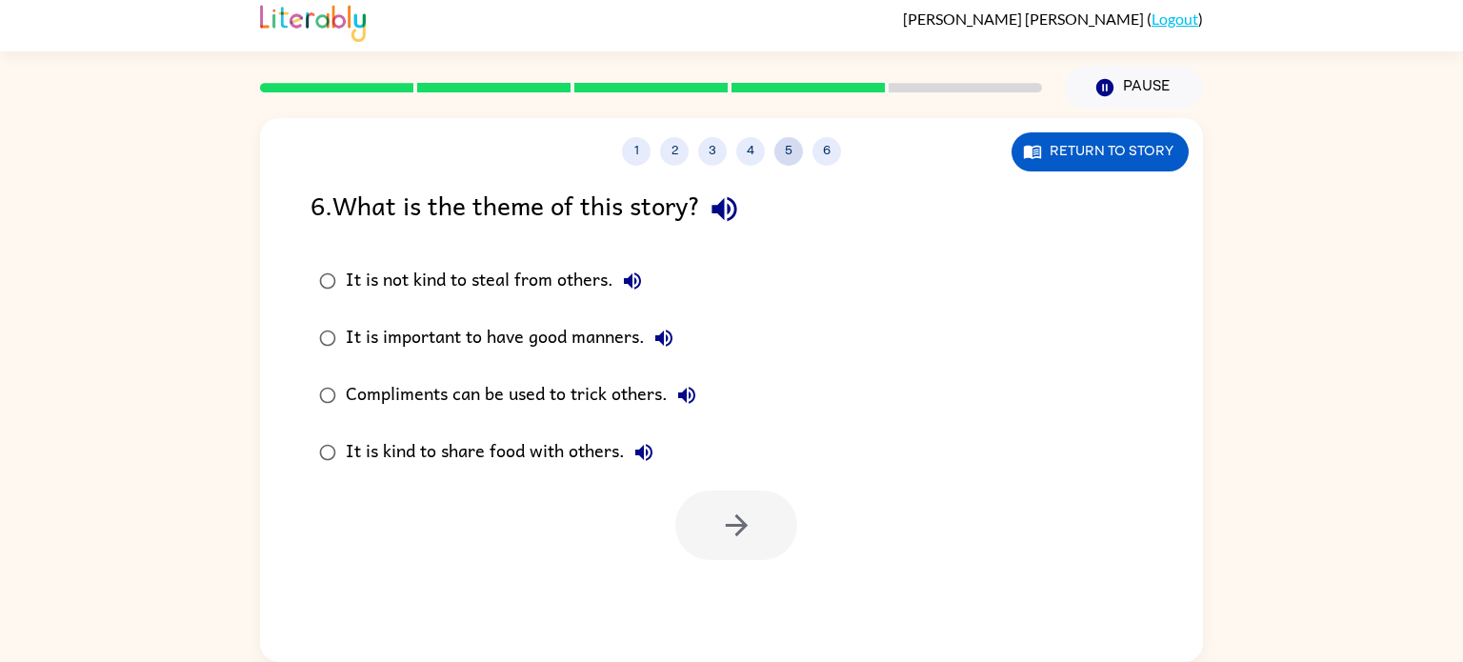
click at [780, 151] on button "5" at bounding box center [789, 151] width 29 height 29
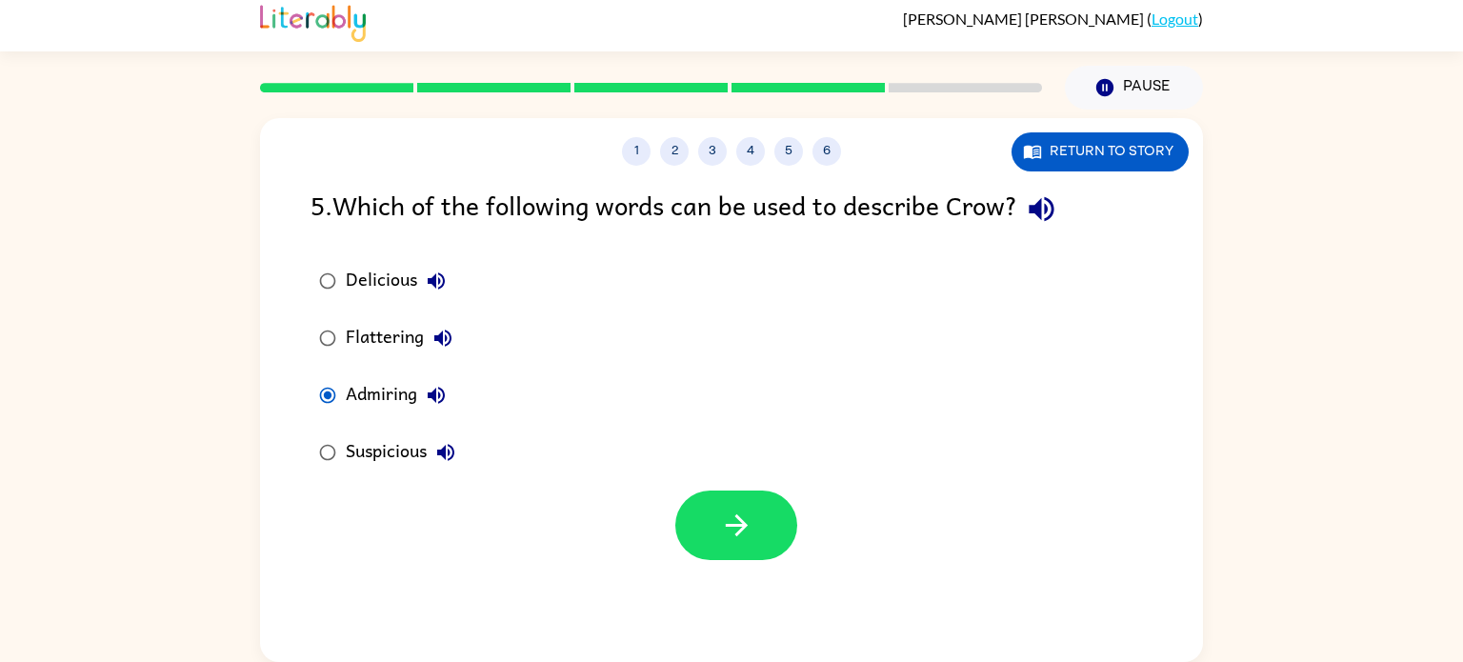
click at [366, 324] on div "Flattering" at bounding box center [404, 338] width 116 height 38
click at [394, 399] on div "Admiring" at bounding box center [401, 395] width 110 height 38
click at [390, 332] on div "Flattering" at bounding box center [404, 338] width 116 height 38
click at [403, 386] on div "Admiring" at bounding box center [401, 395] width 110 height 38
drag, startPoint x: 403, startPoint y: 377, endPoint x: 396, endPoint y: 331, distance: 47.2
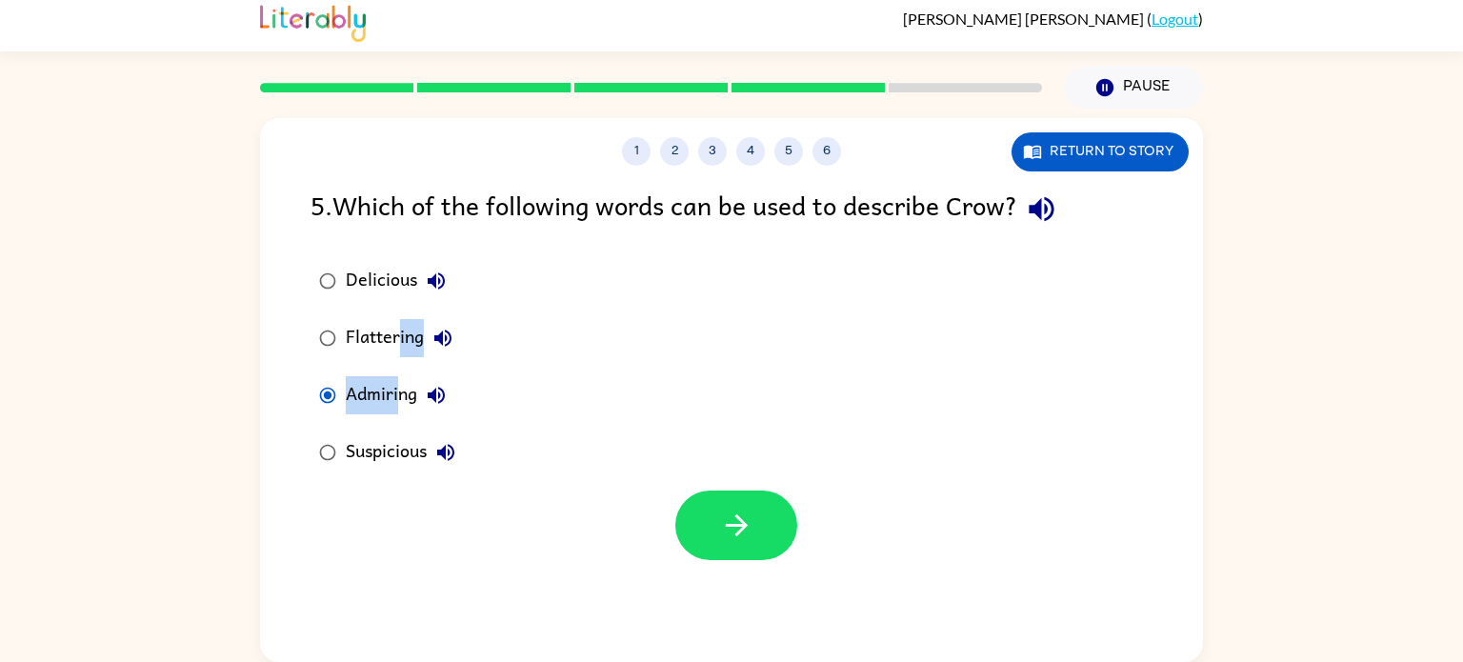
click at [396, 331] on div "Delicious Flattering Admiring Suspicious" at bounding box center [400, 366] width 179 height 229
click at [376, 337] on div "Flattering" at bounding box center [404, 338] width 116 height 38
click at [378, 367] on label "Admiring" at bounding box center [387, 395] width 174 height 57
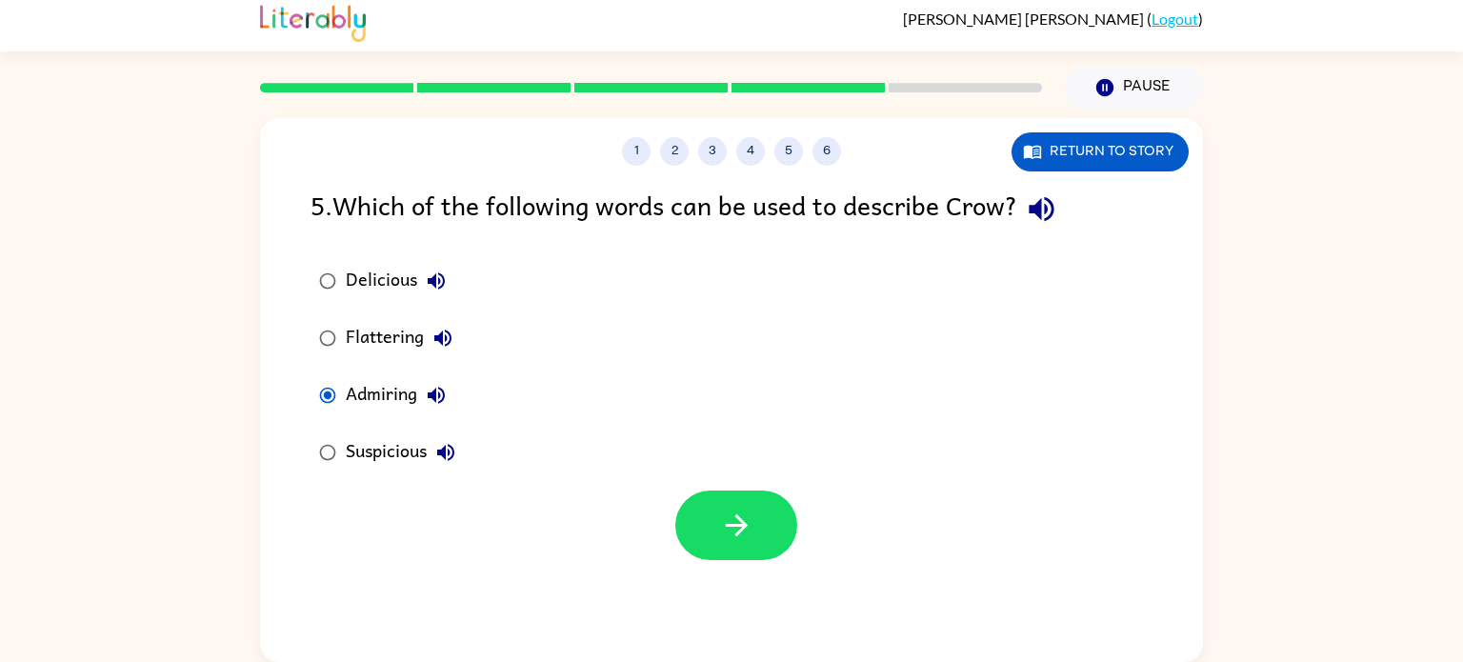
click at [378, 367] on label "Admiring" at bounding box center [387, 395] width 174 height 57
click at [378, 339] on div "Flattering" at bounding box center [404, 338] width 116 height 38
click at [375, 369] on label "Admiring" at bounding box center [387, 395] width 174 height 57
click at [375, 365] on label "Flattering" at bounding box center [387, 338] width 174 height 57
click at [372, 354] on div "Flattering" at bounding box center [404, 338] width 116 height 38
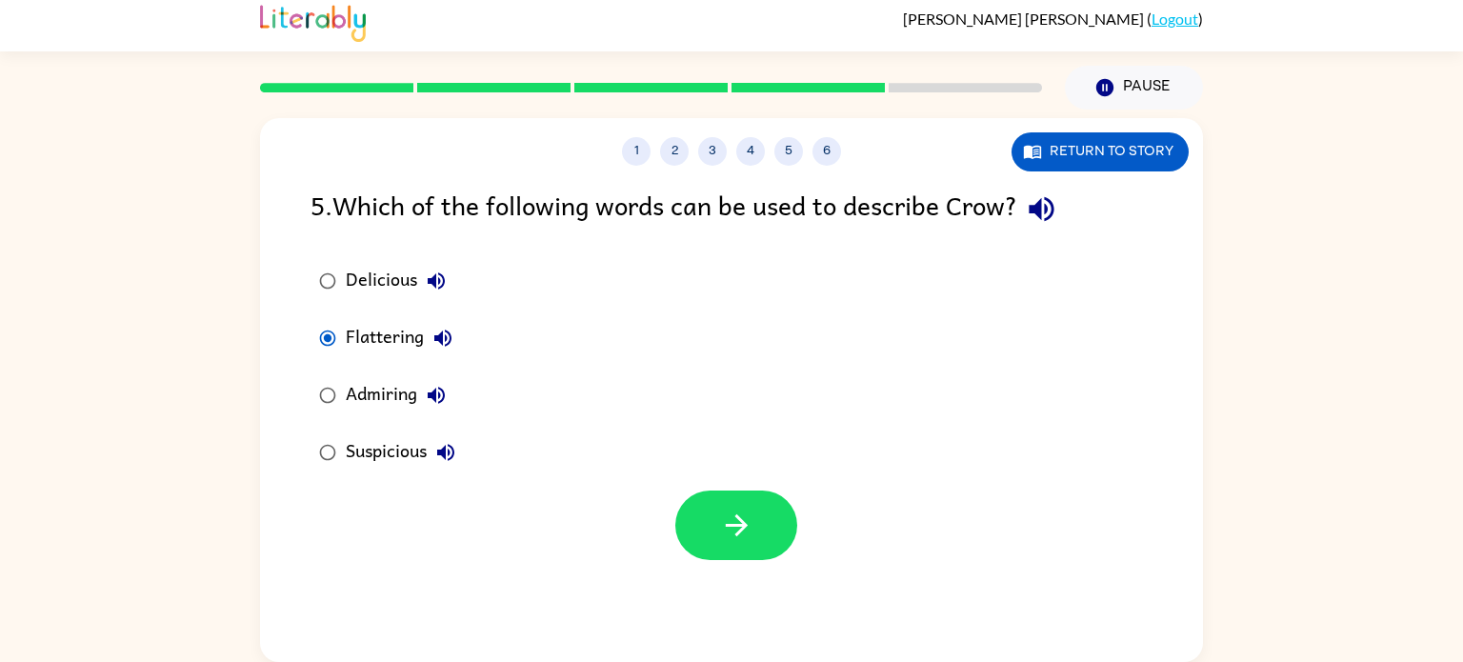
click at [358, 324] on div "Flattering" at bounding box center [404, 338] width 116 height 38
click at [359, 331] on div "Flattering" at bounding box center [404, 338] width 116 height 38
click at [359, 330] on div "Flattering" at bounding box center [404, 338] width 116 height 38
click at [356, 310] on label "Flattering" at bounding box center [387, 338] width 174 height 57
click at [348, 350] on div "Flattering" at bounding box center [404, 338] width 116 height 38
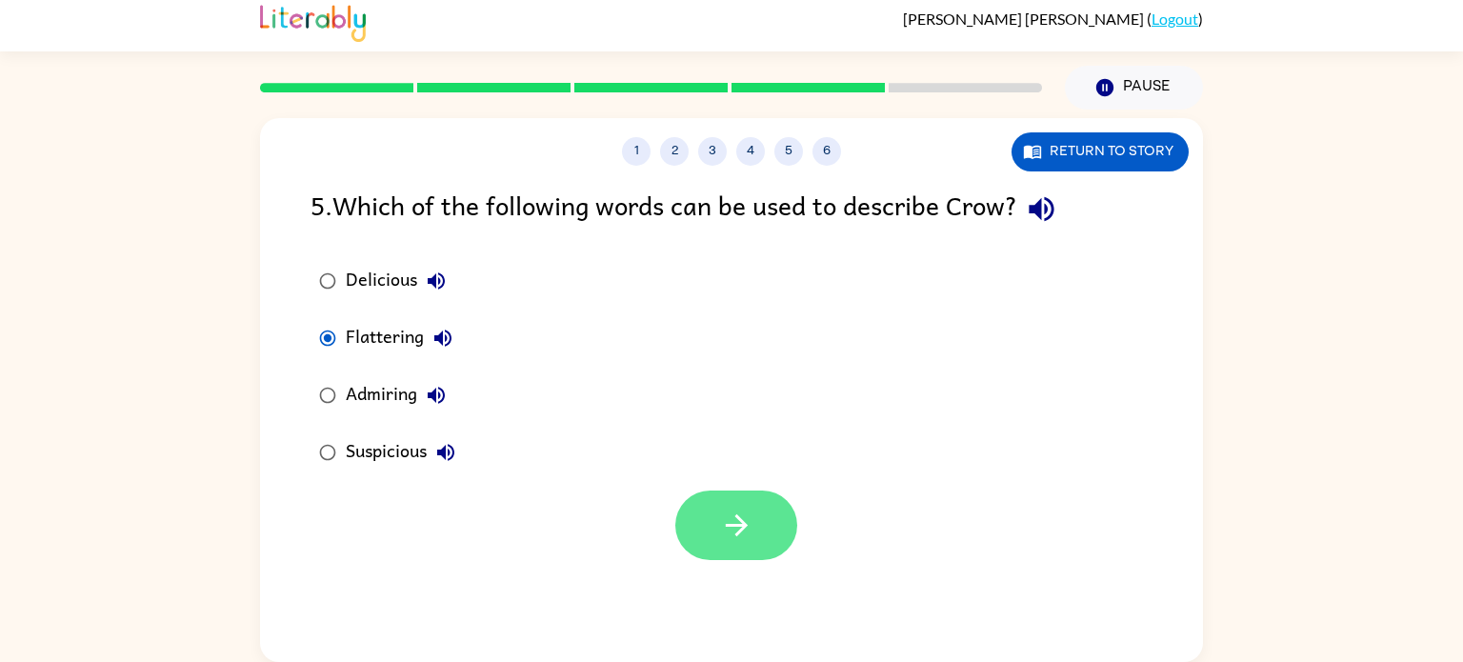
click at [770, 514] on button "button" at bounding box center [736, 526] width 122 height 70
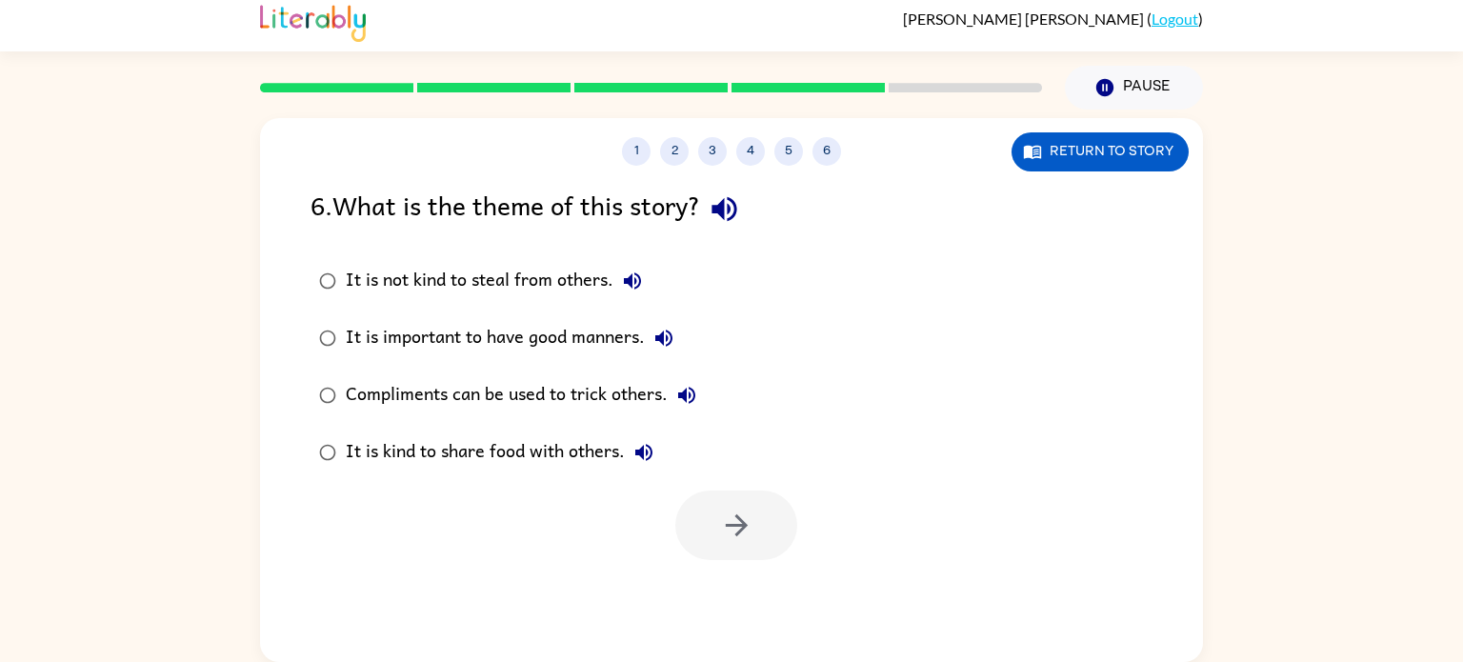
click at [782, 134] on div "1 2 3 4 5 6 Return to story" at bounding box center [731, 142] width 943 height 48
click at [790, 151] on button "5" at bounding box center [789, 151] width 29 height 29
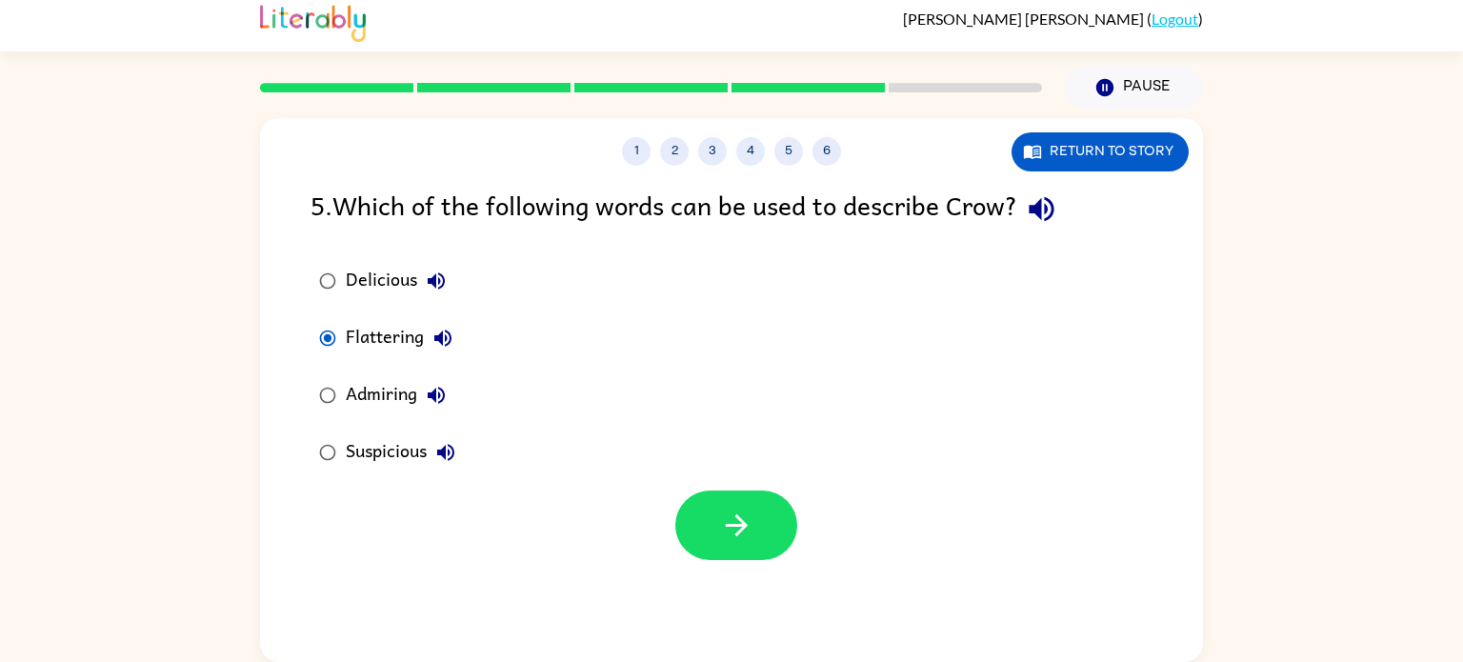
click at [728, 482] on div at bounding box center [731, 520] width 943 height 79
click at [724, 501] on button "button" at bounding box center [736, 526] width 122 height 70
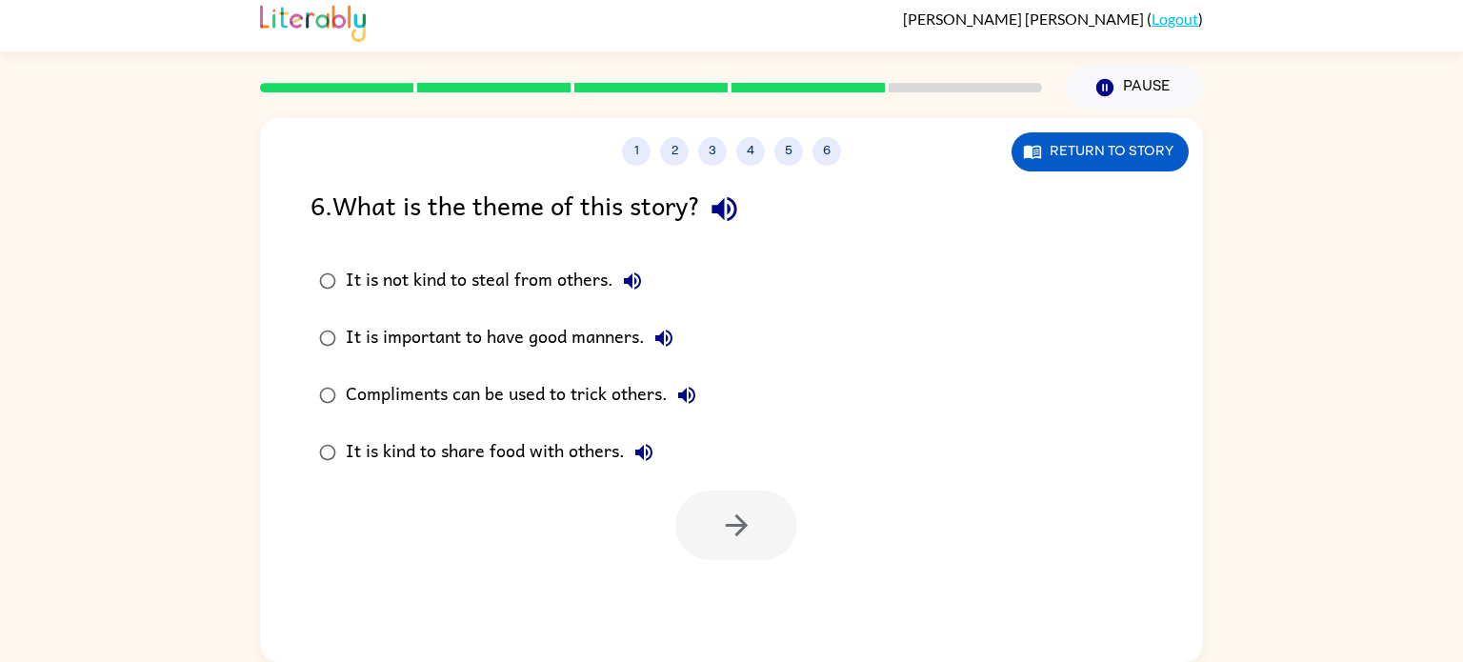
click at [355, 396] on div "Compliments can be used to trick others." at bounding box center [526, 395] width 360 height 38
click at [725, 530] on icon "button" at bounding box center [736, 525] width 33 height 33
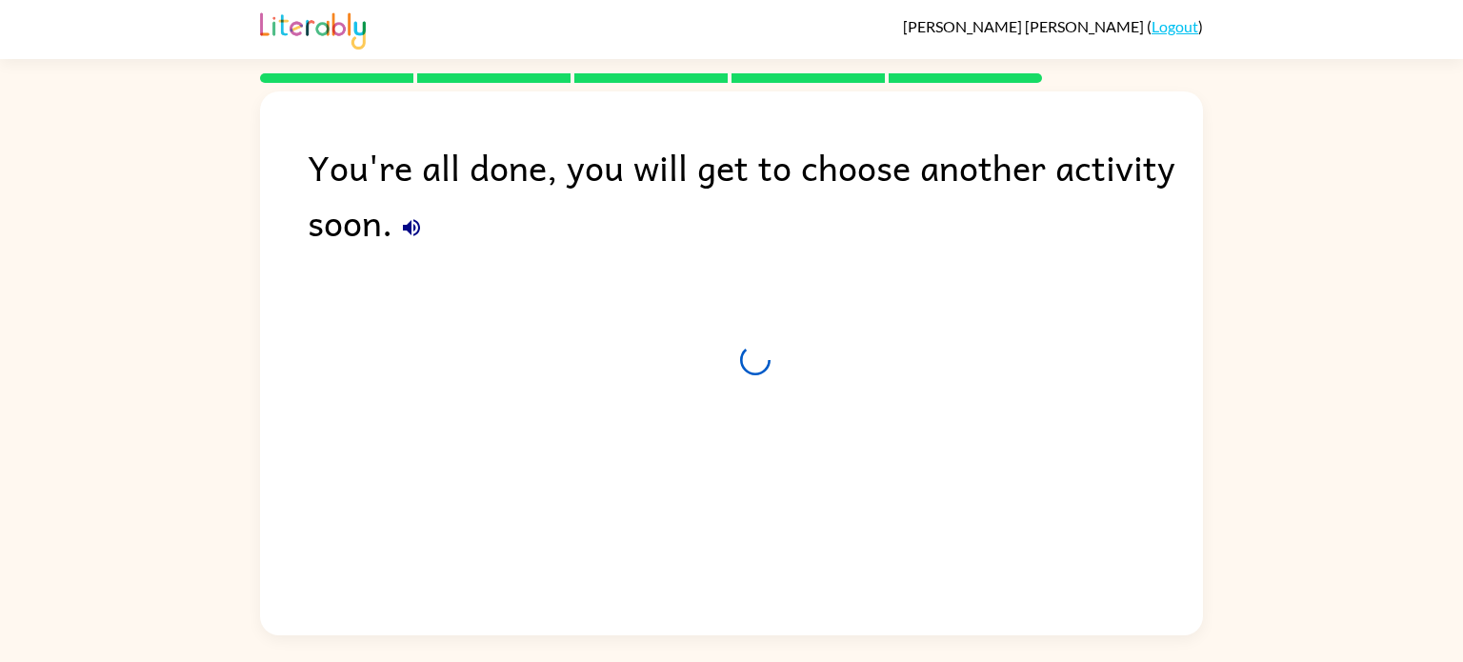
scroll to position [0, 0]
